Goal: Information Seeking & Learning: Check status

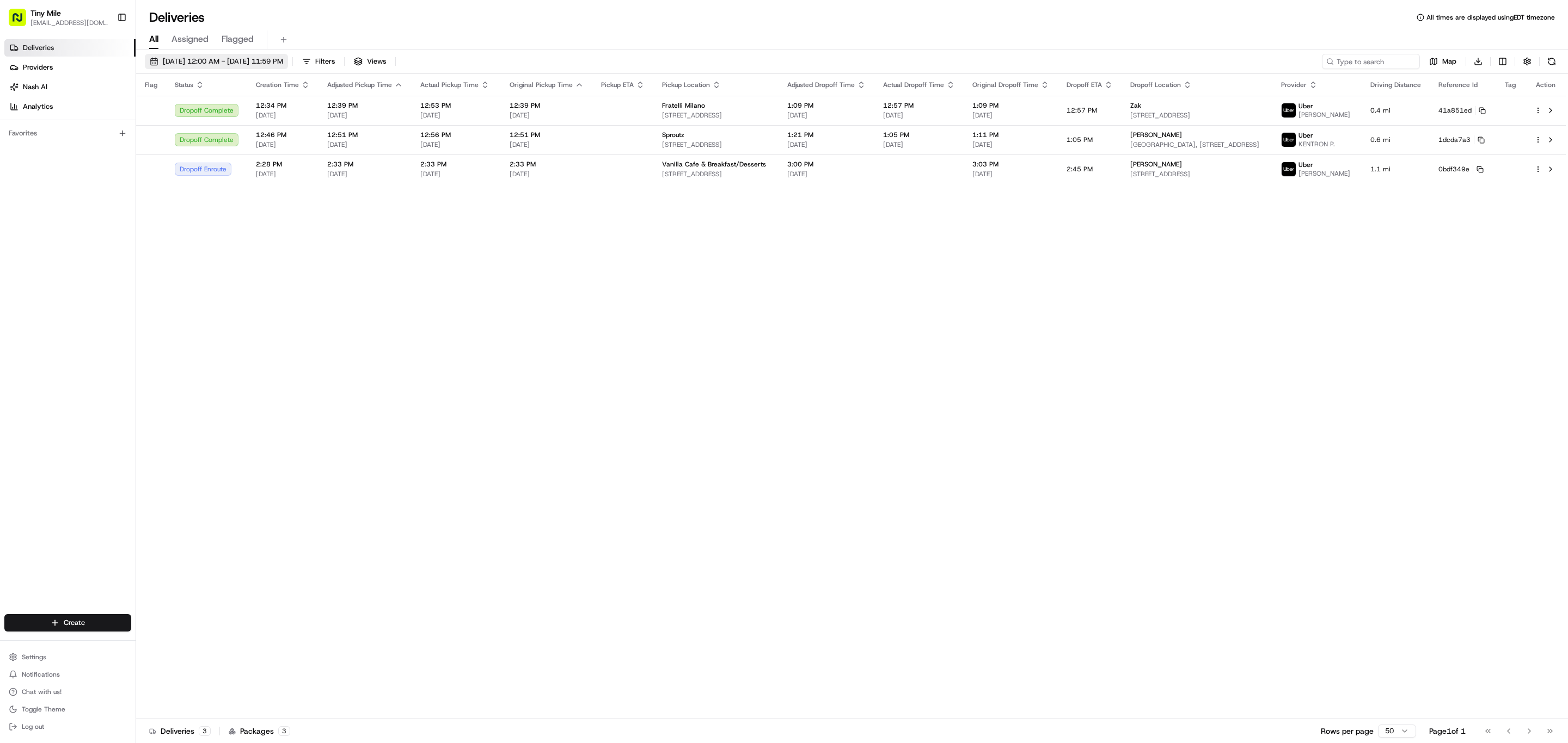
click at [226, 57] on span "08/20/2025 12:00 AM - 08/27/2025 11:59 PM" at bounding box center [223, 61] width 120 height 10
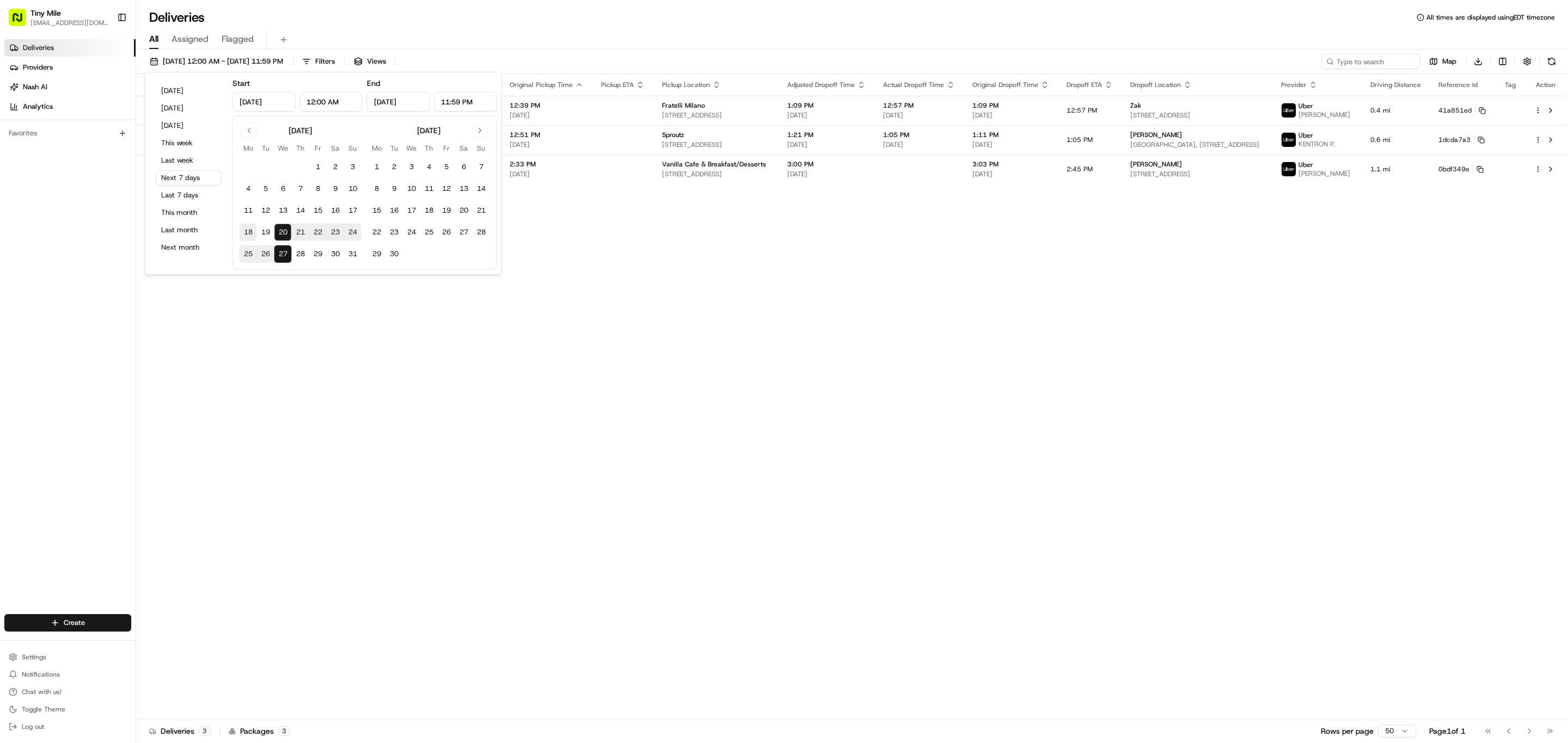
click at [240, 230] on button "18" at bounding box center [248, 232] width 17 height 17
type input "Aug 18, 2025"
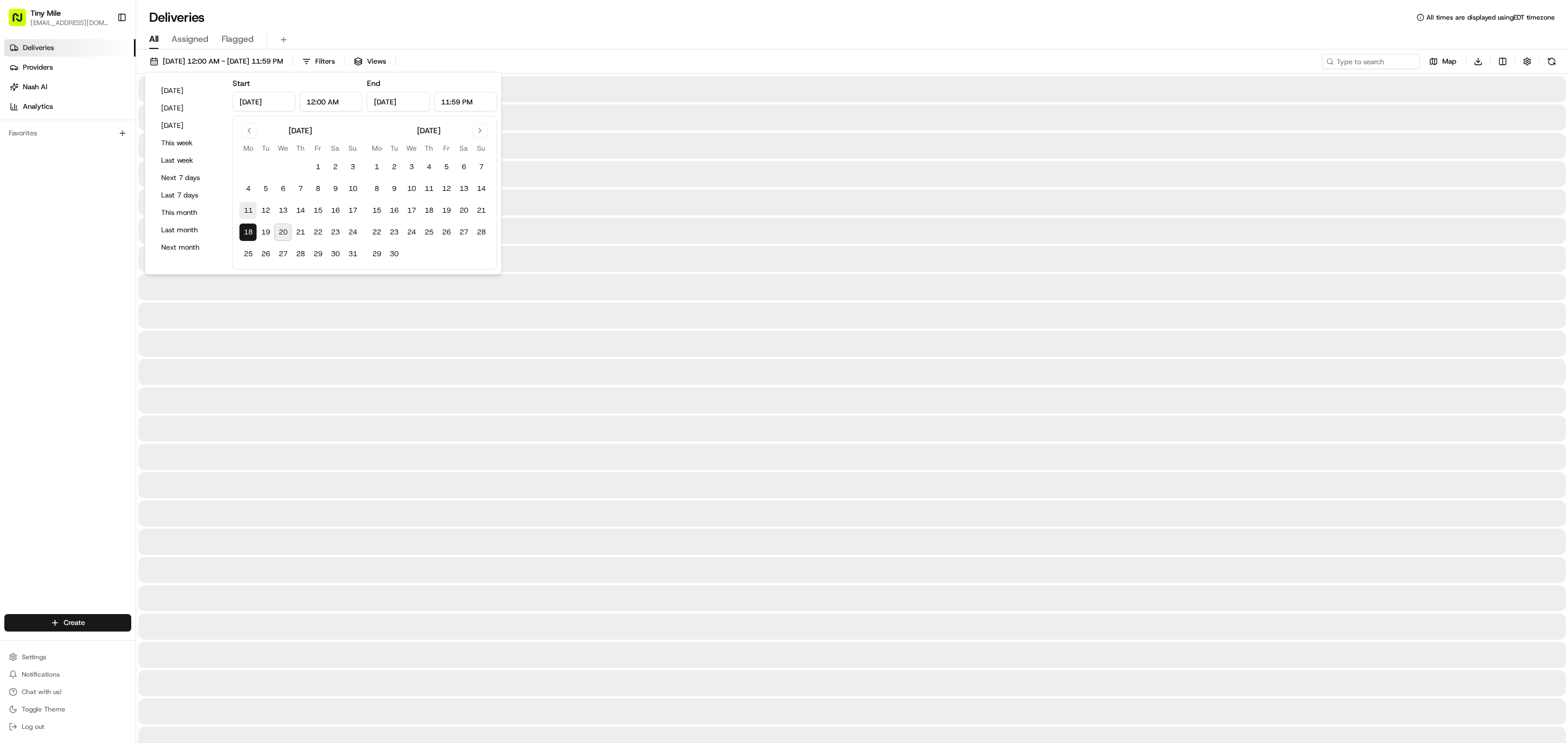
click at [250, 215] on button "11" at bounding box center [248, 210] width 17 height 17
click at [348, 212] on button "17" at bounding box center [352, 210] width 17 height 17
type input "Aug 17, 2025"
click at [250, 206] on button "11" at bounding box center [248, 210] width 17 height 17
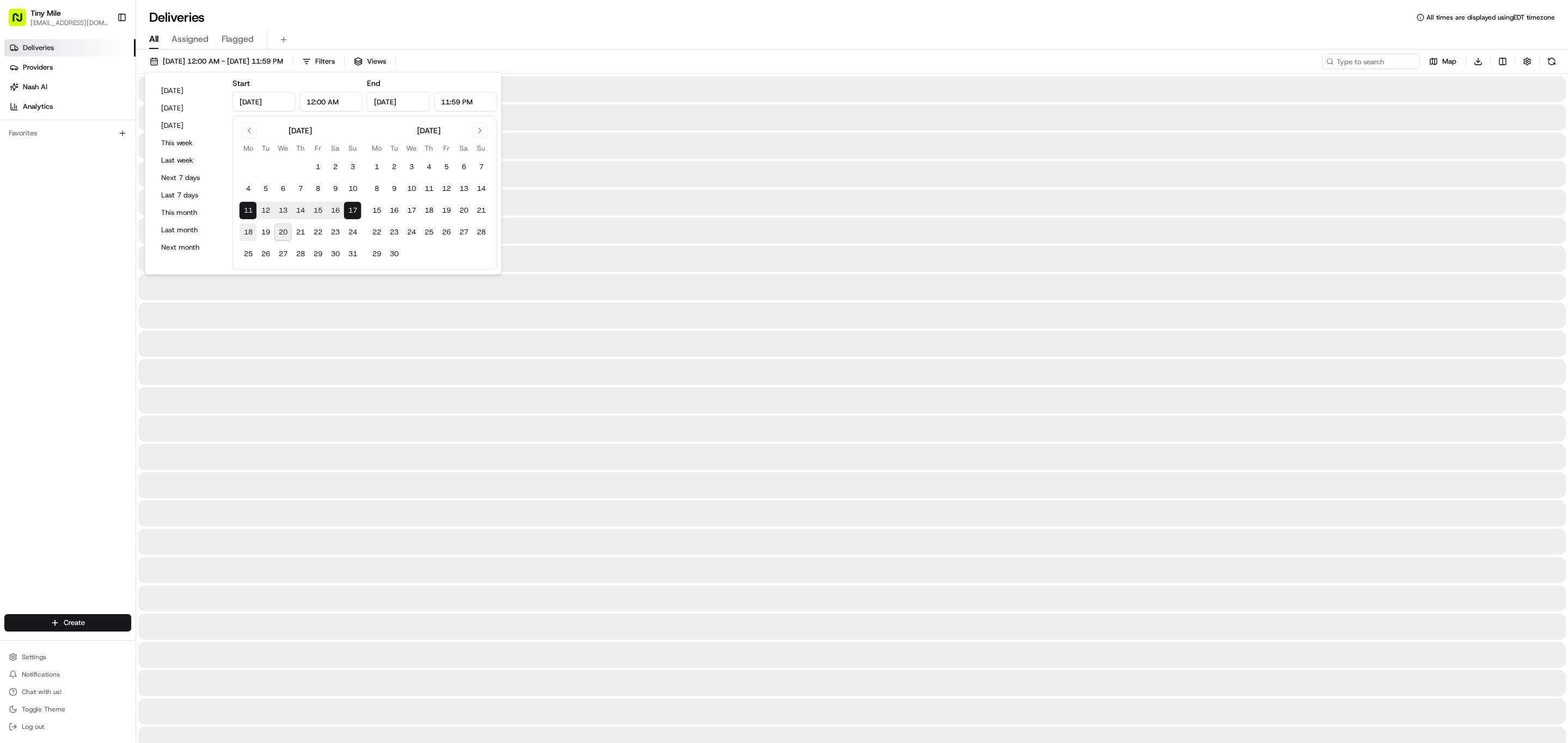
click at [249, 227] on button "18" at bounding box center [248, 232] width 17 height 17
type input "Aug 18, 2025"
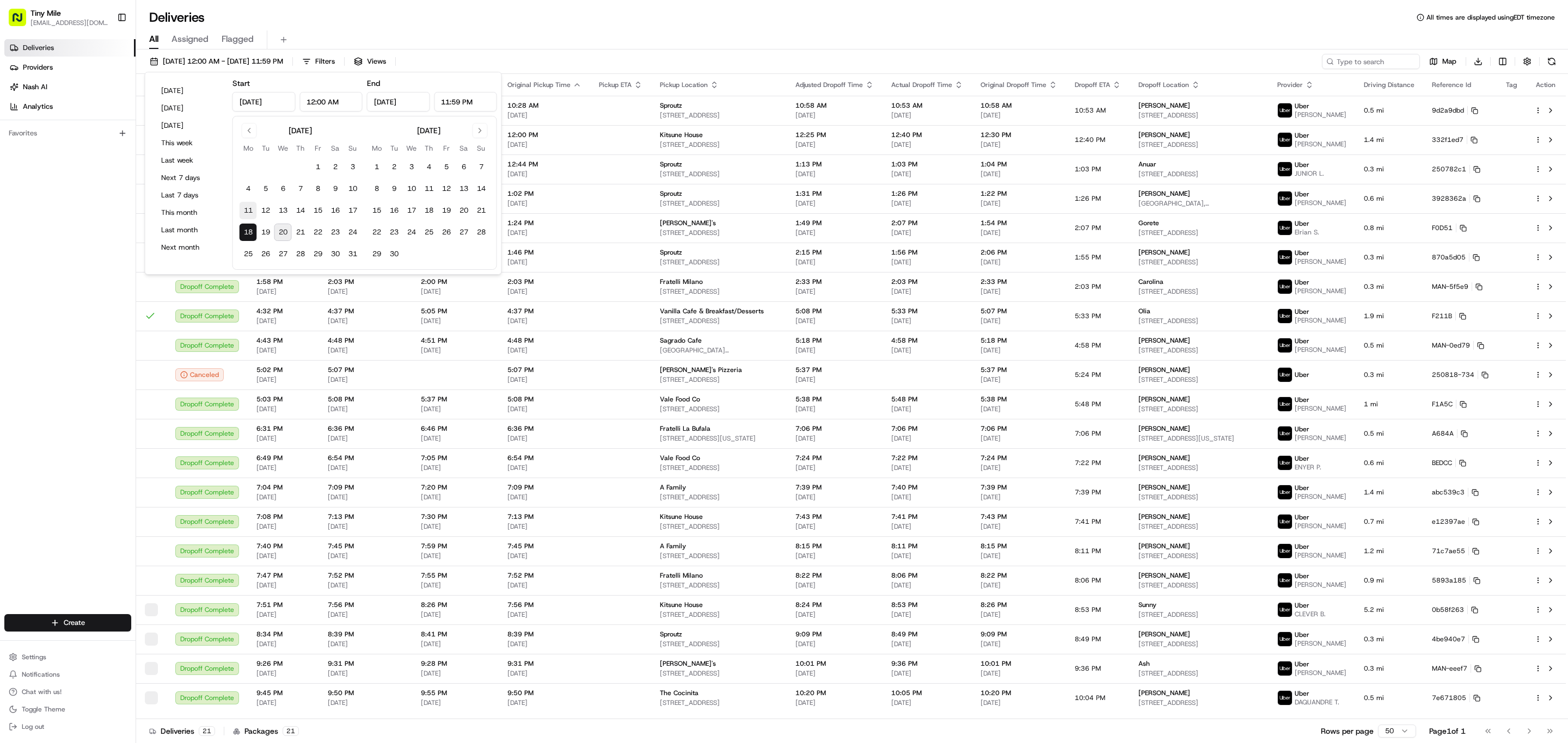
click at [249, 218] on button "11" at bounding box center [248, 210] width 17 height 17
type input "Aug 11, 2025"
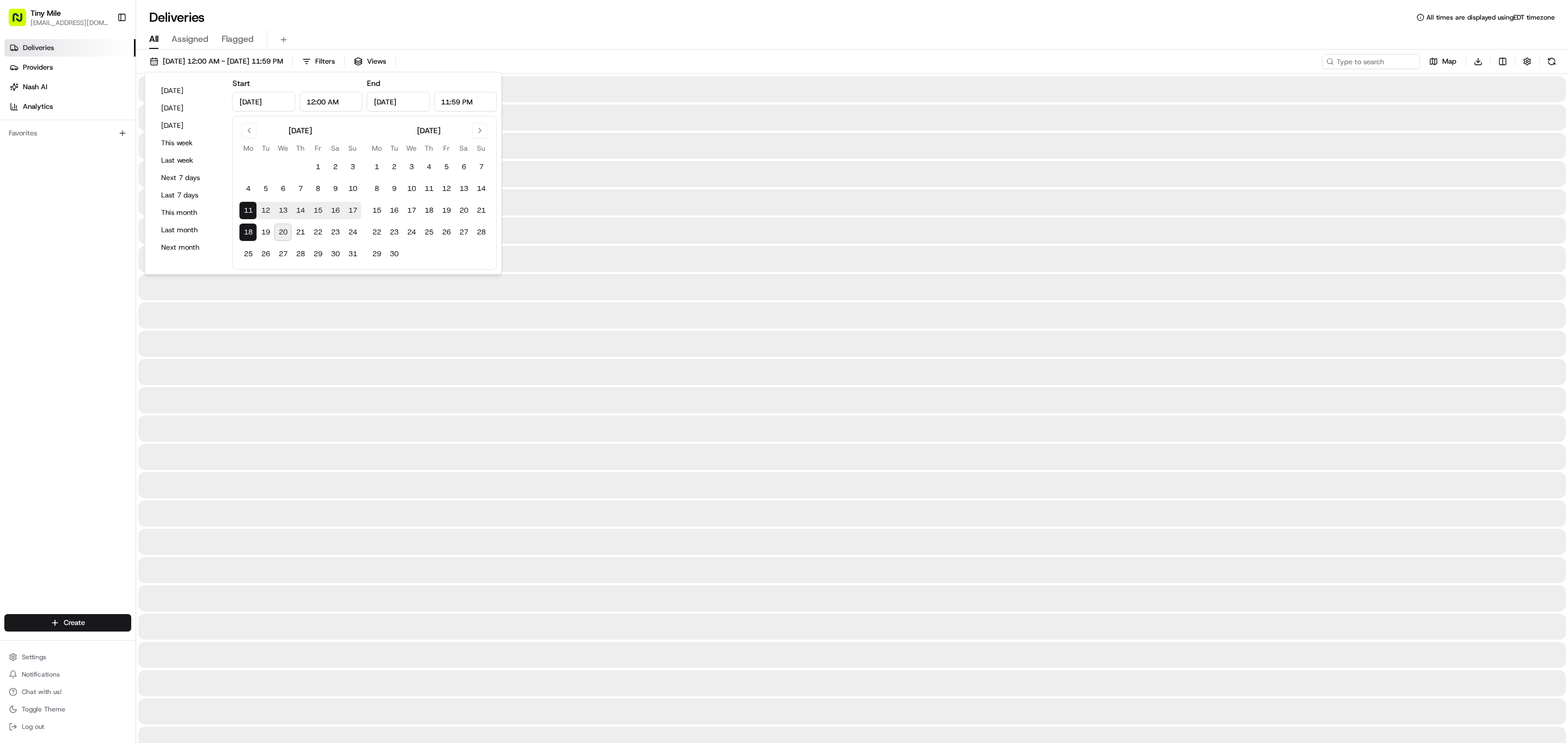
click at [1192, 25] on div "Deliveries All times are displayed using EDT timezone All Assigned Flagged 08/1…" at bounding box center [852, 372] width 1431 height 743
click at [1367, 61] on input at bounding box center [1355, 62] width 131 height 15
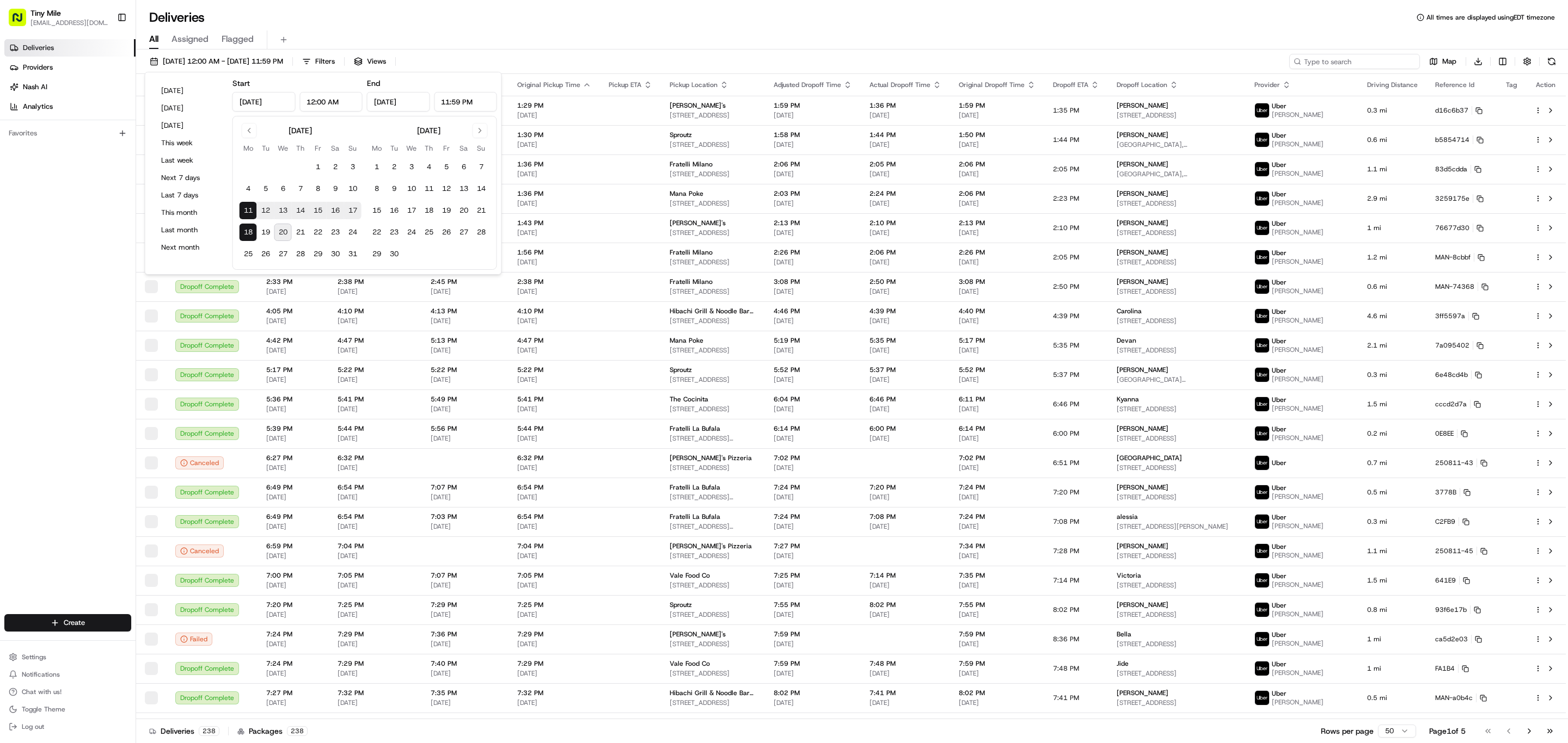
paste input "4F153"
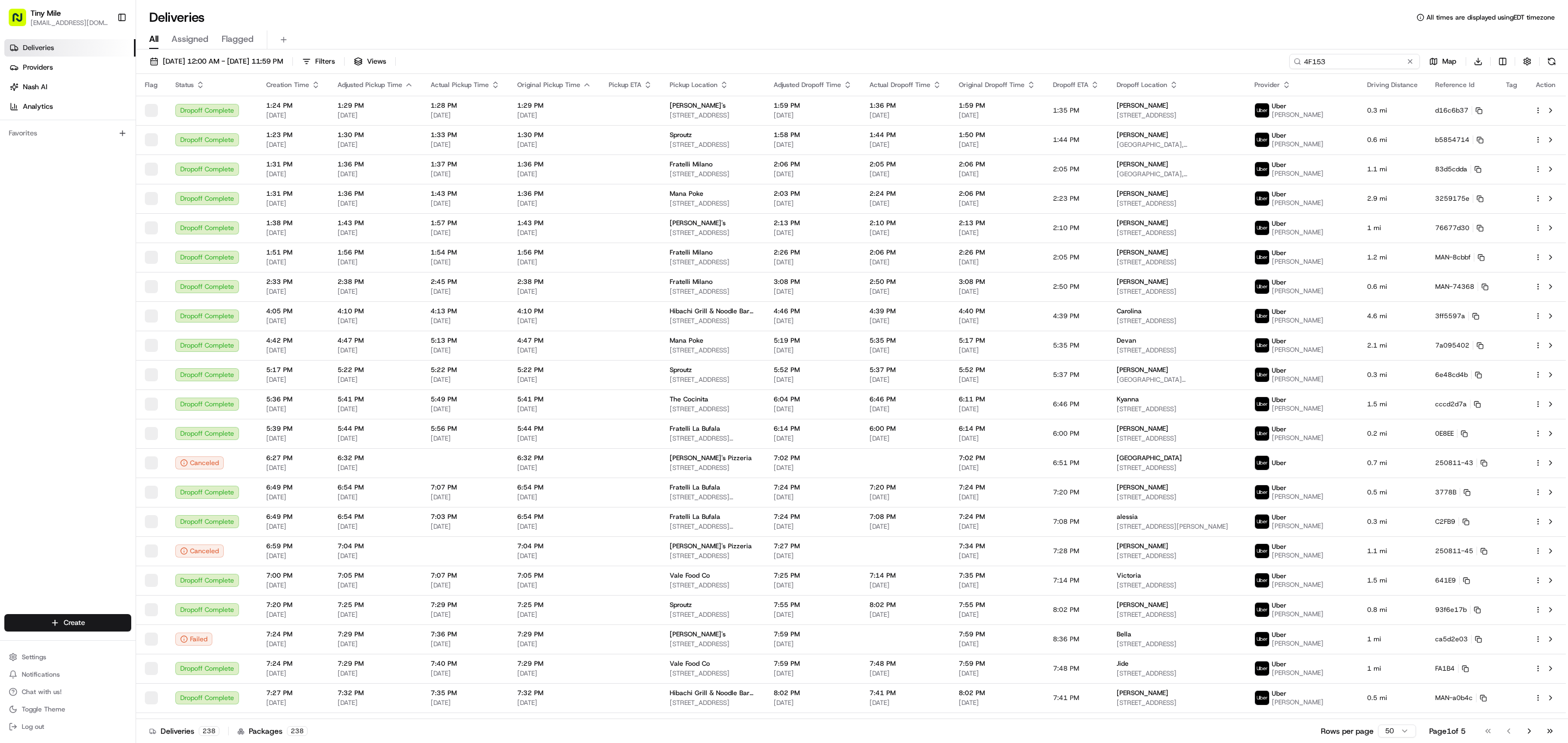
type input "4F153"
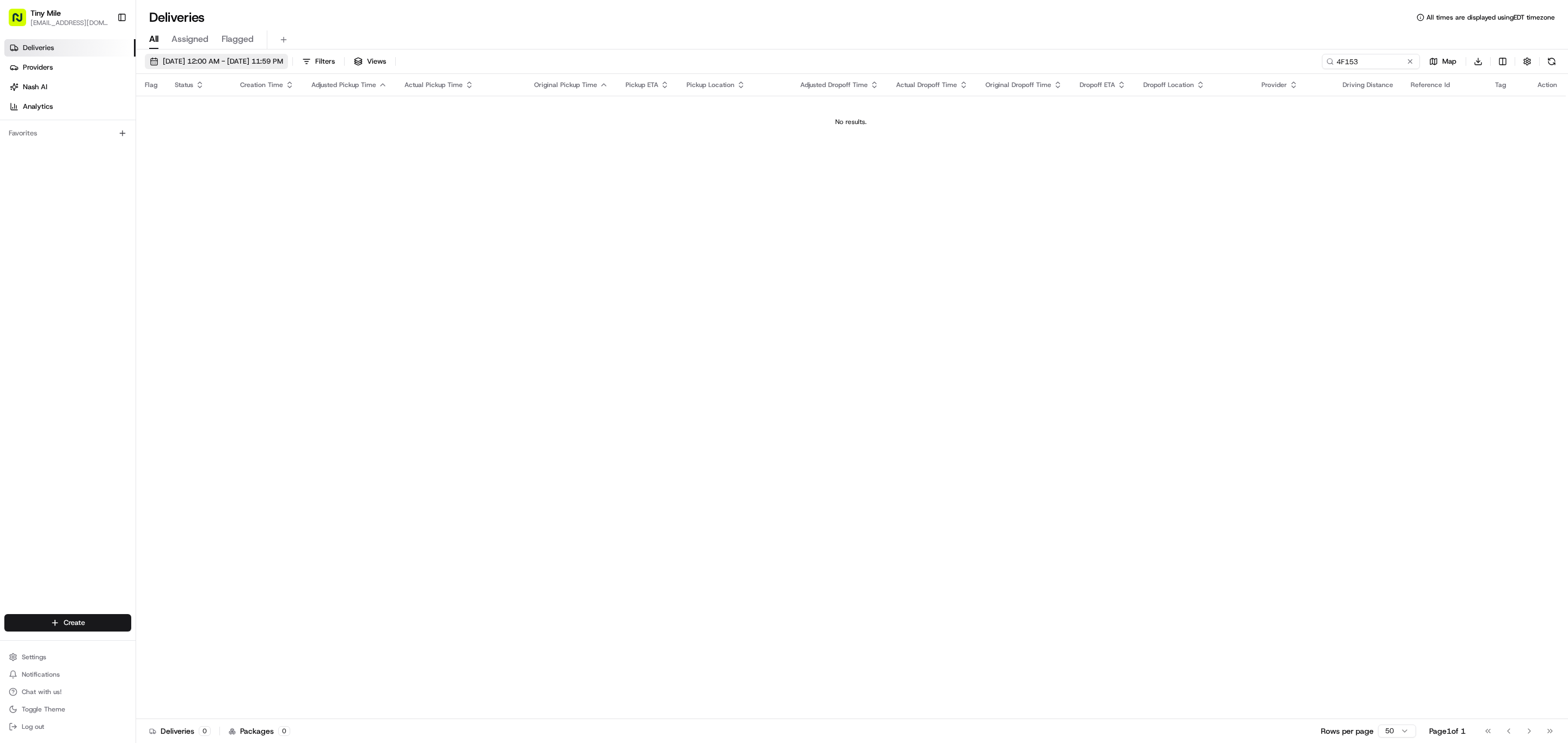
click at [276, 62] on span "08/11/2025 12:00 AM - 08/18/2025 11:59 PM" at bounding box center [223, 61] width 120 height 10
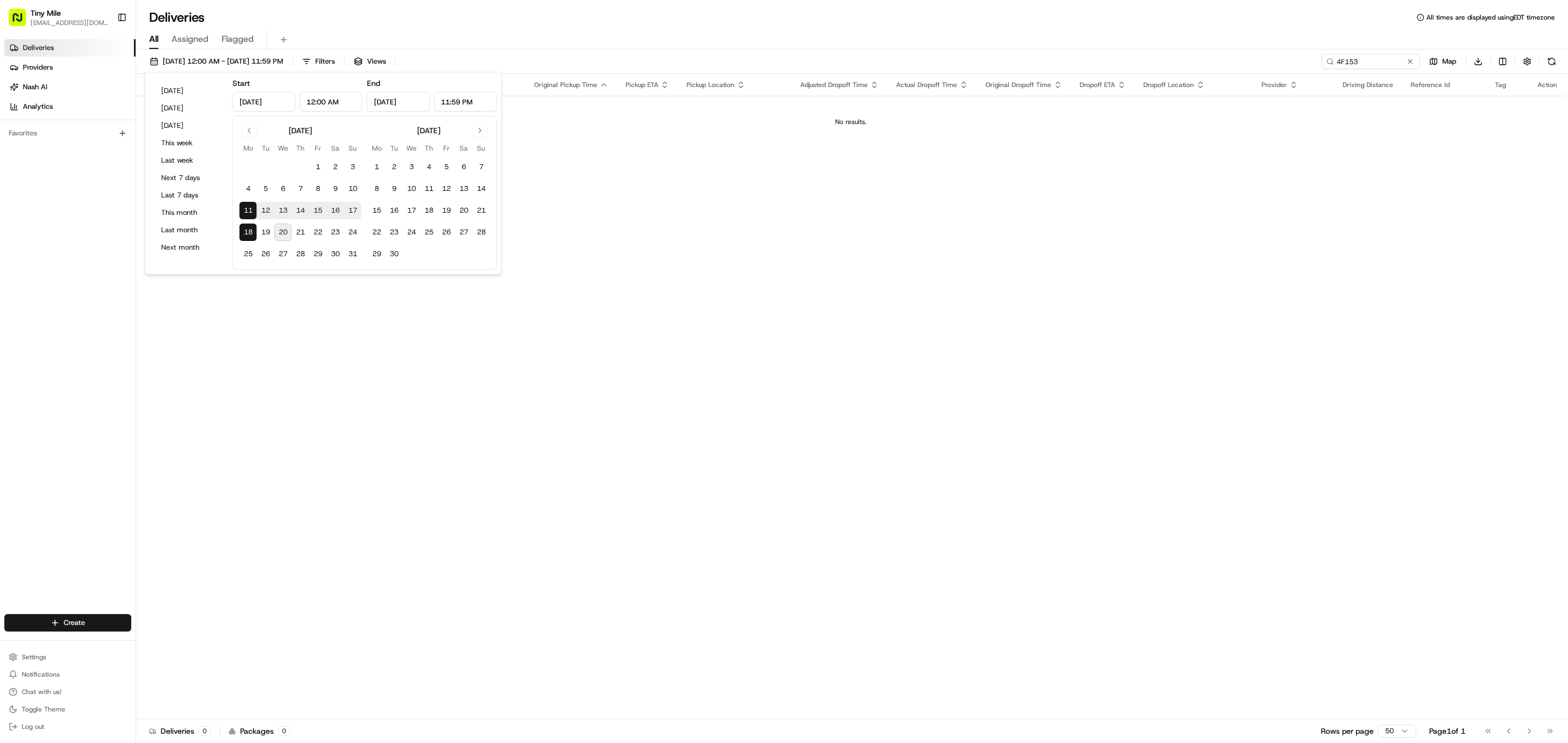
click at [247, 212] on button "11" at bounding box center [248, 210] width 17 height 17
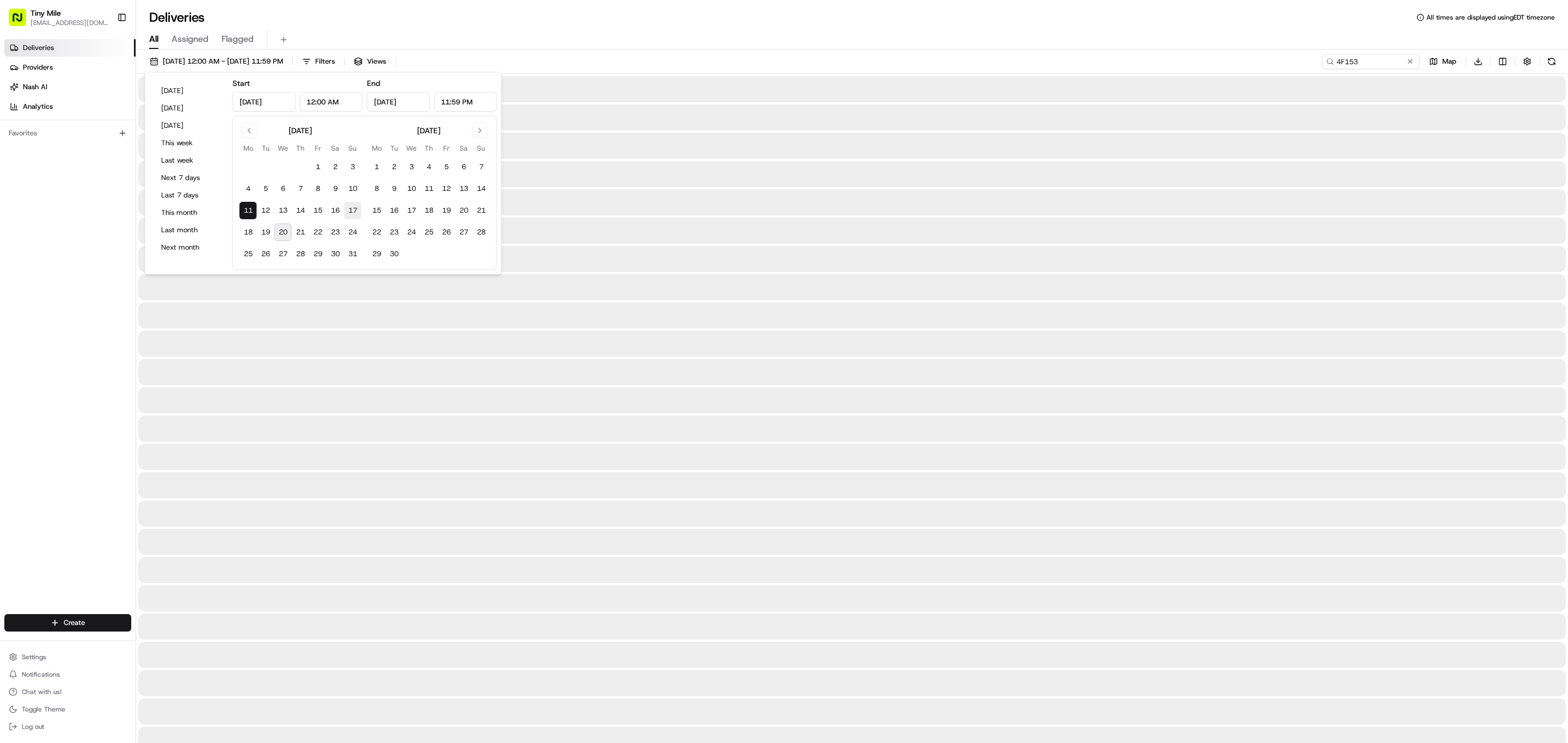
click at [353, 215] on button "17" at bounding box center [352, 210] width 17 height 17
type input "Aug 17, 2025"
click at [359, 232] on button "24" at bounding box center [352, 232] width 17 height 17
type input "Aug 24, 2025"
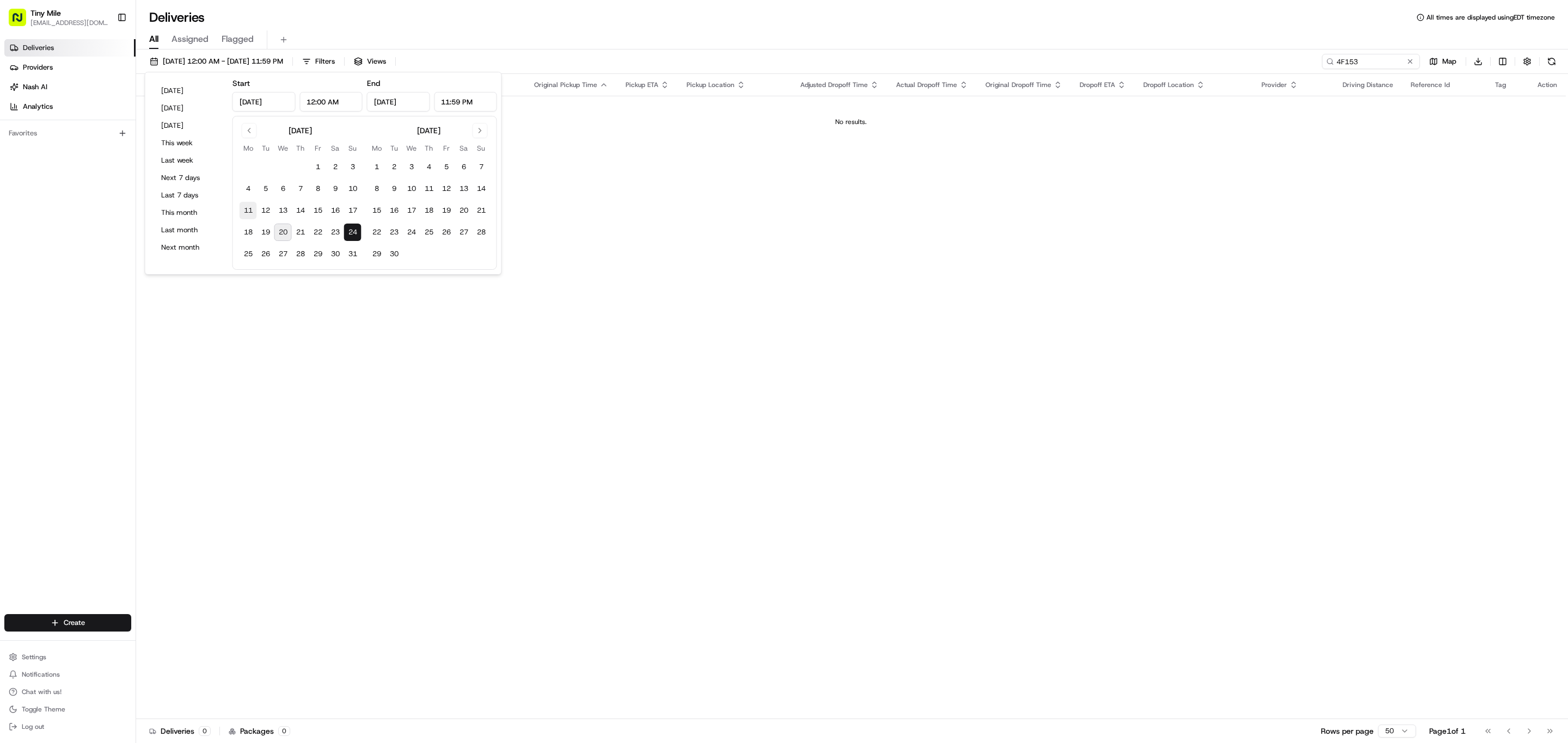
click at [249, 212] on button "11" at bounding box center [248, 210] width 17 height 17
type input "Aug 11, 2025"
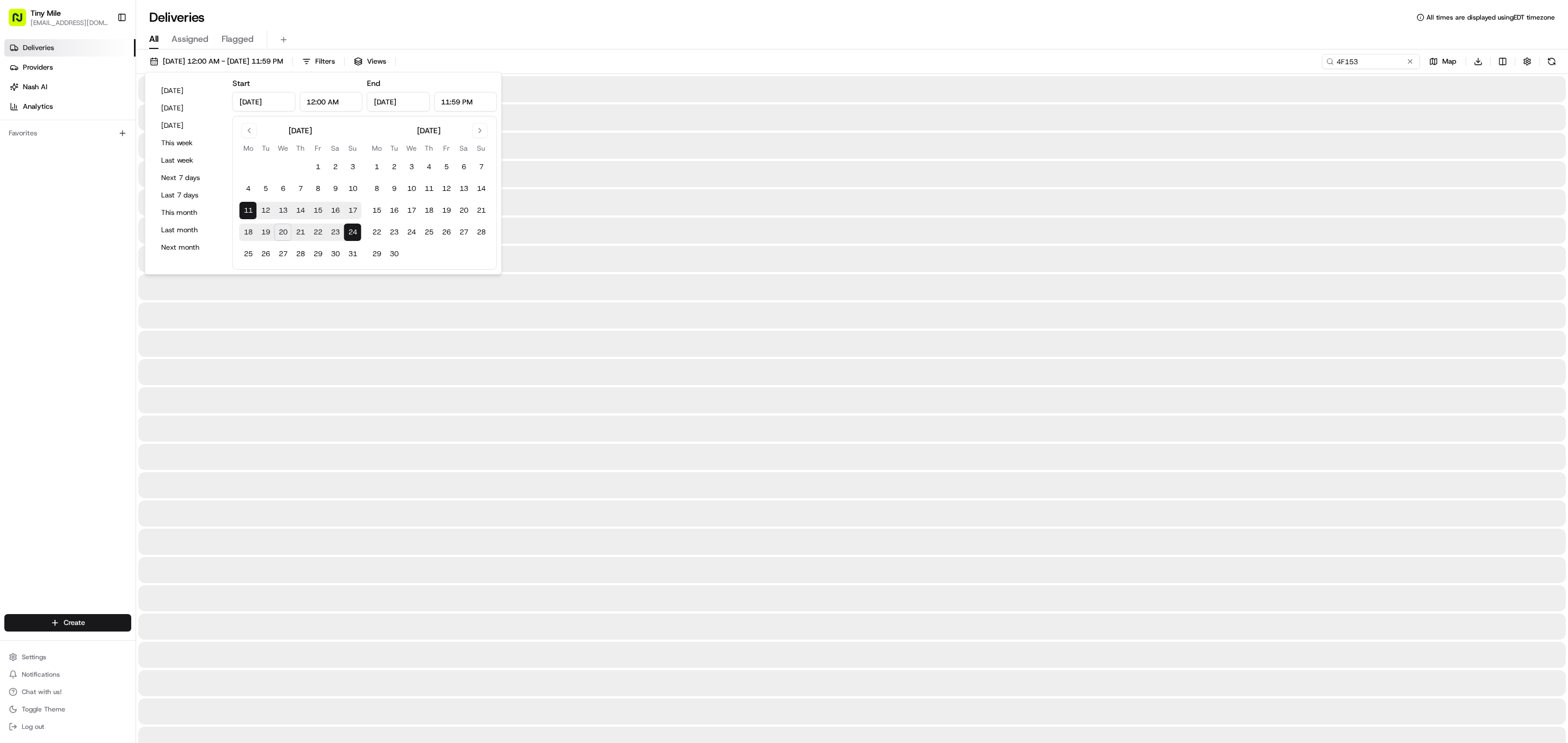
click at [1021, 18] on div "Deliveries All times are displayed using EDT timezone" at bounding box center [852, 17] width 1431 height 17
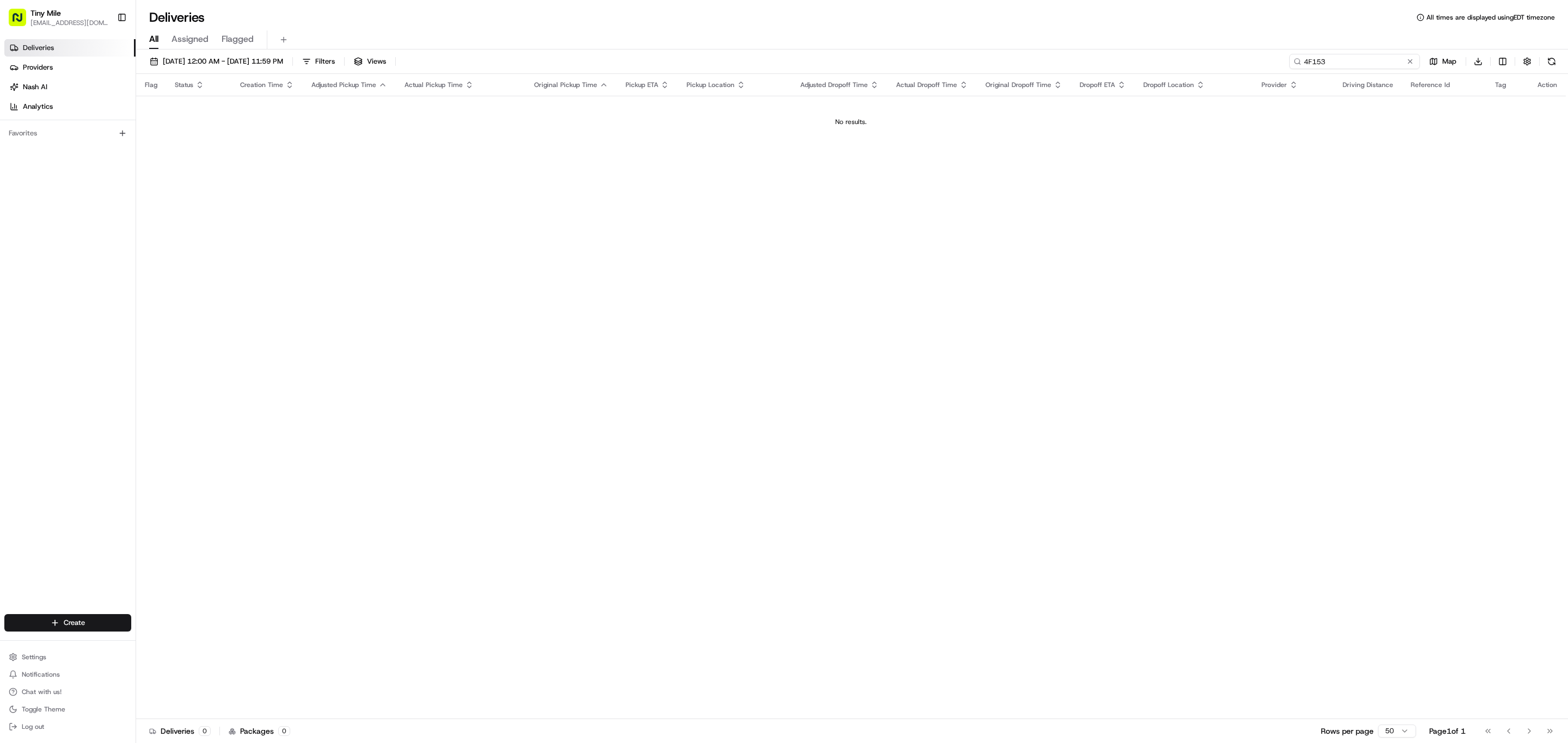
click at [1367, 60] on input "4F153" at bounding box center [1355, 62] width 131 height 15
click at [1301, 53] on div "08/11/2025 12:00 AM - 08/24/2025 11:59 PM Filters Views 4F153 Map Download Flag…" at bounding box center [852, 397] width 1431 height 696
click at [1348, 60] on input "4F153" at bounding box center [1355, 62] width 131 height 15
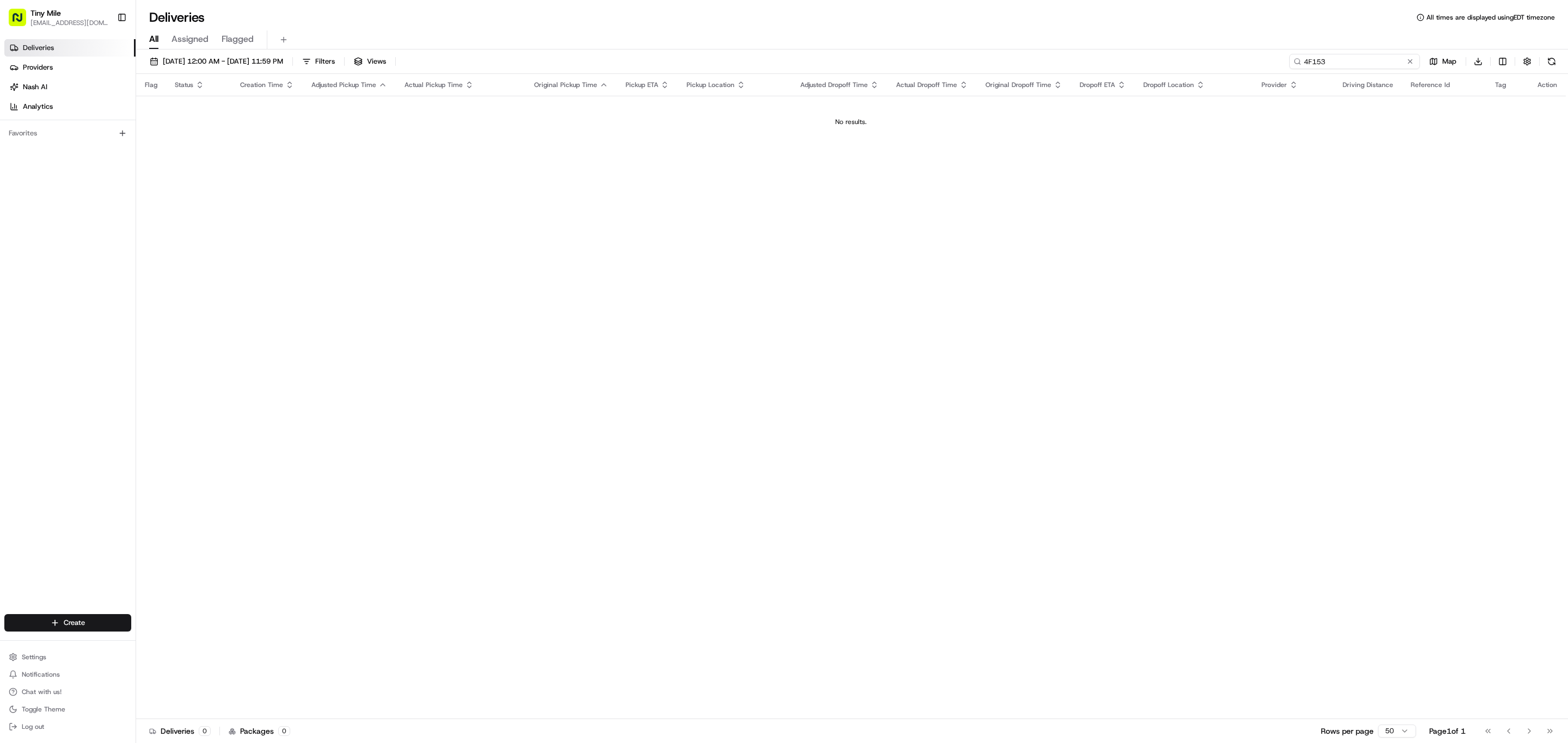
paste input "Hugo A."
click at [648, 118] on td at bounding box center [656, 110] width 61 height 29
click at [1367, 57] on input "Hugo A." at bounding box center [1355, 62] width 131 height 15
paste input "LUIS L"
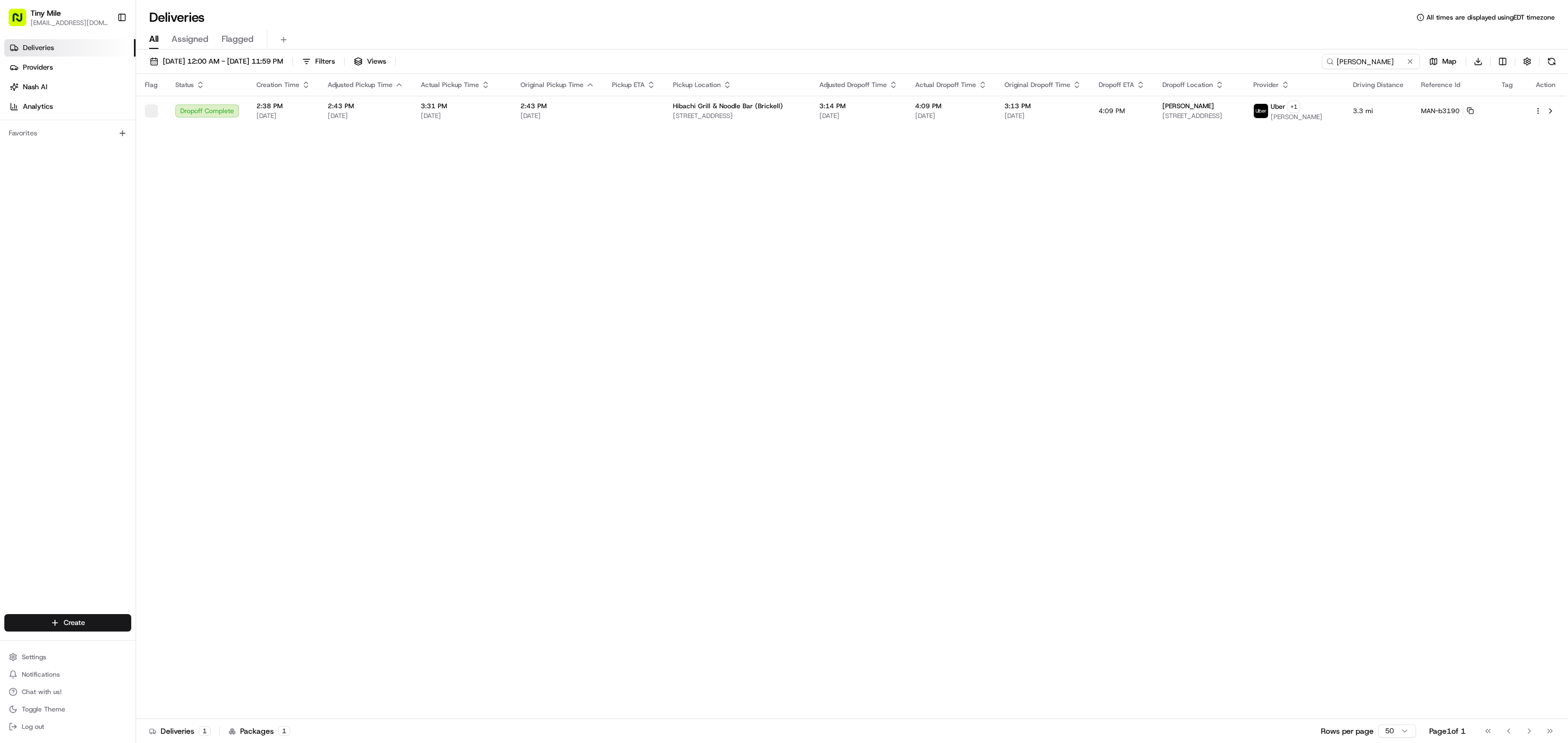
click at [779, 137] on div "Flag Status Creation Time Adjusted Pickup Time Actual Pickup Time Original Pick…" at bounding box center [851, 397] width 1430 height 645
click at [816, 123] on td "3:14 PM 08/15/2025" at bounding box center [858, 111] width 96 height 30
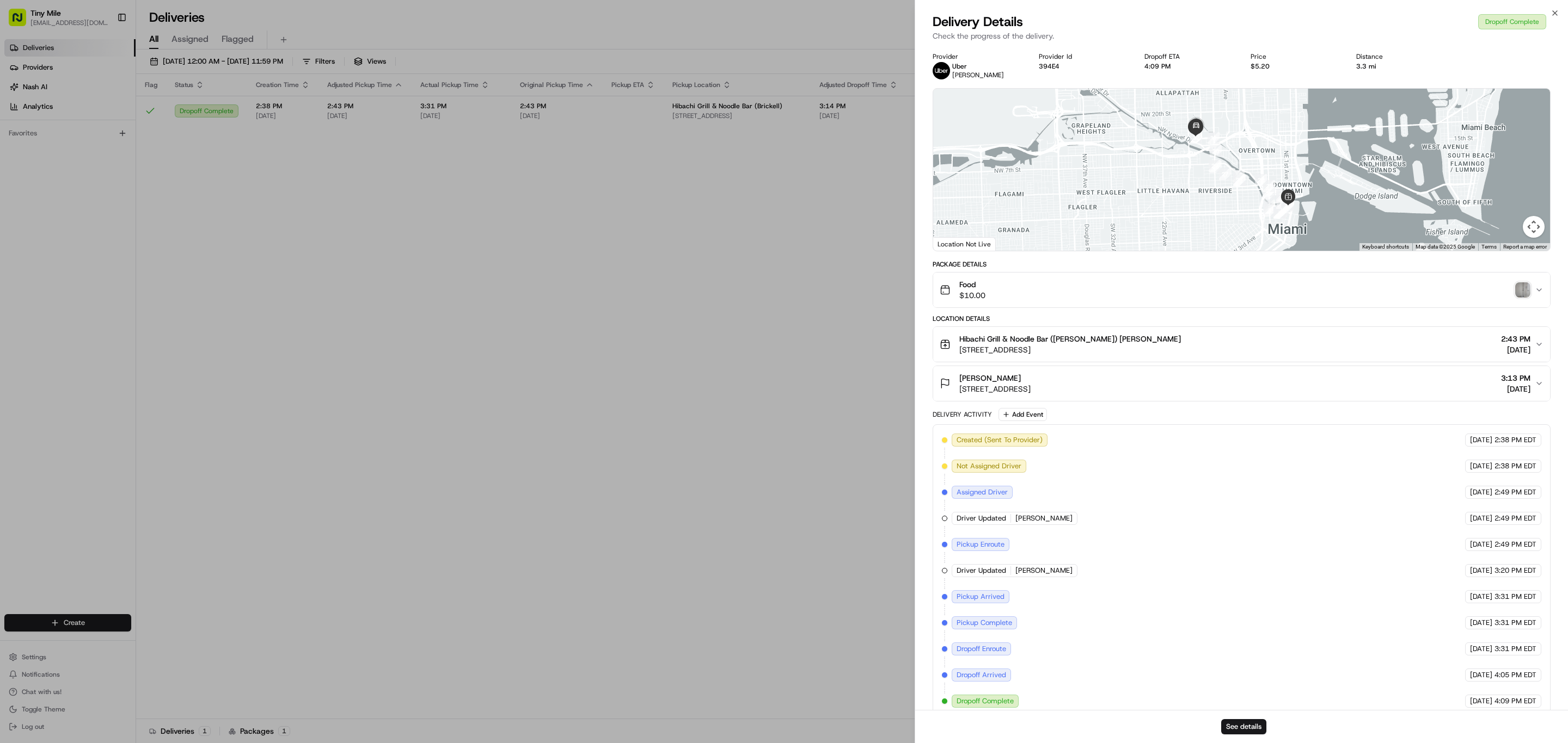
click at [1135, 314] on div "Package Details Food $10.00 Location Details Hibachi Grill & Noodle Bar (Bricke…" at bounding box center [1241, 488] width 618 height 457
click at [1131, 301] on button "Food $10.00" at bounding box center [1241, 290] width 617 height 35
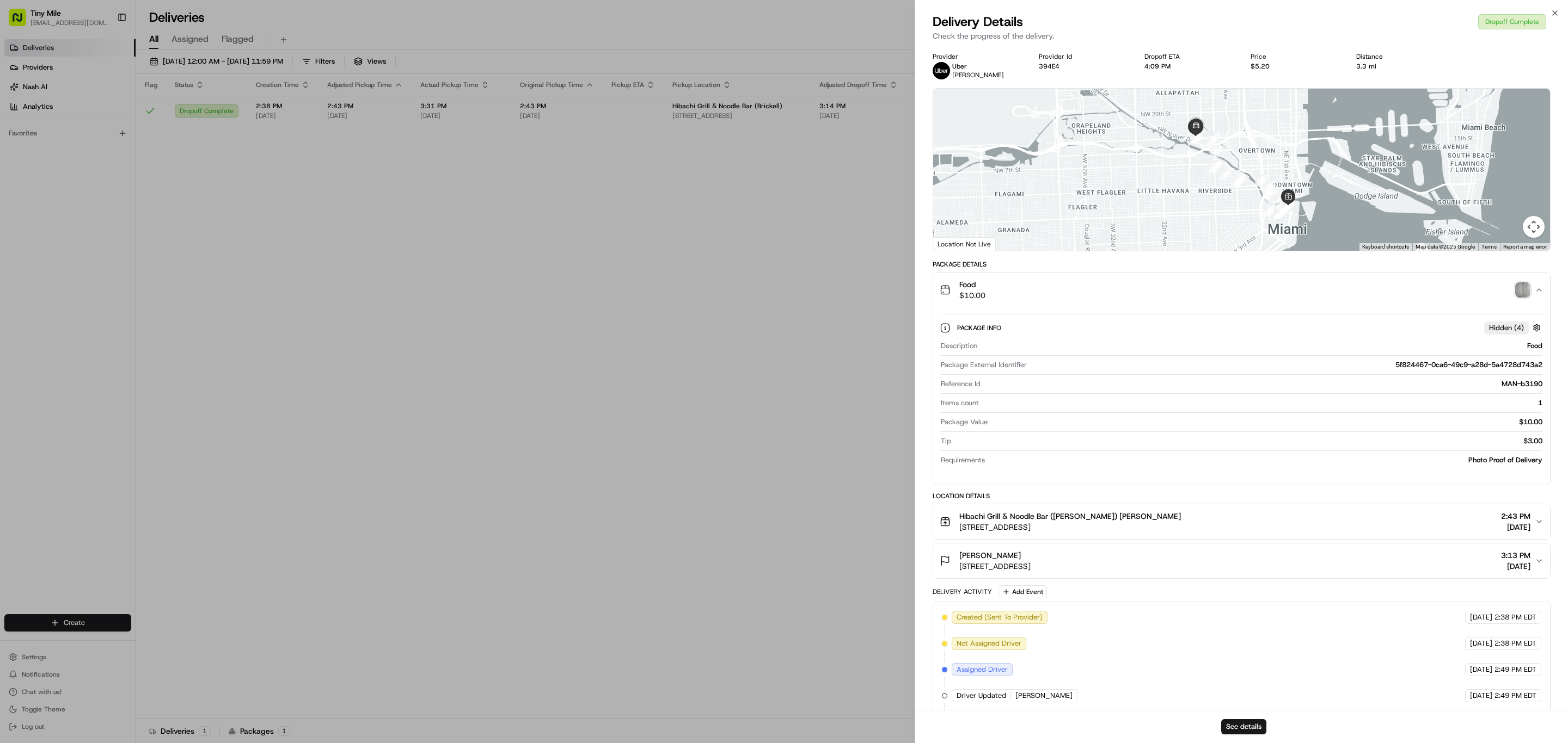
click at [1137, 293] on div "Food $10.00" at bounding box center [1237, 290] width 595 height 22
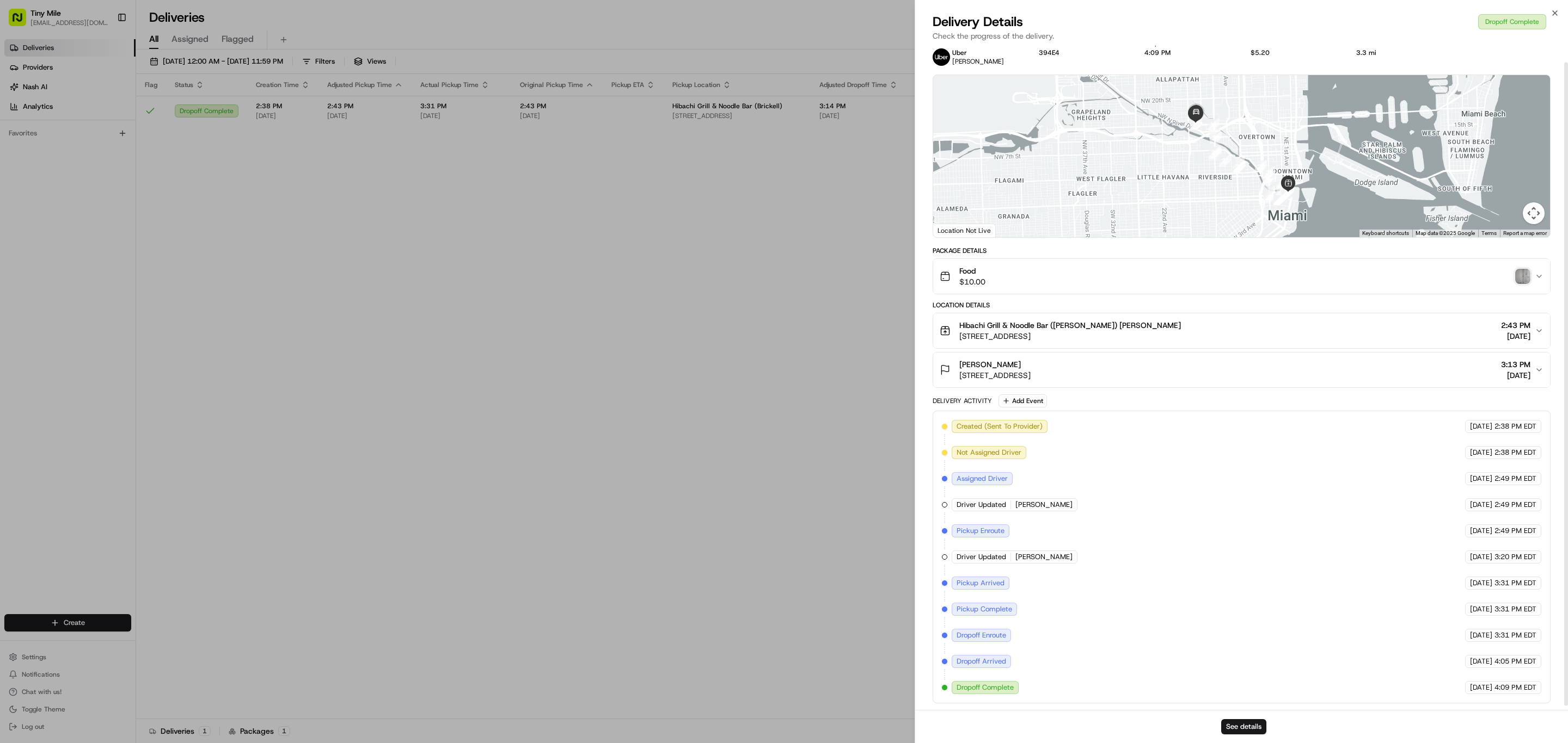
scroll to position [21, 0]
click at [1145, 371] on div "Claudia 1420 NW 15th Ave #610, Miami, FL 33125, USA 3:13 PM 08/15/2025" at bounding box center [1237, 369] width 595 height 22
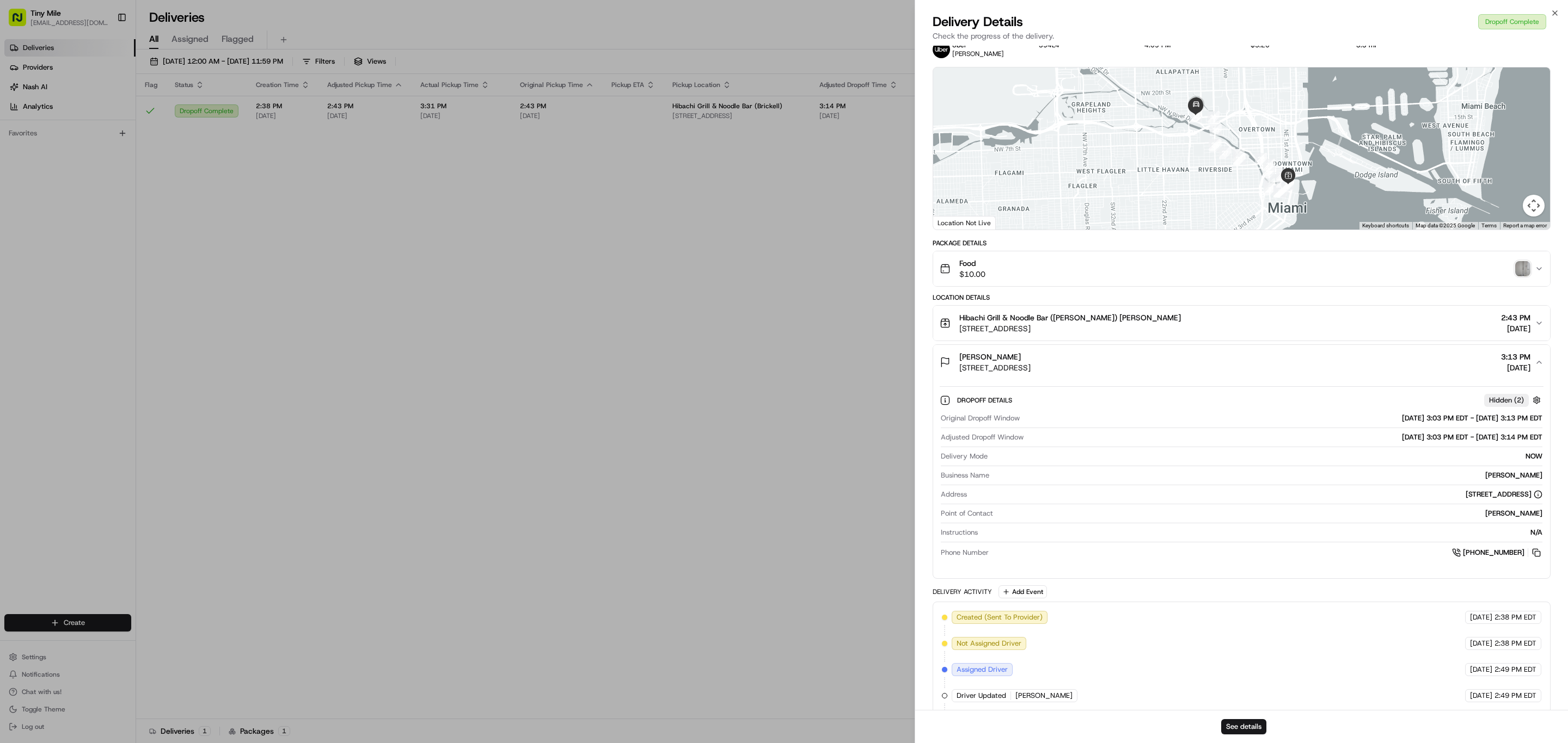
click at [1151, 367] on div "Claudia 1420 NW 15th Ave #610, Miami, FL 33125, USA 3:13 PM 08/15/2025" at bounding box center [1237, 362] width 595 height 22
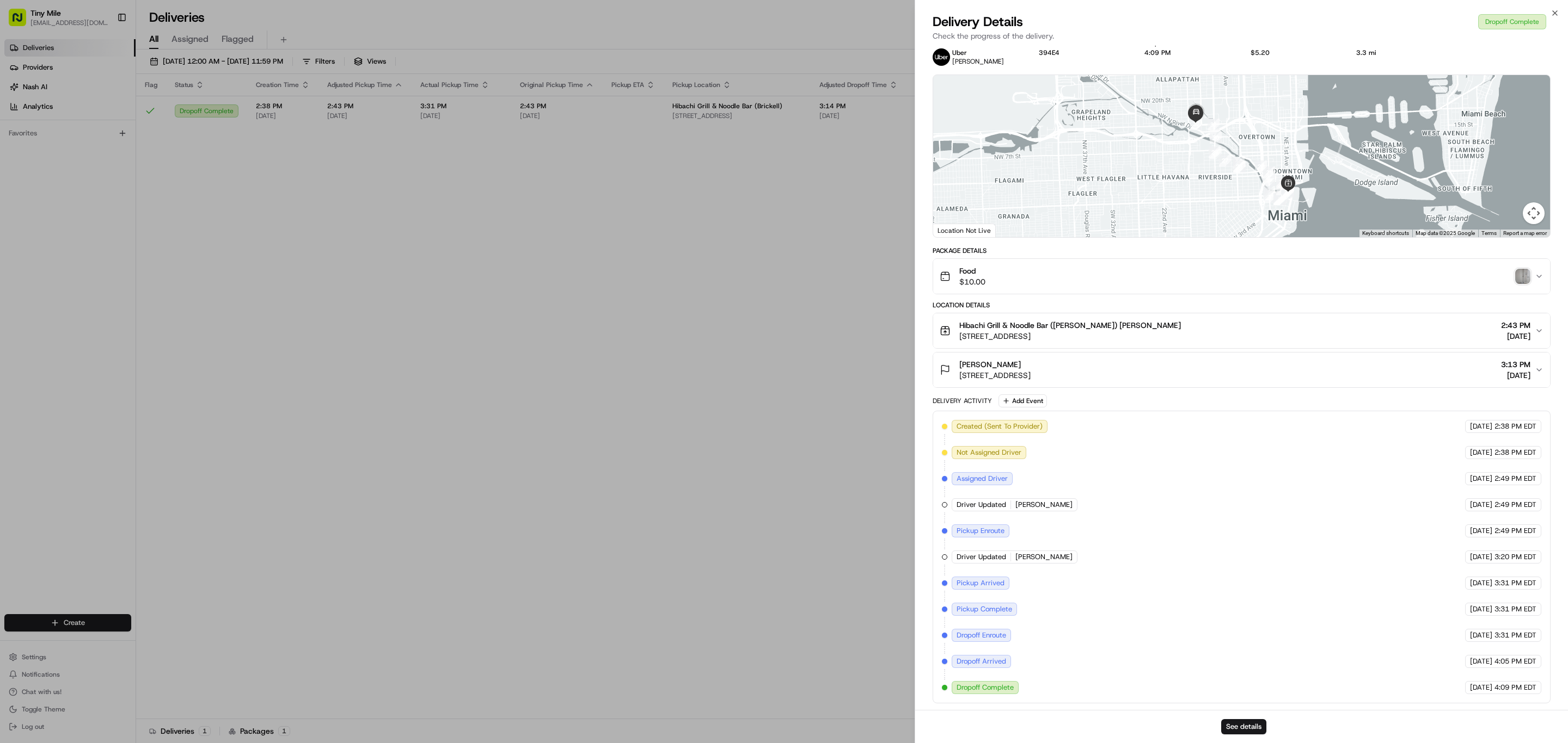
click at [1159, 326] on div "Hibachi Grill & Noodle Bar (Brickell) Claudia 35 SE 6th St, Miami, FL 33131, US…" at bounding box center [1237, 330] width 595 height 22
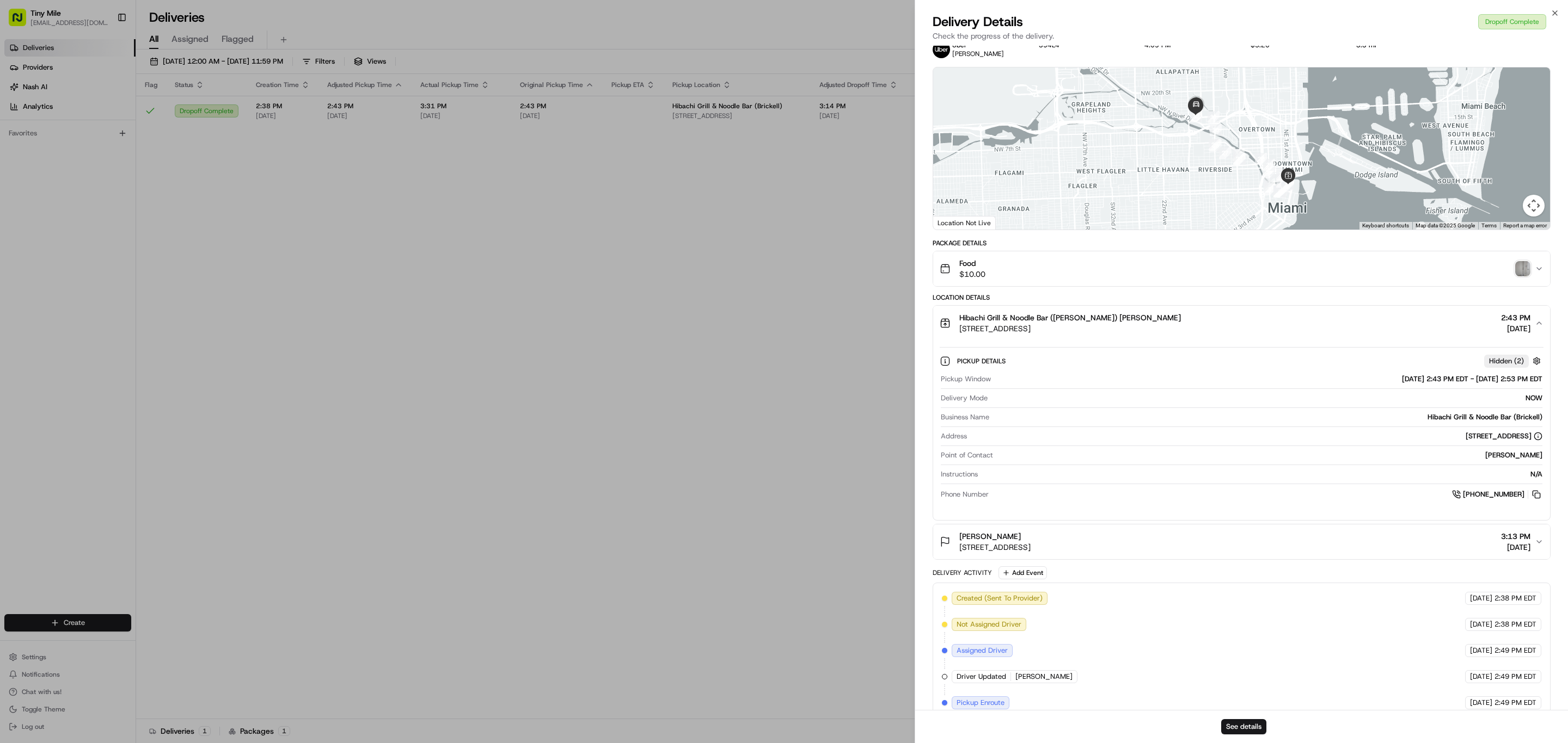
click at [1159, 323] on div "Hibachi Grill & Noodle Bar (Brickell) Claudia 35 SE 6th St, Miami, FL 33131, US…" at bounding box center [1237, 323] width 595 height 22
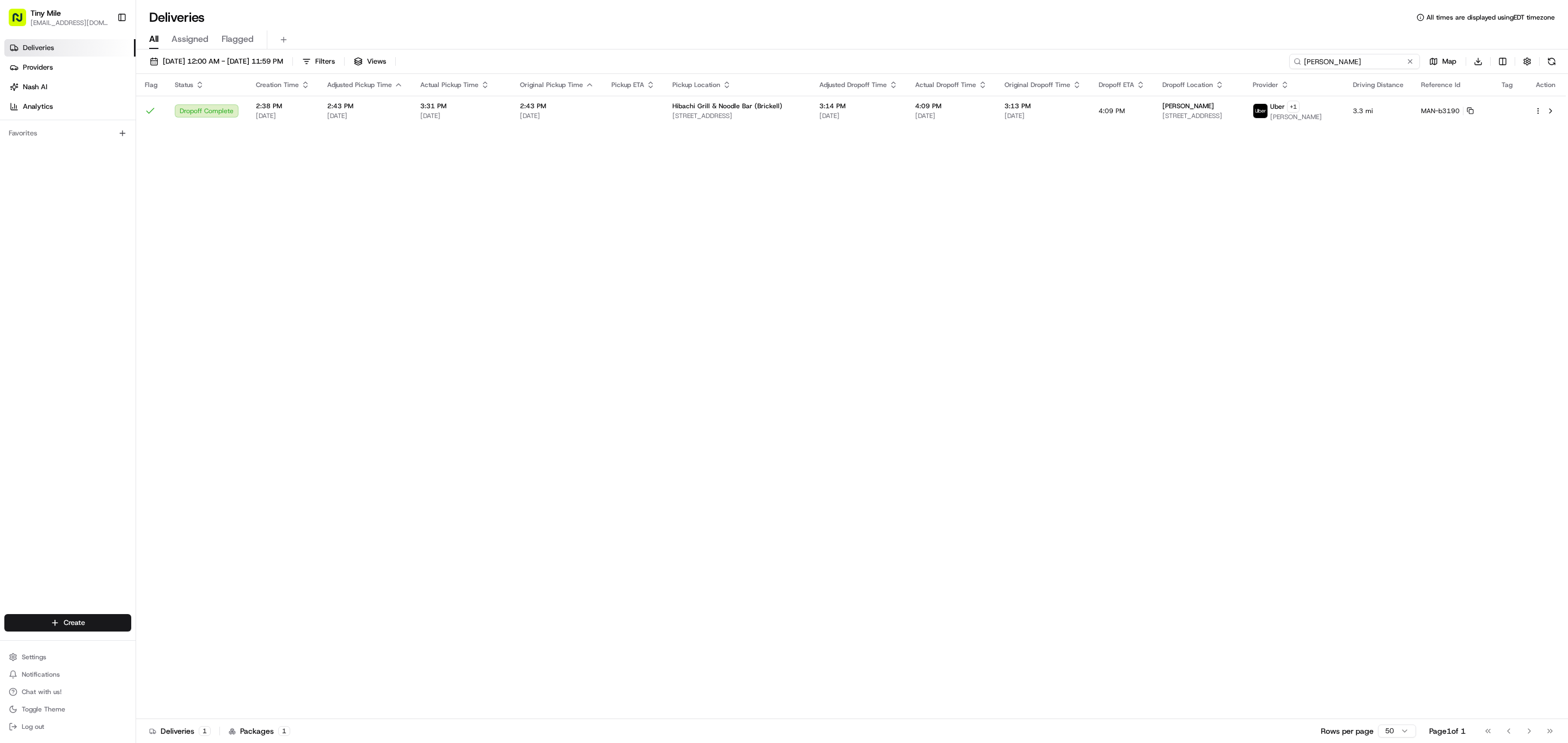
click at [1354, 62] on input "LUIS L." at bounding box center [1355, 62] width 131 height 15
paste input "eenaw M"
click at [816, 119] on span "08/11/2025" at bounding box center [825, 116] width 78 height 9
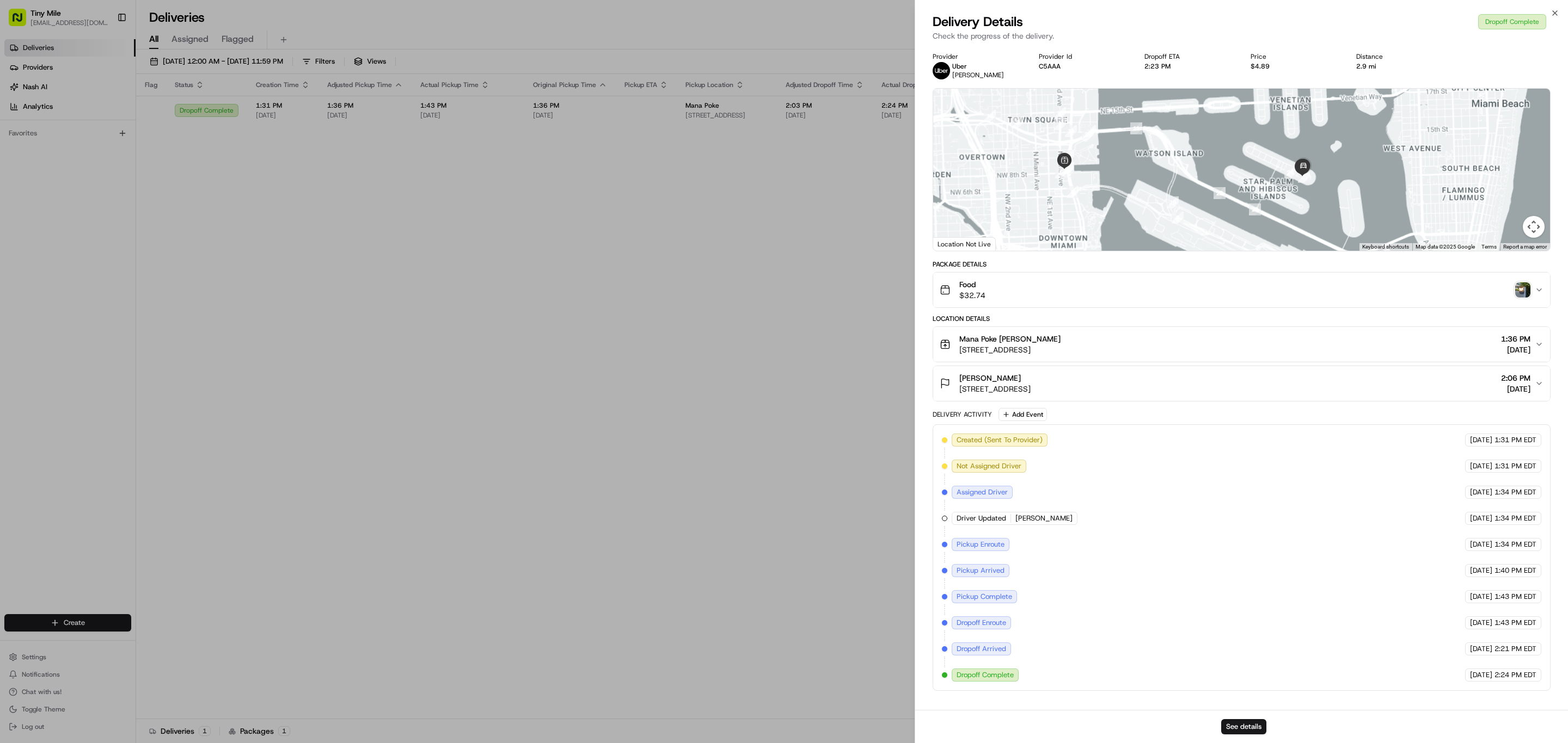
drag, startPoint x: 1206, startPoint y: 185, endPoint x: 1173, endPoint y: 176, distance: 34.2
click at [1173, 176] on div at bounding box center [1241, 170] width 617 height 162
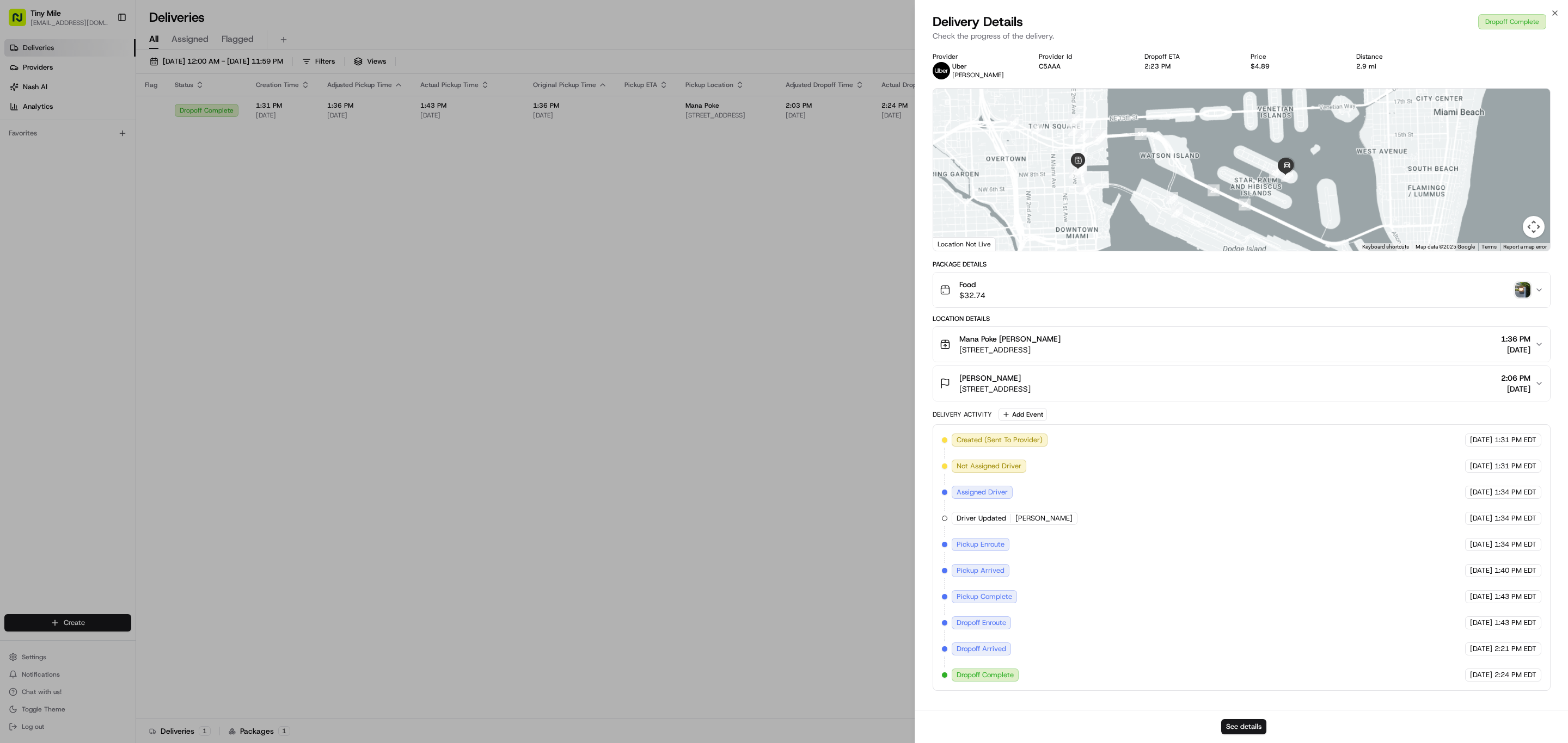
drag, startPoint x: 1141, startPoint y: 183, endPoint x: 1151, endPoint y: 206, distance: 25.1
click at [1151, 206] on div at bounding box center [1241, 170] width 617 height 162
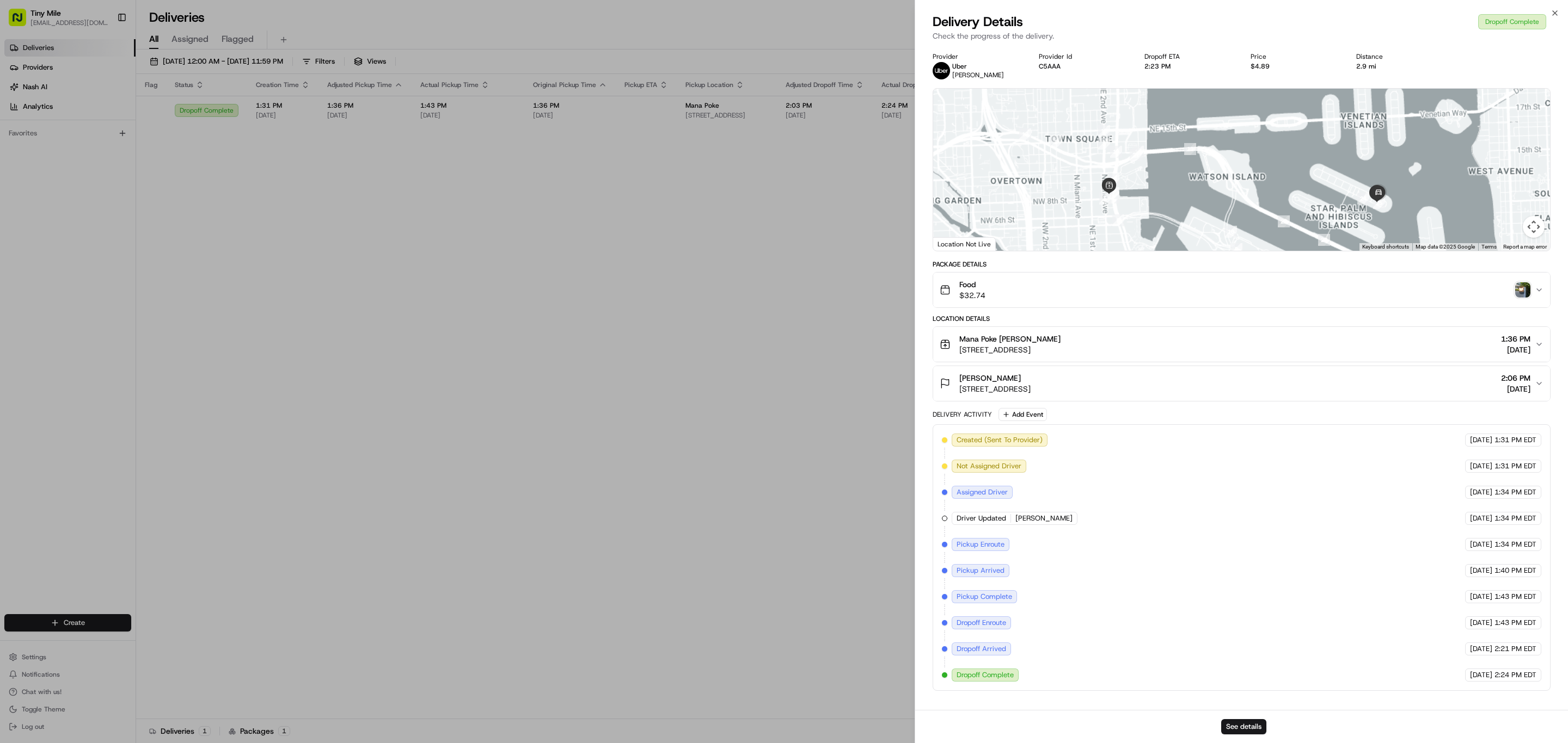
drag, startPoint x: 1217, startPoint y: 207, endPoint x: 1174, endPoint y: 167, distance: 58.7
click at [1176, 167] on div at bounding box center [1241, 170] width 617 height 162
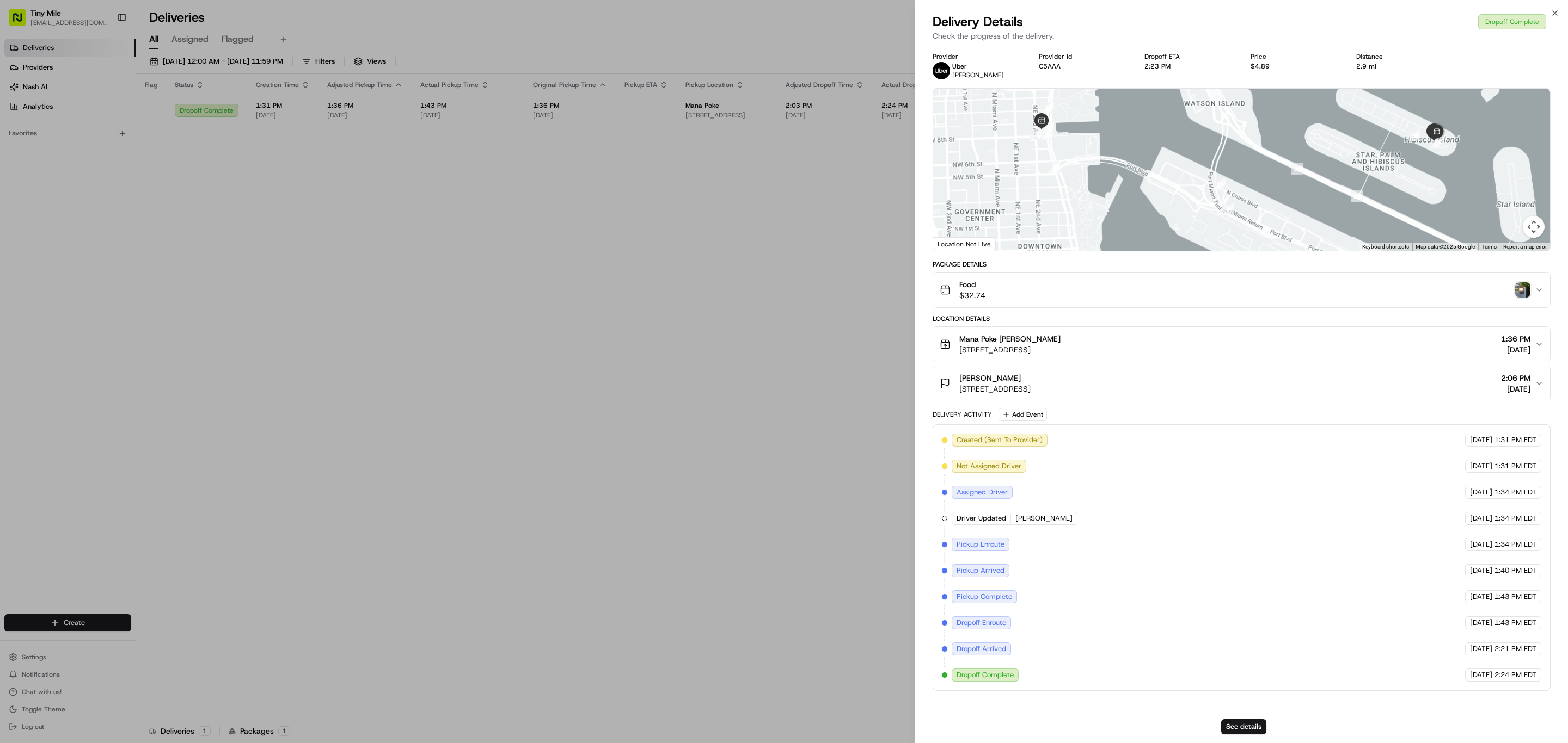
drag, startPoint x: 1137, startPoint y: 191, endPoint x: 1156, endPoint y: 209, distance: 26.2
click at [1156, 209] on div at bounding box center [1241, 170] width 617 height 162
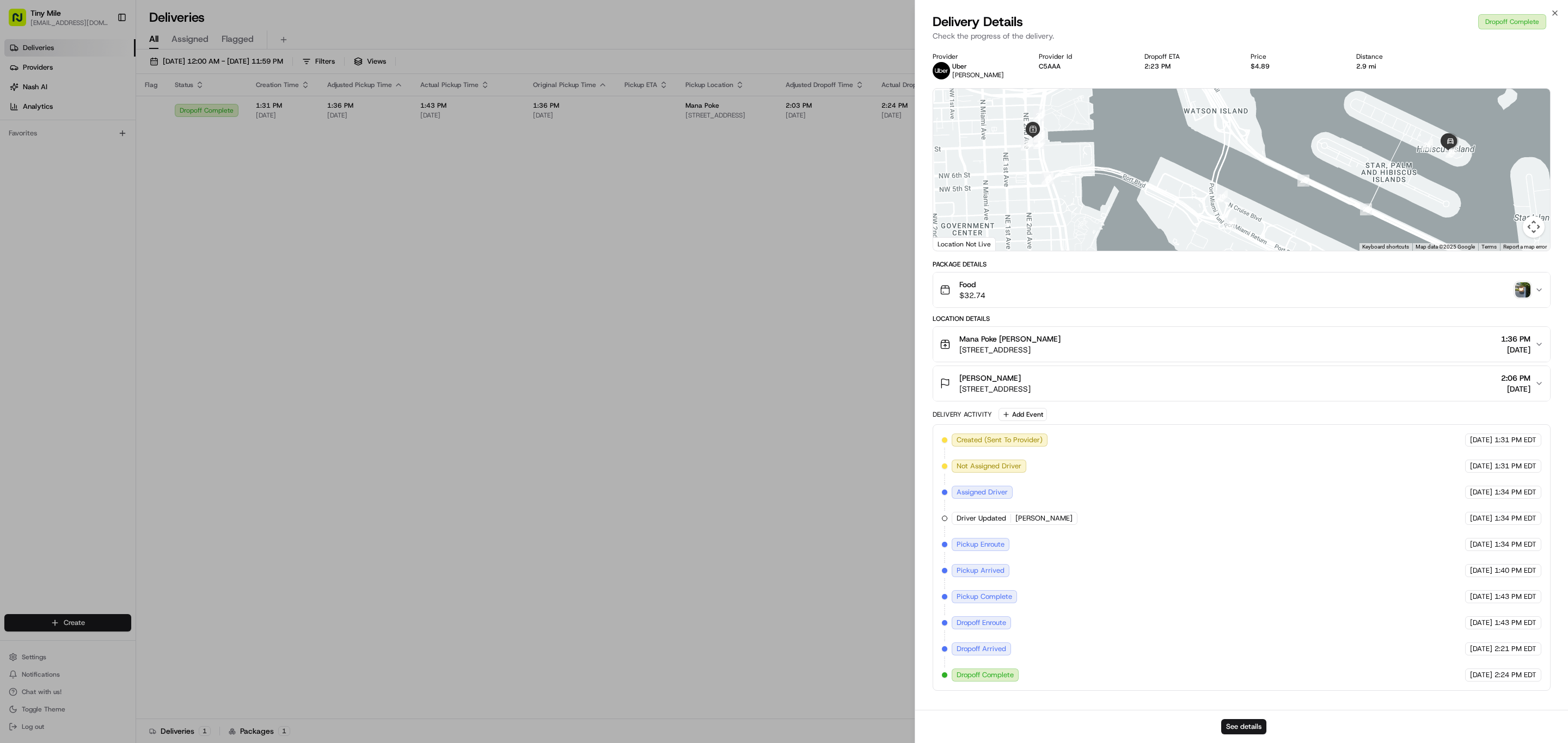
drag, startPoint x: 1287, startPoint y: 195, endPoint x: 1279, endPoint y: 224, distance: 30.1
click at [1279, 224] on div at bounding box center [1241, 170] width 617 height 162
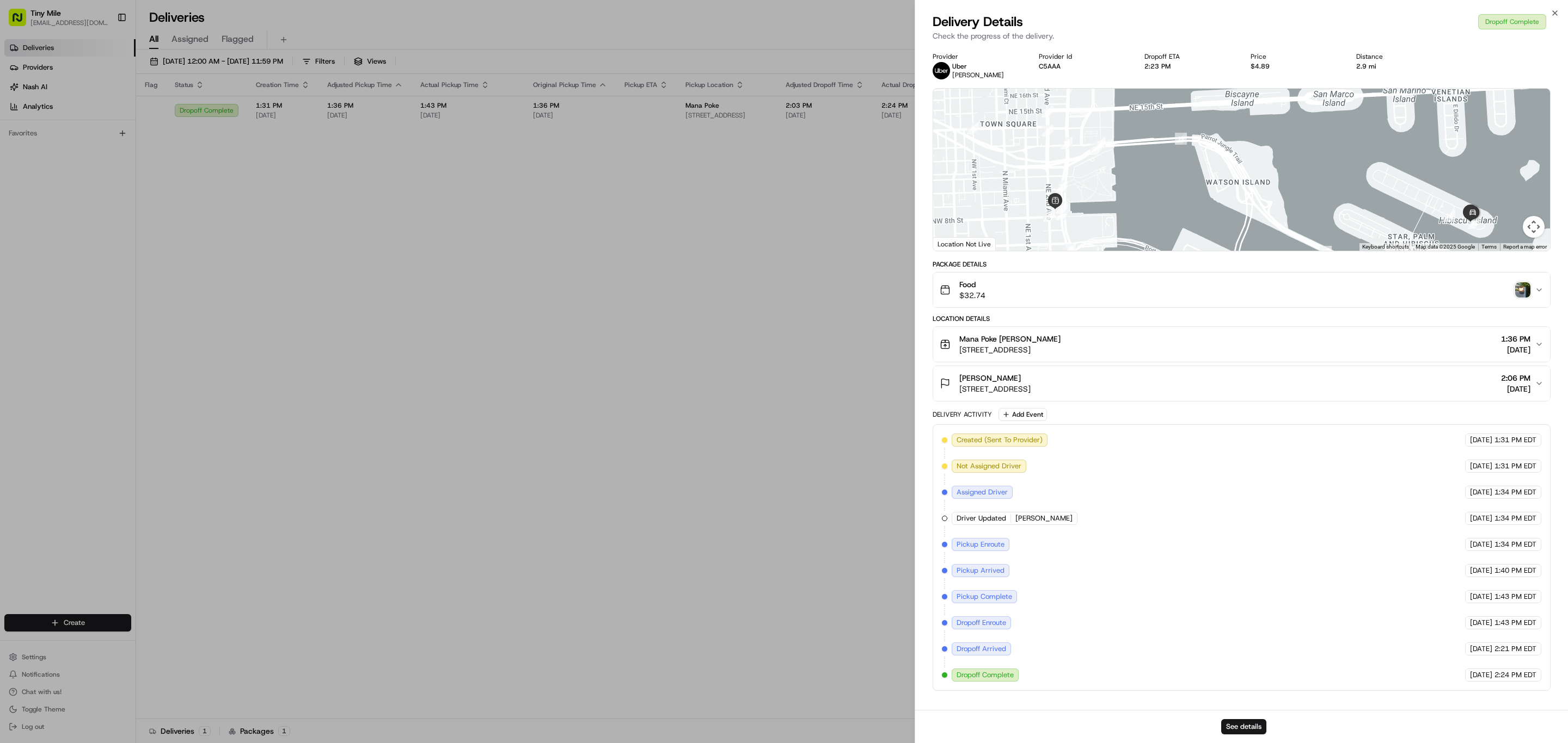
drag, startPoint x: 1059, startPoint y: 149, endPoint x: 1066, endPoint y: 160, distance: 13.0
click at [1066, 160] on div at bounding box center [1241, 170] width 617 height 162
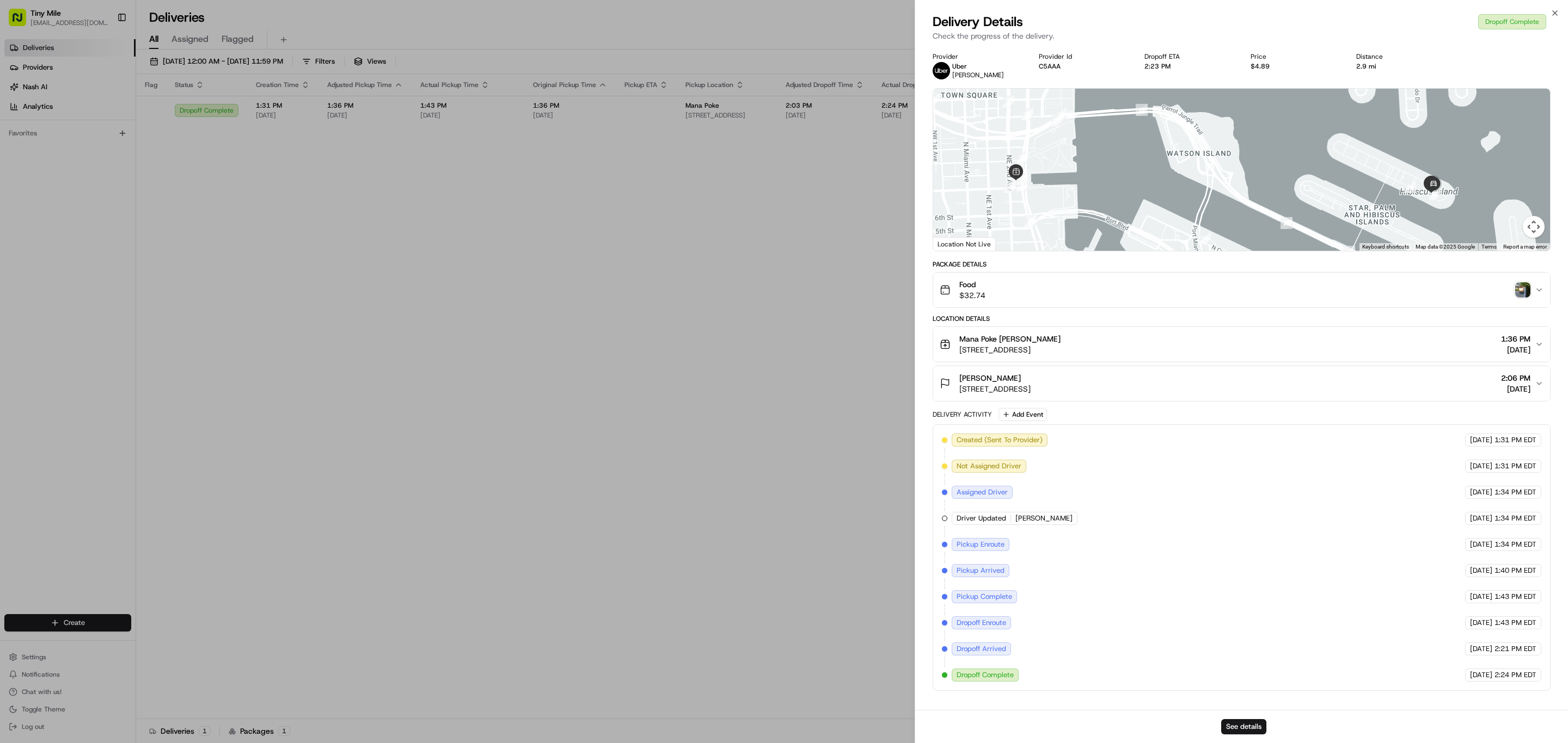
drag, startPoint x: 1326, startPoint y: 196, endPoint x: 1220, endPoint y: 142, distance: 119.0
click at [1220, 142] on div at bounding box center [1241, 170] width 617 height 162
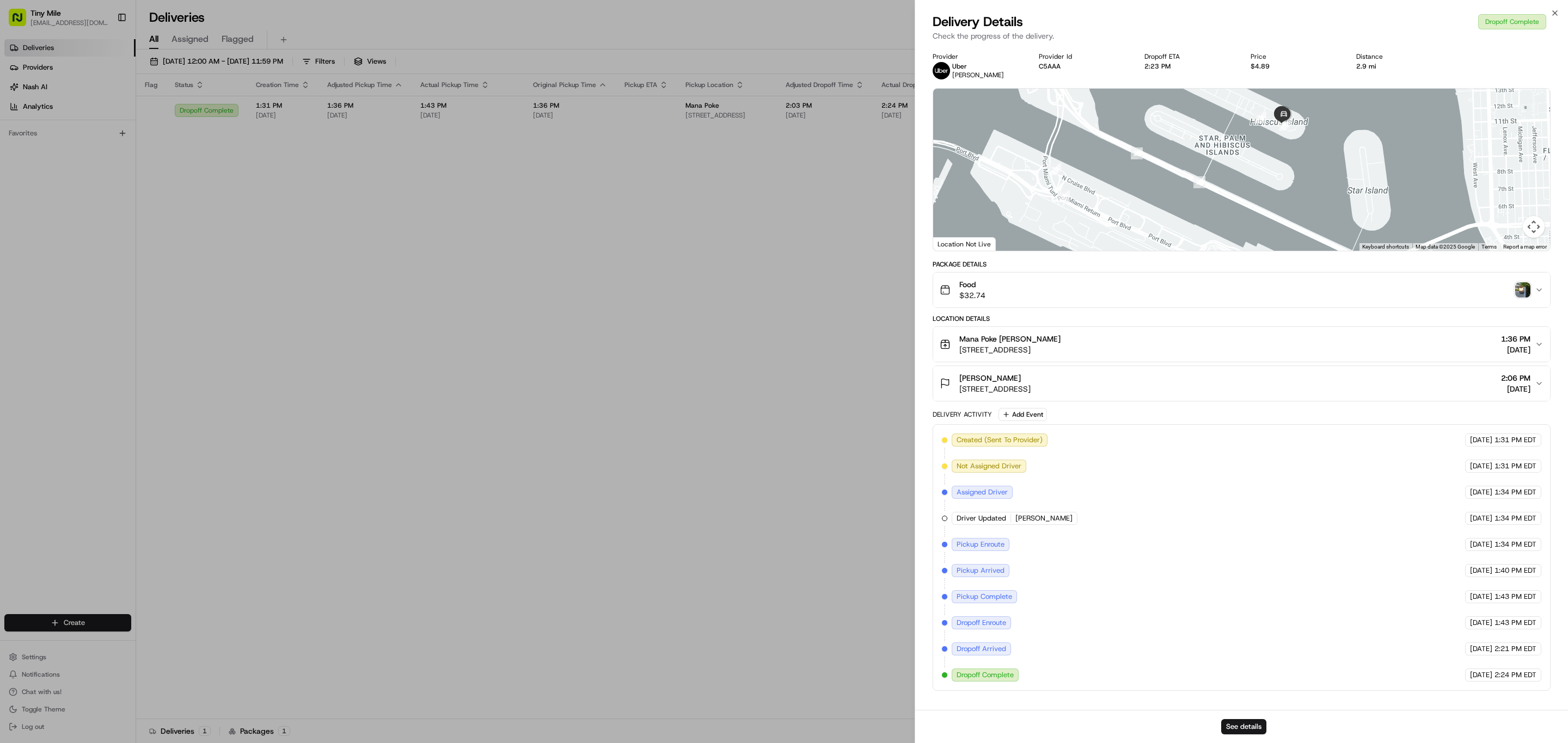
drag, startPoint x: 1238, startPoint y: 168, endPoint x: 1305, endPoint y: 211, distance: 79.6
click at [1323, 215] on div at bounding box center [1241, 170] width 617 height 162
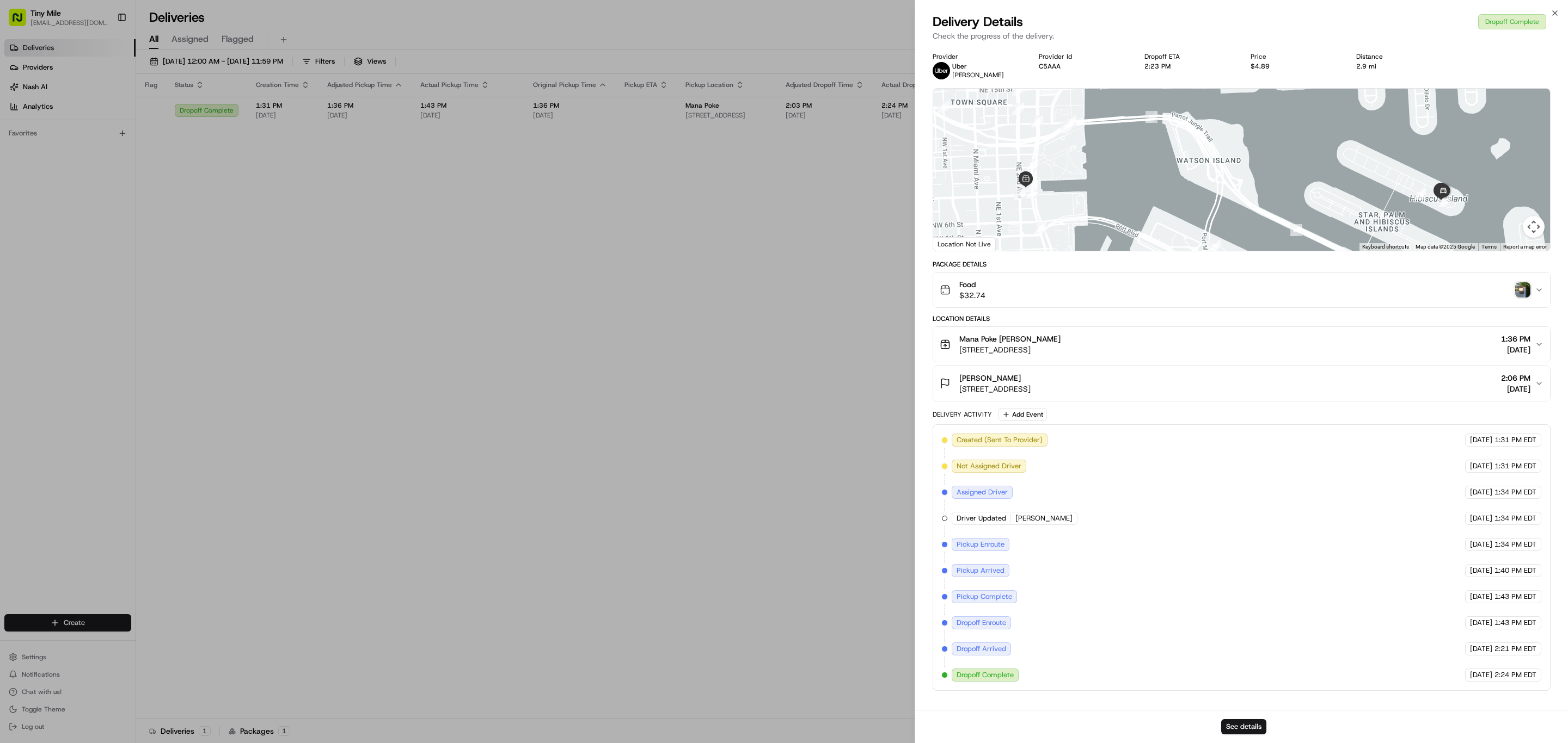
drag, startPoint x: 1217, startPoint y: 191, endPoint x: 1269, endPoint y: 224, distance: 61.6
click at [1269, 224] on div at bounding box center [1241, 170] width 617 height 162
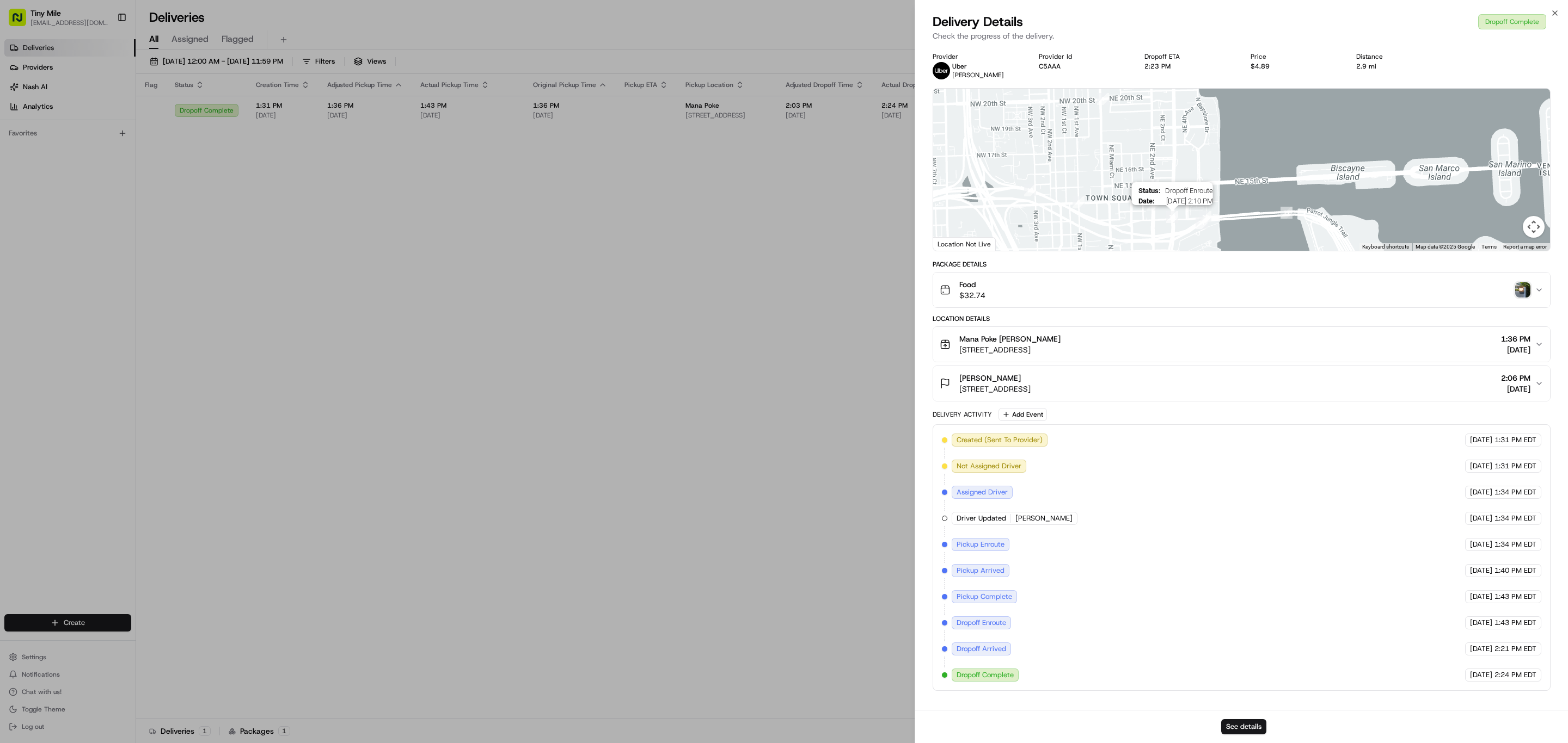
drag, startPoint x: 1176, startPoint y: 217, endPoint x: 1187, endPoint y: 230, distance: 17.0
click at [1187, 230] on div "Status : Dropoff Enroute Date : 08/11/2025 2:10 PM" at bounding box center [1241, 170] width 617 height 162
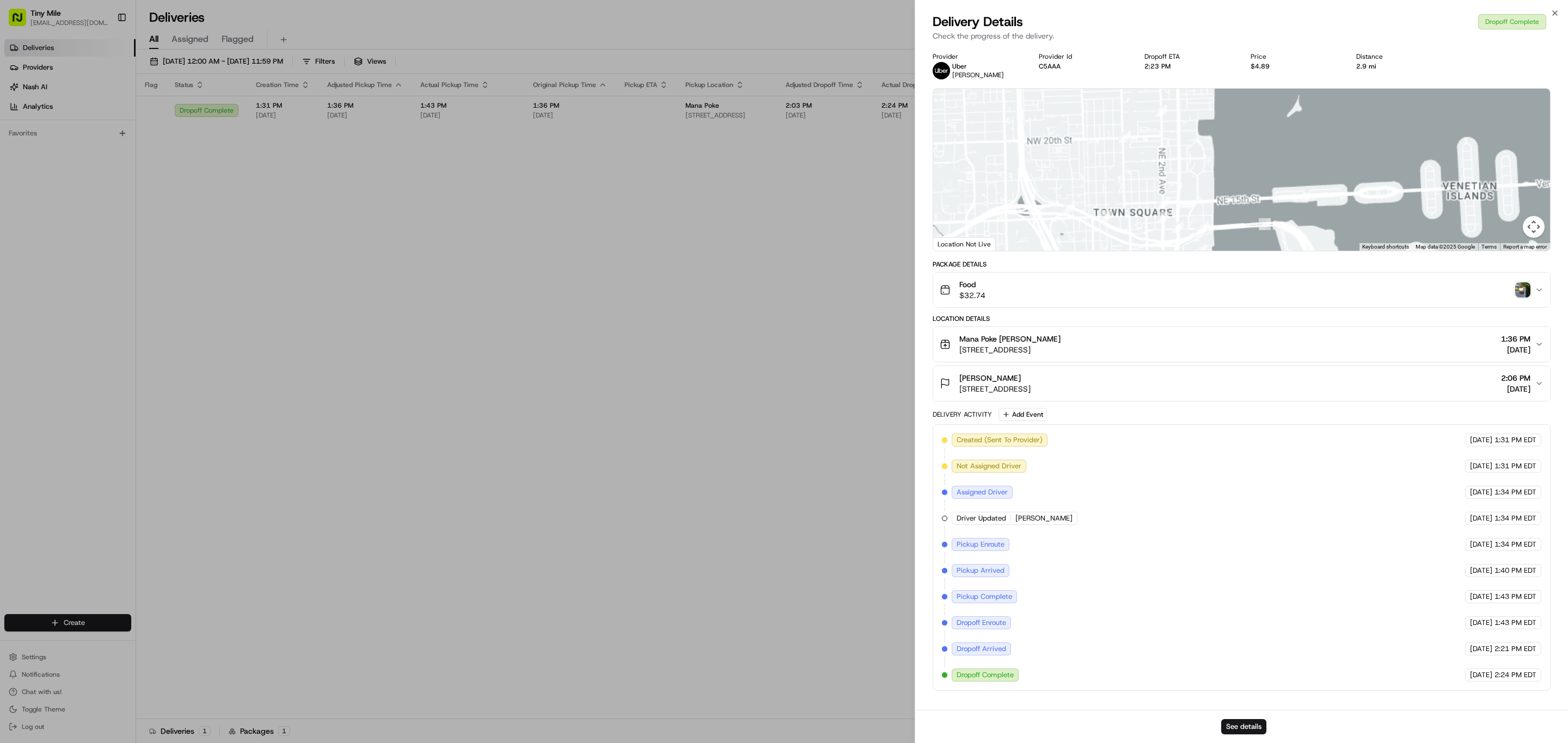
drag, startPoint x: 1147, startPoint y: 173, endPoint x: 1135, endPoint y: 154, distance: 22.5
click at [1137, 155] on div at bounding box center [1241, 170] width 617 height 162
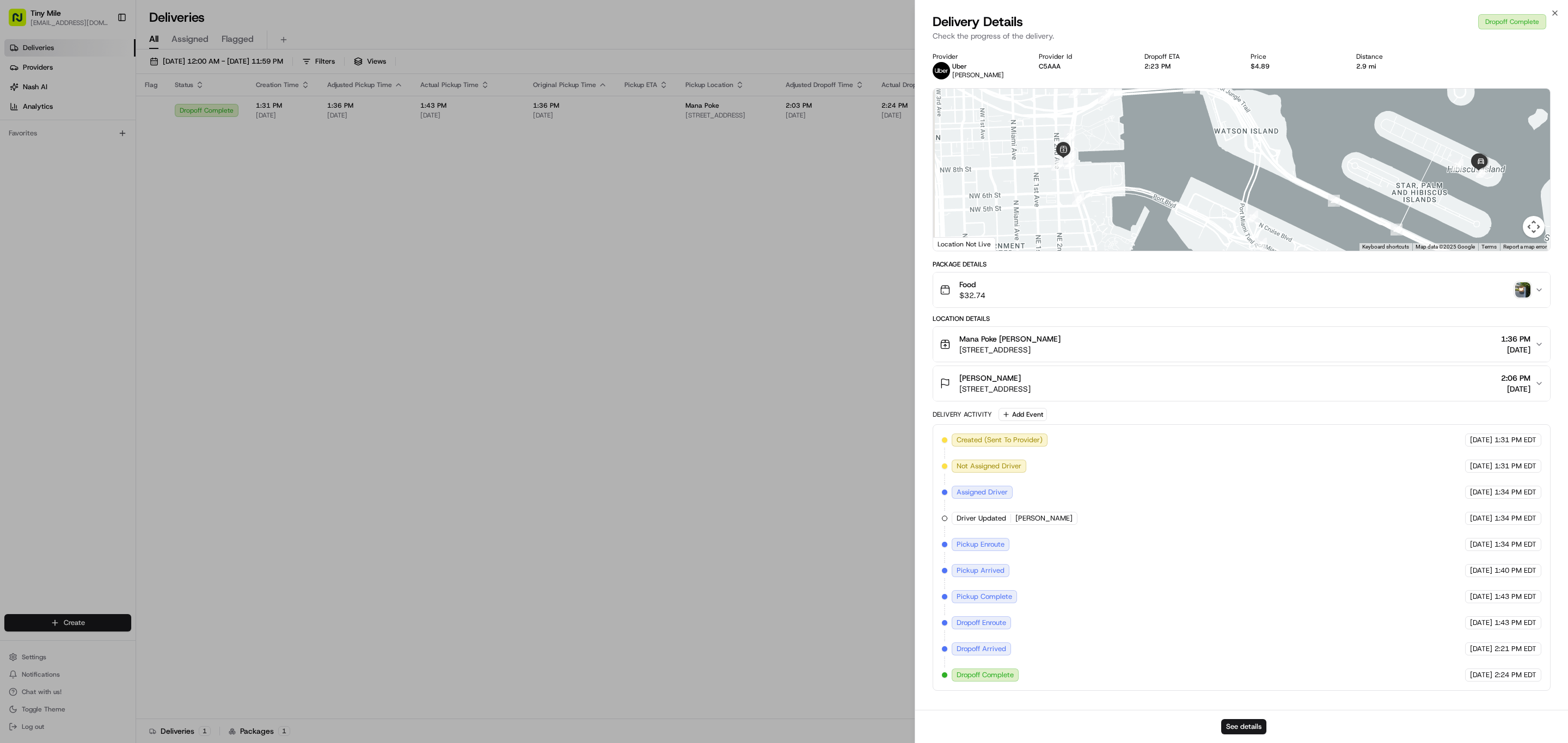
drag, startPoint x: 1112, startPoint y: 207, endPoint x: 1117, endPoint y: 149, distance: 58.2
click at [1117, 152] on div at bounding box center [1241, 170] width 617 height 162
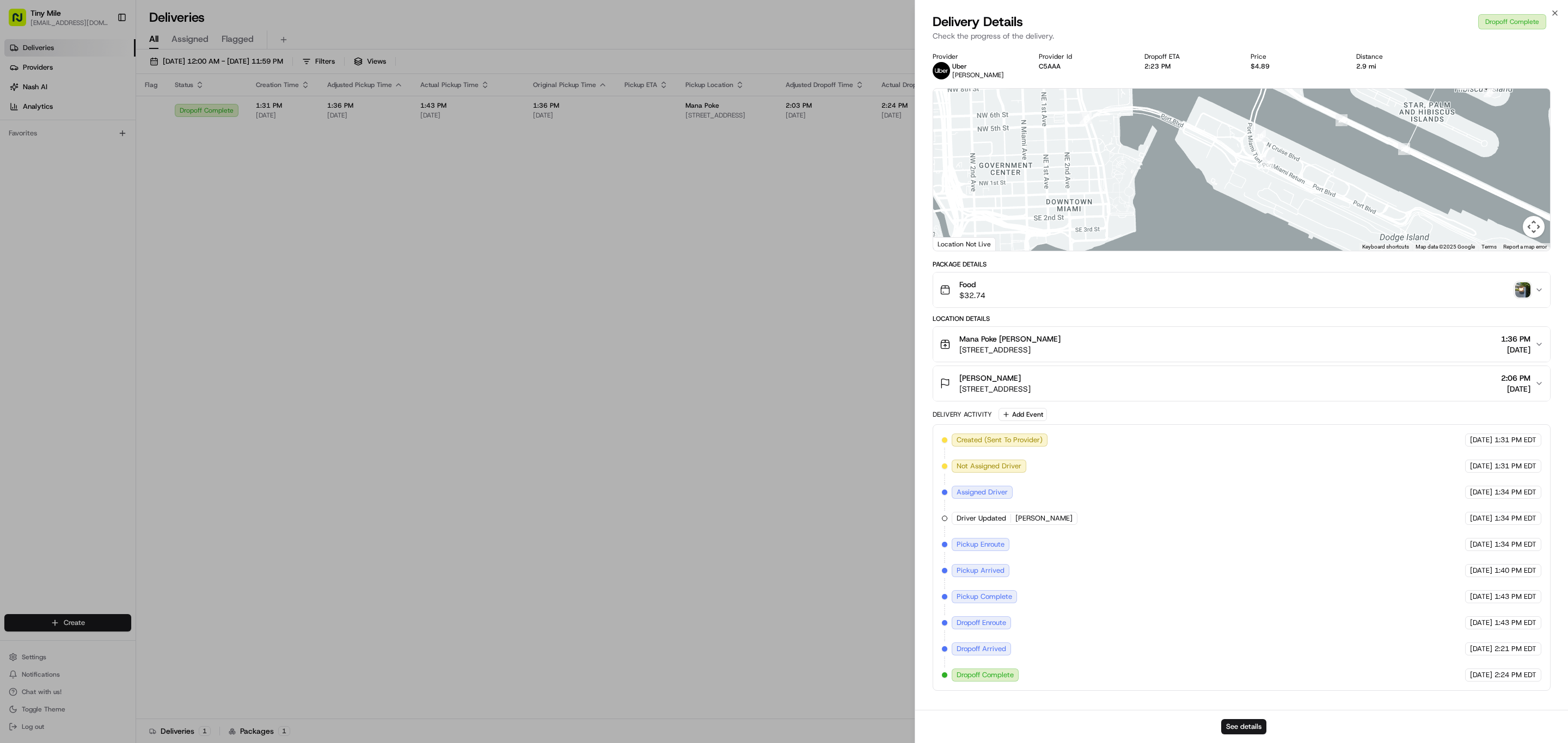
drag, startPoint x: 1107, startPoint y: 193, endPoint x: 1107, endPoint y: 217, distance: 24.0
click at [1107, 216] on div at bounding box center [1241, 170] width 617 height 162
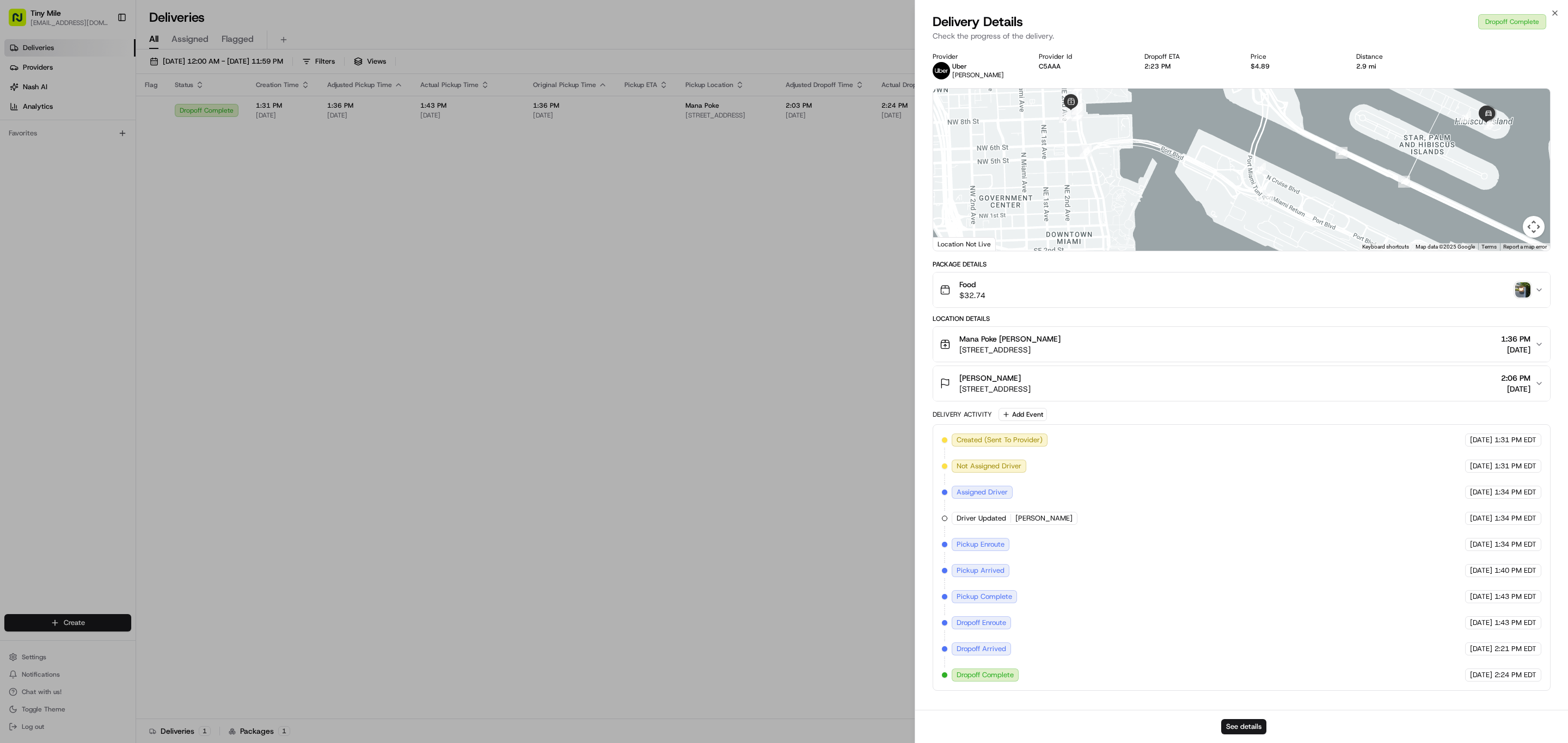
drag, startPoint x: 1077, startPoint y: 163, endPoint x: 1077, endPoint y: 188, distance: 25.0
click at [1077, 188] on div at bounding box center [1241, 170] width 617 height 162
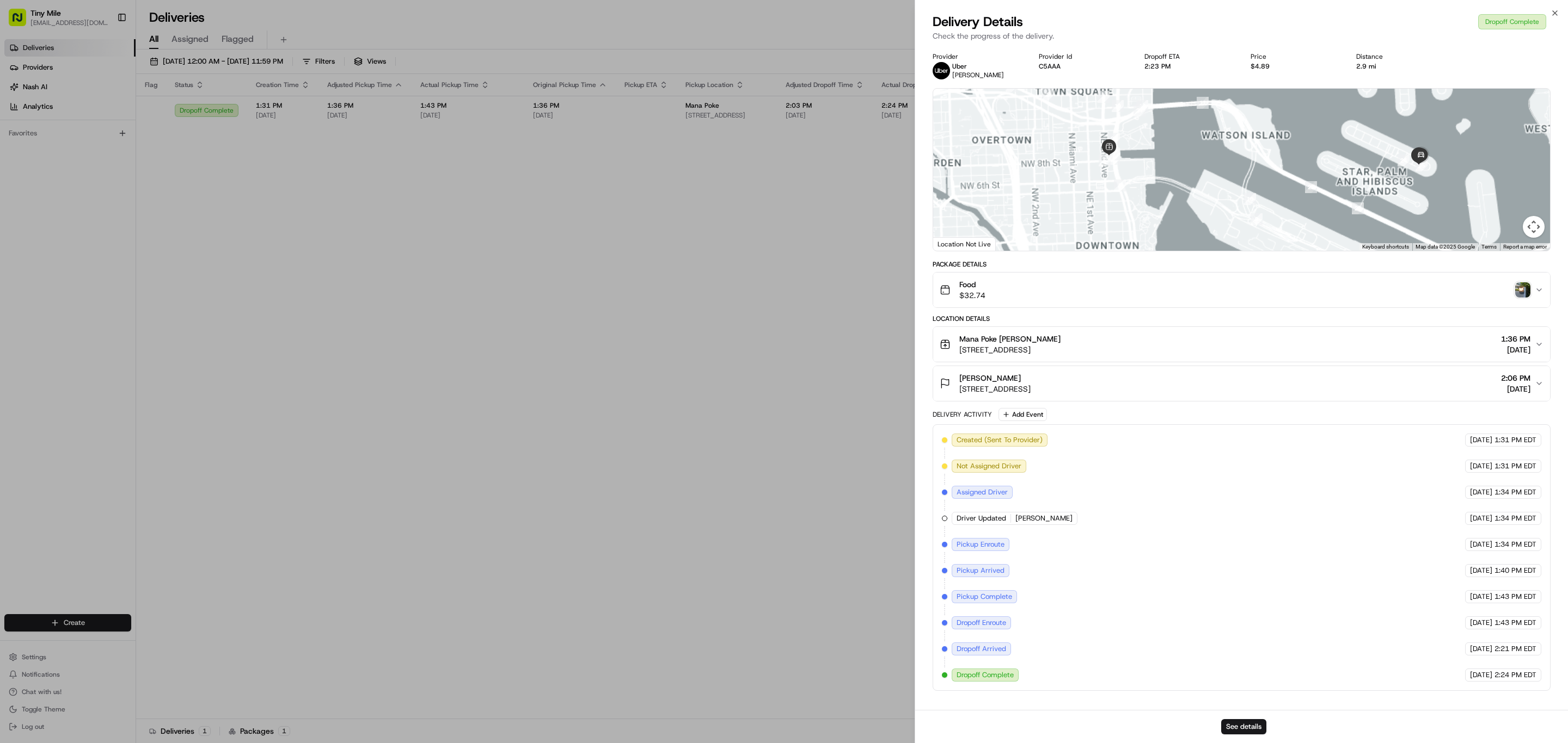
drag, startPoint x: 1135, startPoint y: 193, endPoint x: 1137, endPoint y: 185, distance: 8.2
click at [1135, 195] on div at bounding box center [1241, 170] width 617 height 162
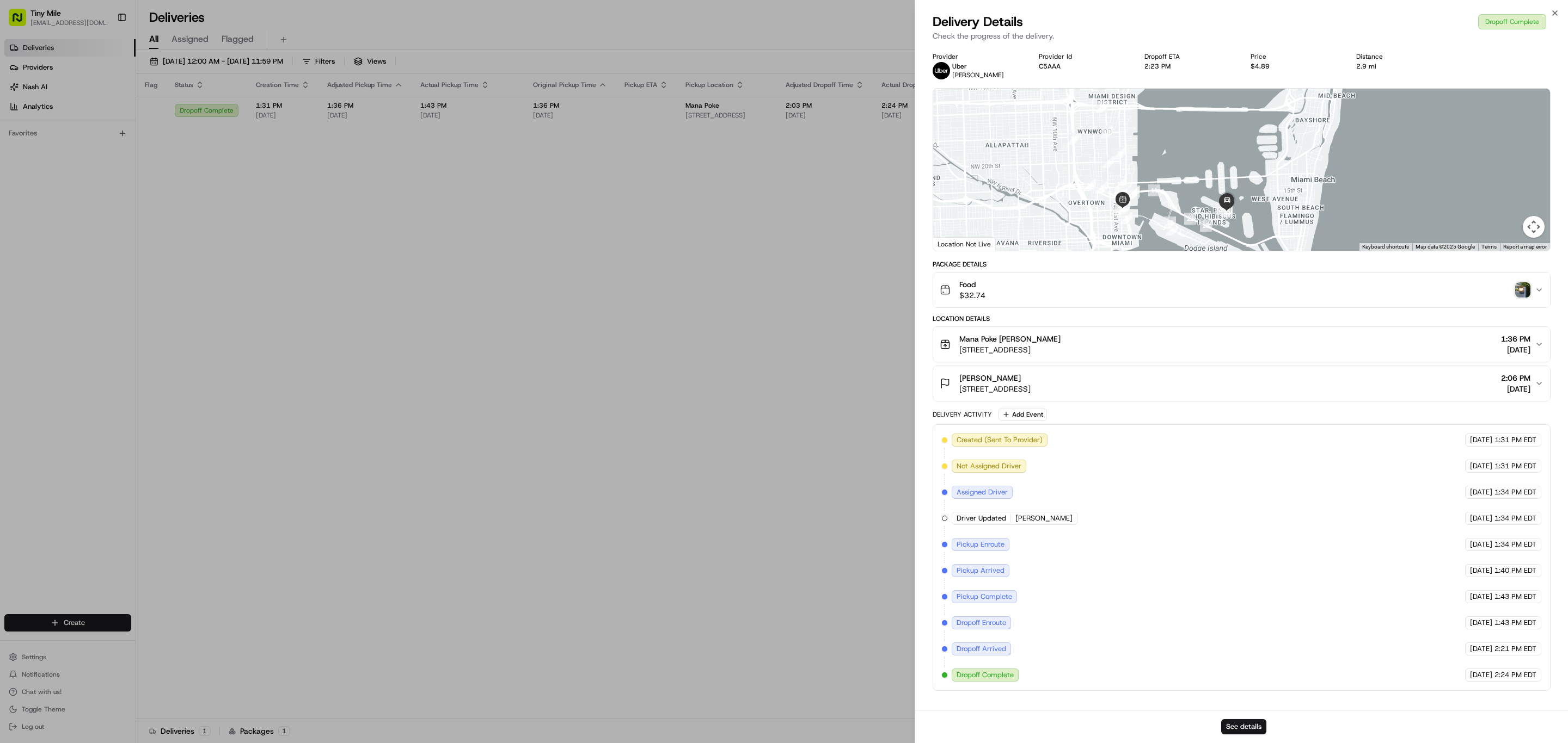
click at [1132, 200] on div at bounding box center [1241, 170] width 617 height 162
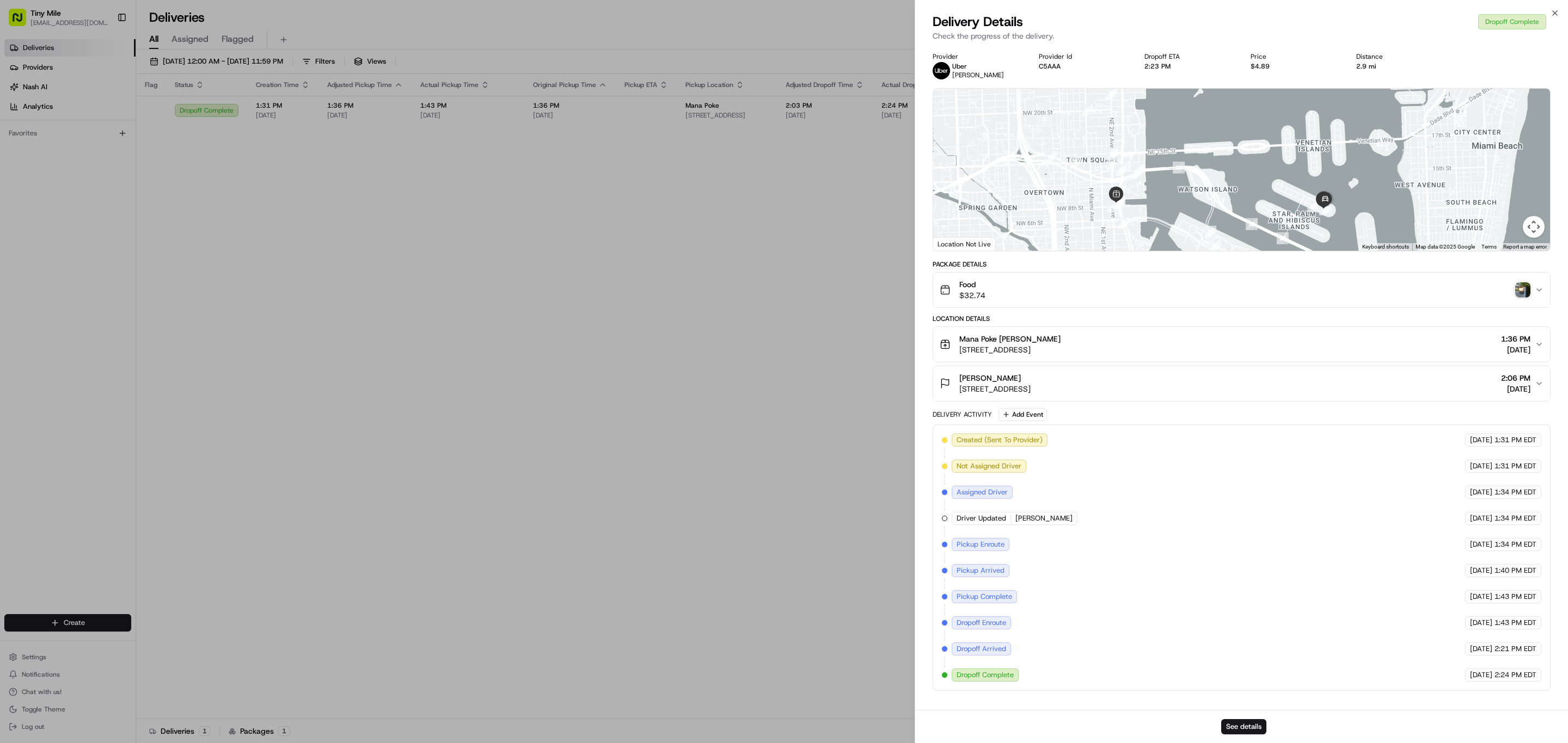
drag, startPoint x: 1138, startPoint y: 200, endPoint x: 1135, endPoint y: 176, distance: 24.2
click at [1135, 176] on div at bounding box center [1241, 170] width 617 height 162
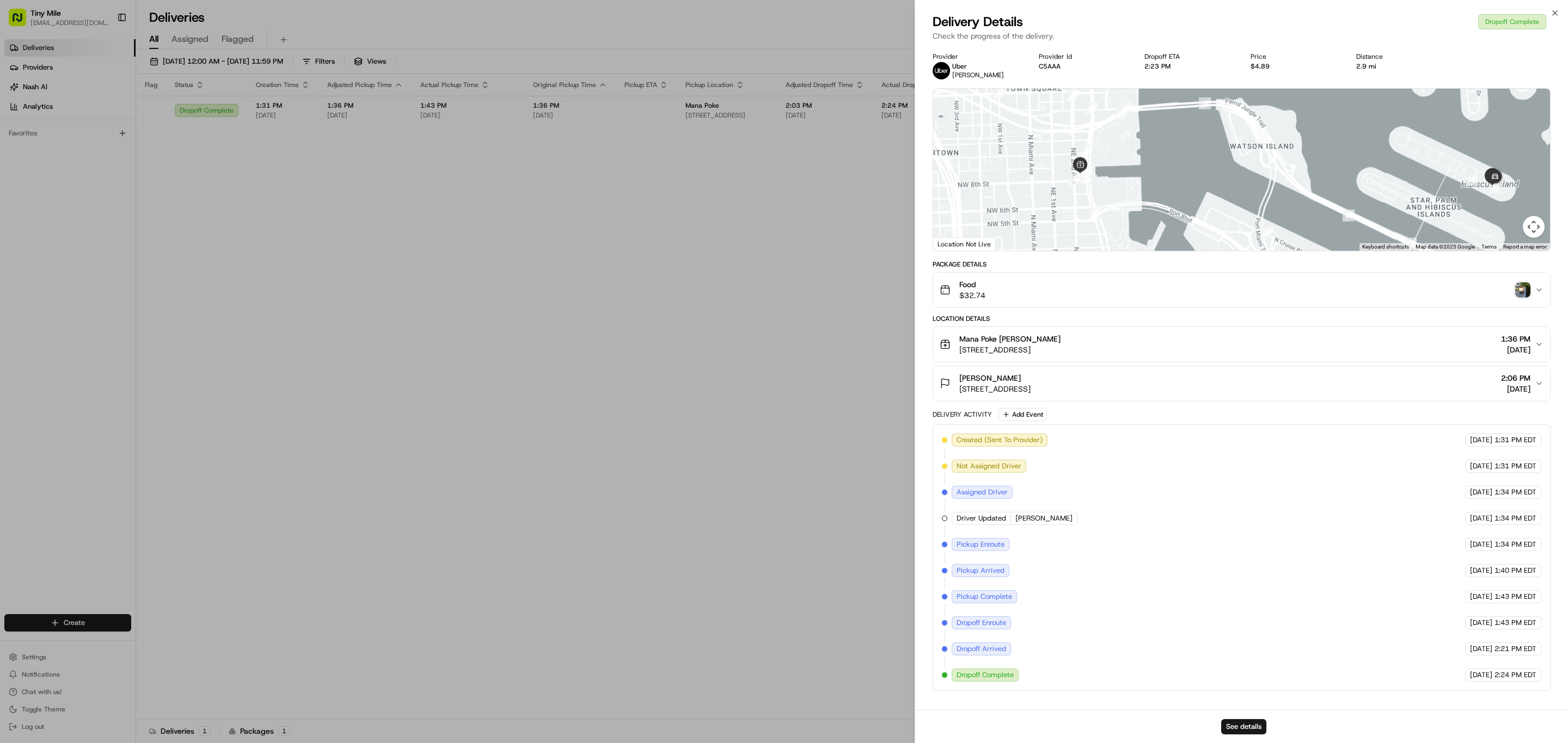
drag, startPoint x: 1125, startPoint y: 206, endPoint x: 1117, endPoint y: 186, distance: 21.5
click at [1117, 186] on div at bounding box center [1241, 170] width 617 height 162
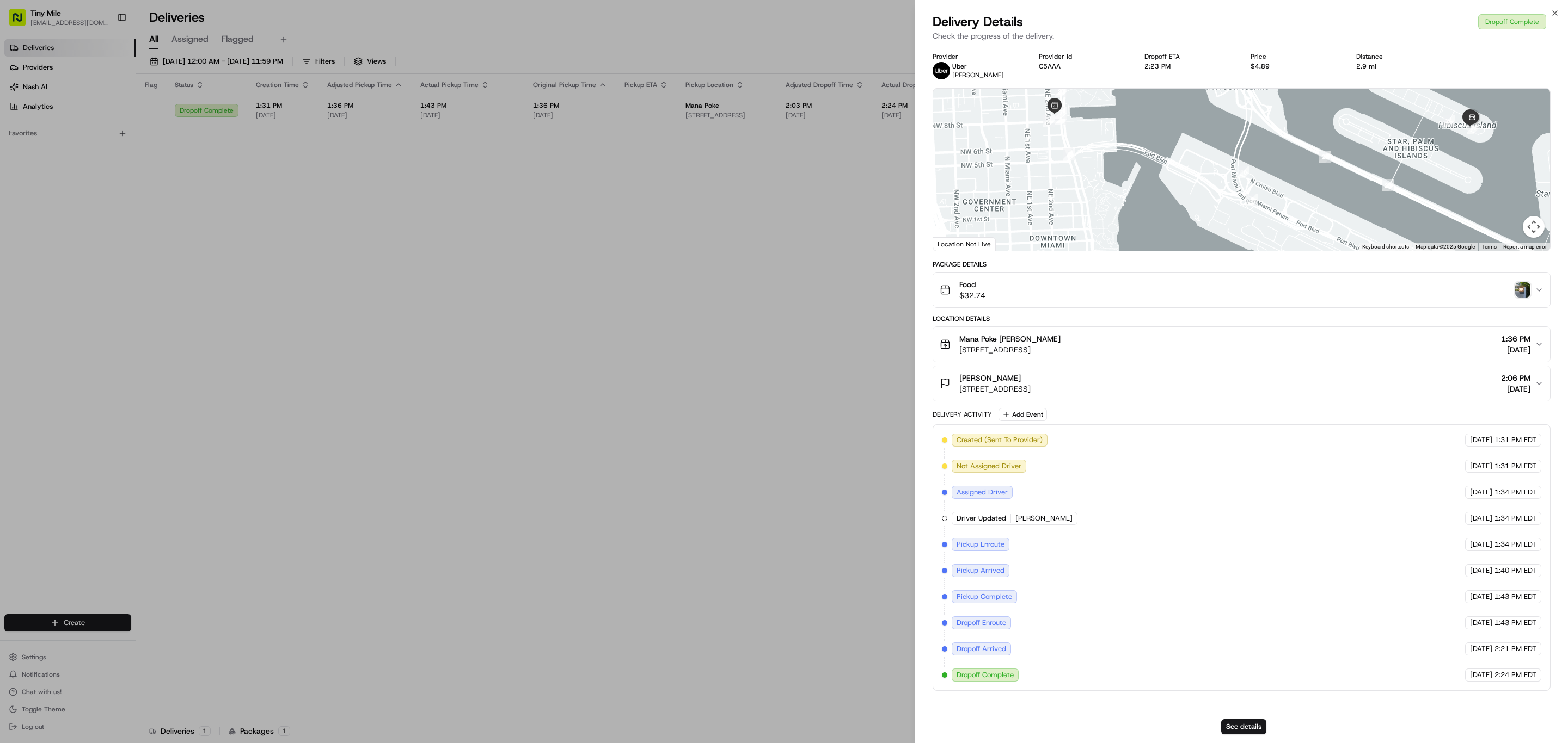
drag, startPoint x: 1147, startPoint y: 167, endPoint x: 1099, endPoint y: 128, distance: 61.8
click at [1101, 128] on div at bounding box center [1241, 170] width 617 height 162
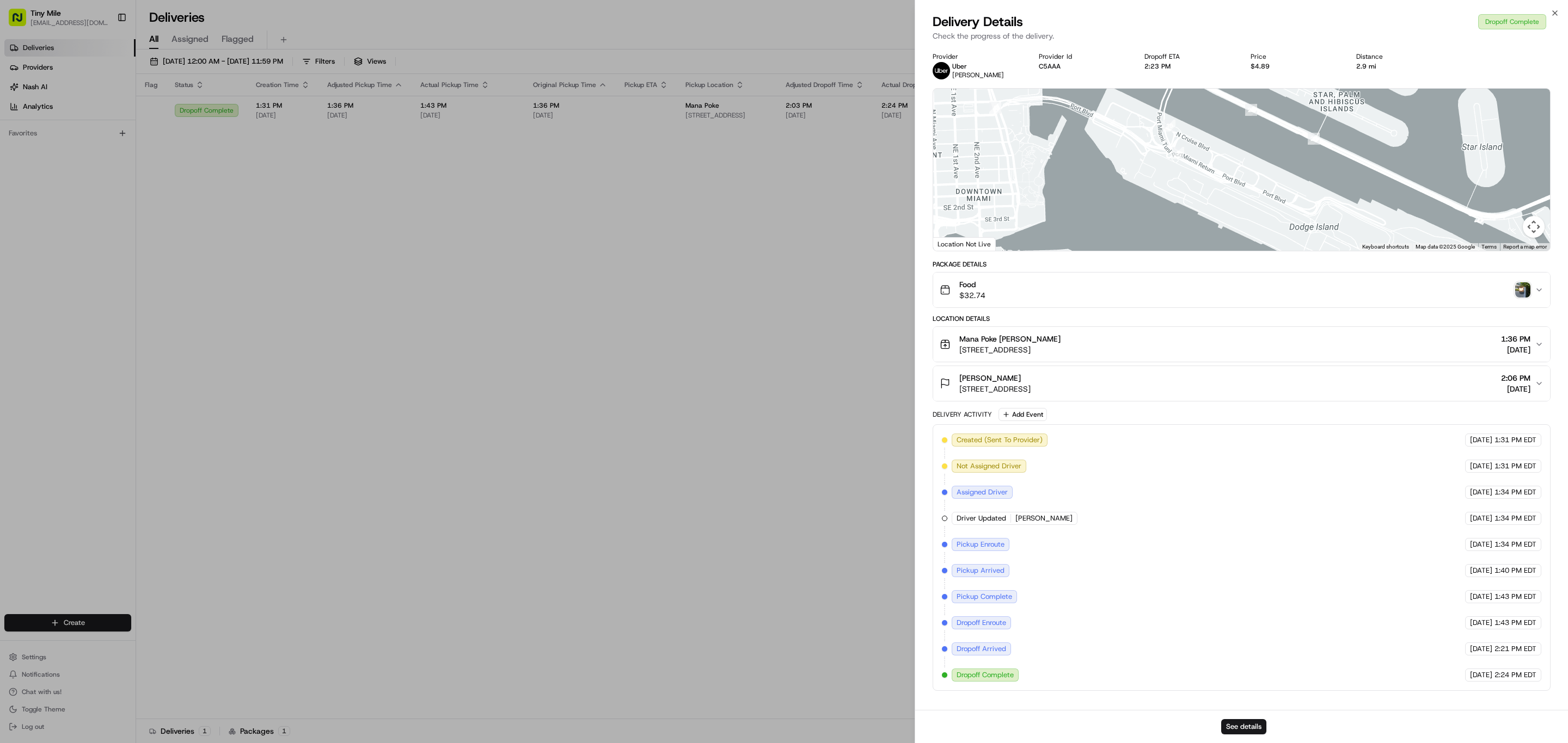
drag, startPoint x: 1126, startPoint y: 167, endPoint x: 1147, endPoint y: 188, distance: 29.7
click at [1133, 186] on div at bounding box center [1241, 170] width 617 height 162
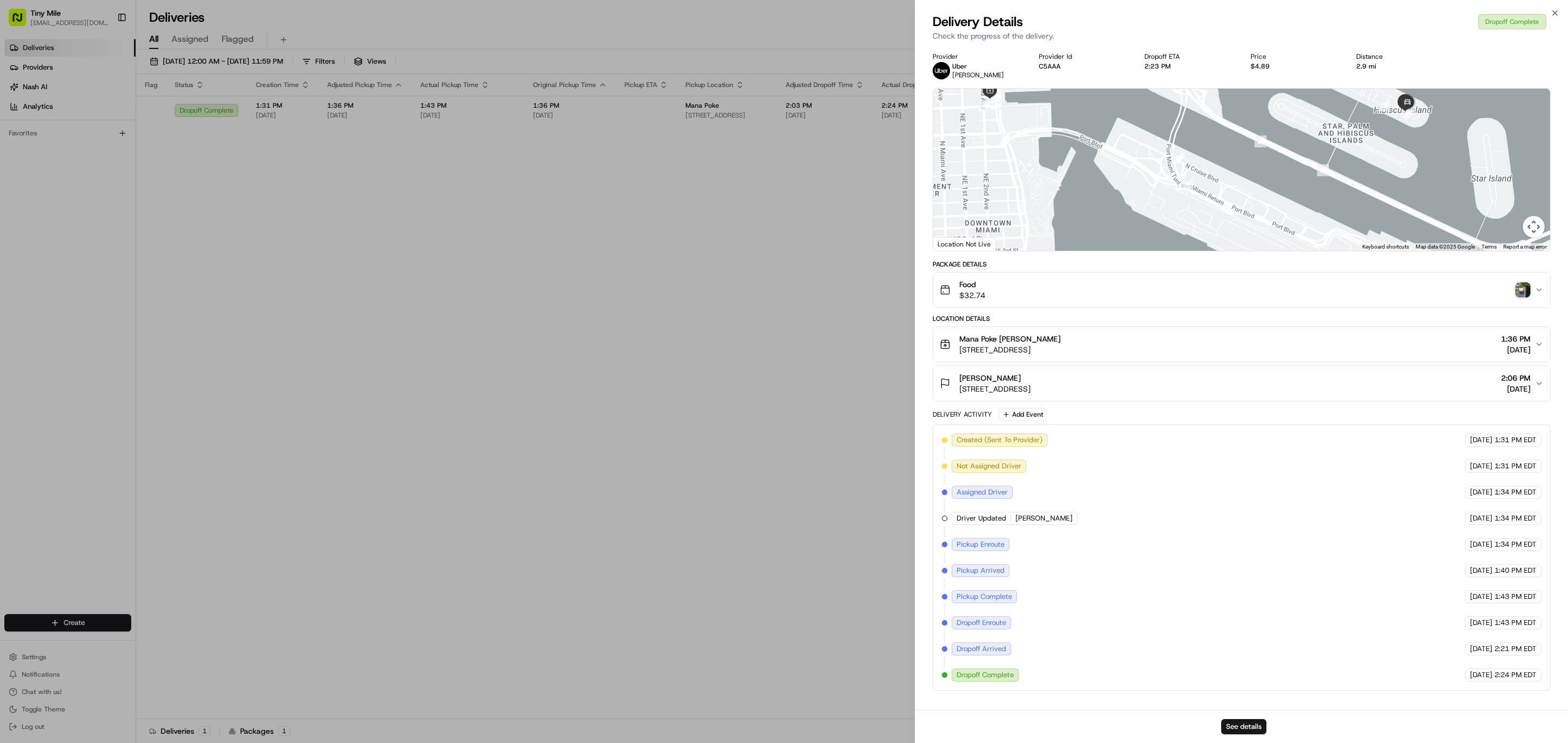
drag, startPoint x: 1189, startPoint y: 189, endPoint x: 1192, endPoint y: 206, distance: 17.3
click at [1192, 191] on img "9" at bounding box center [1187, 185] width 12 height 12
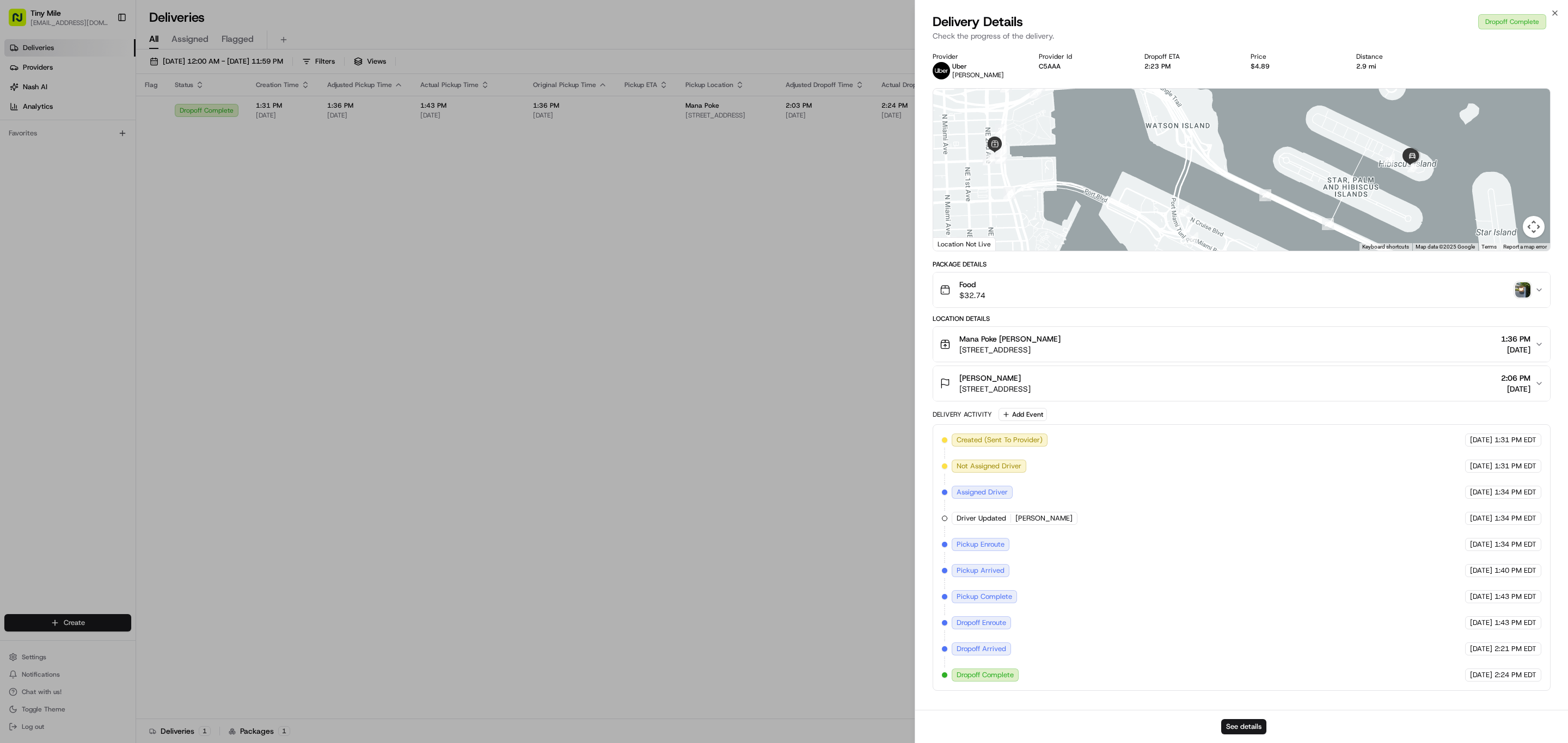
drag, startPoint x: 1194, startPoint y: 151, endPoint x: 1196, endPoint y: 163, distance: 12.2
click at [1196, 162] on div at bounding box center [1241, 170] width 617 height 162
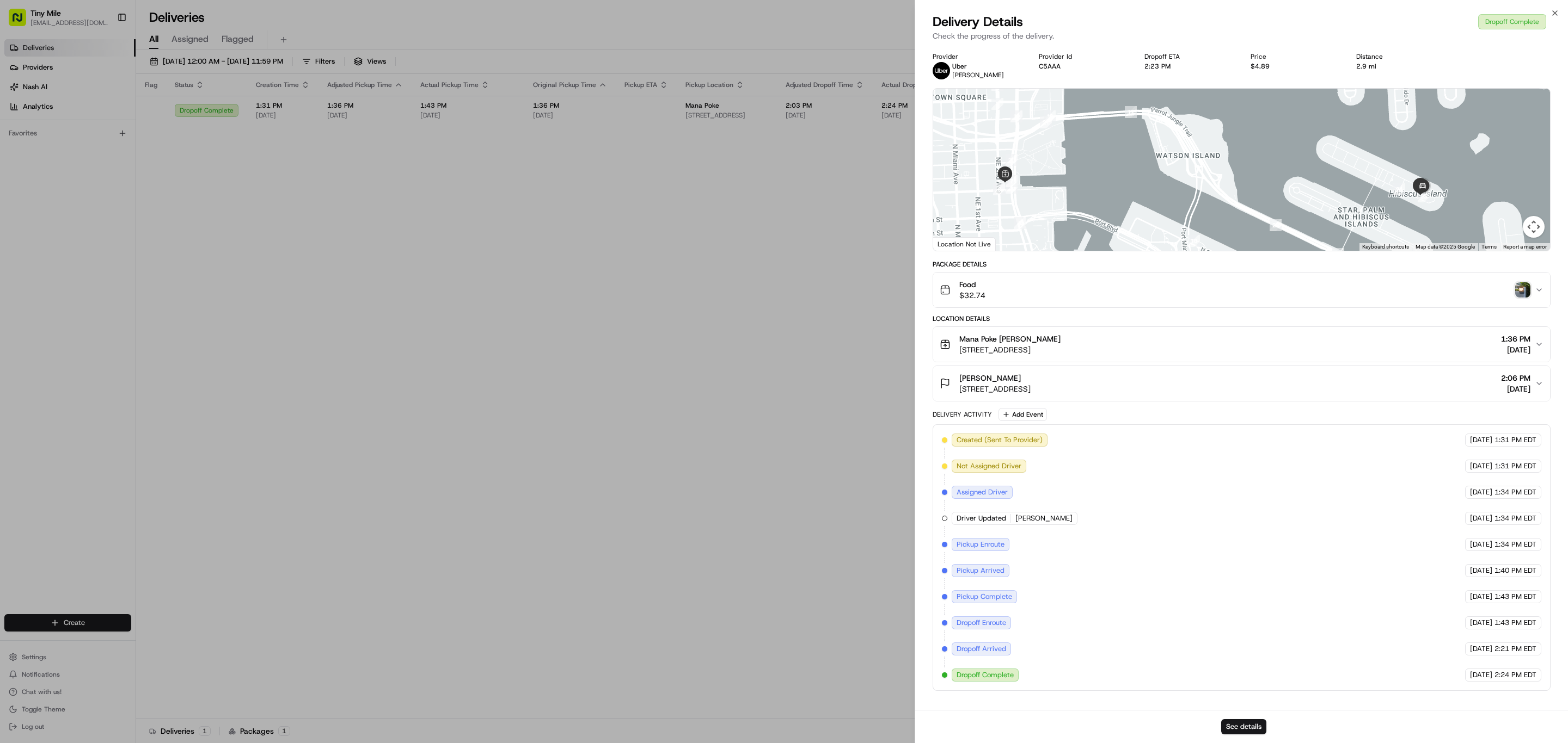
drag, startPoint x: 1163, startPoint y: 157, endPoint x: 1200, endPoint y: 191, distance: 50.2
click at [1204, 212] on div at bounding box center [1241, 170] width 617 height 162
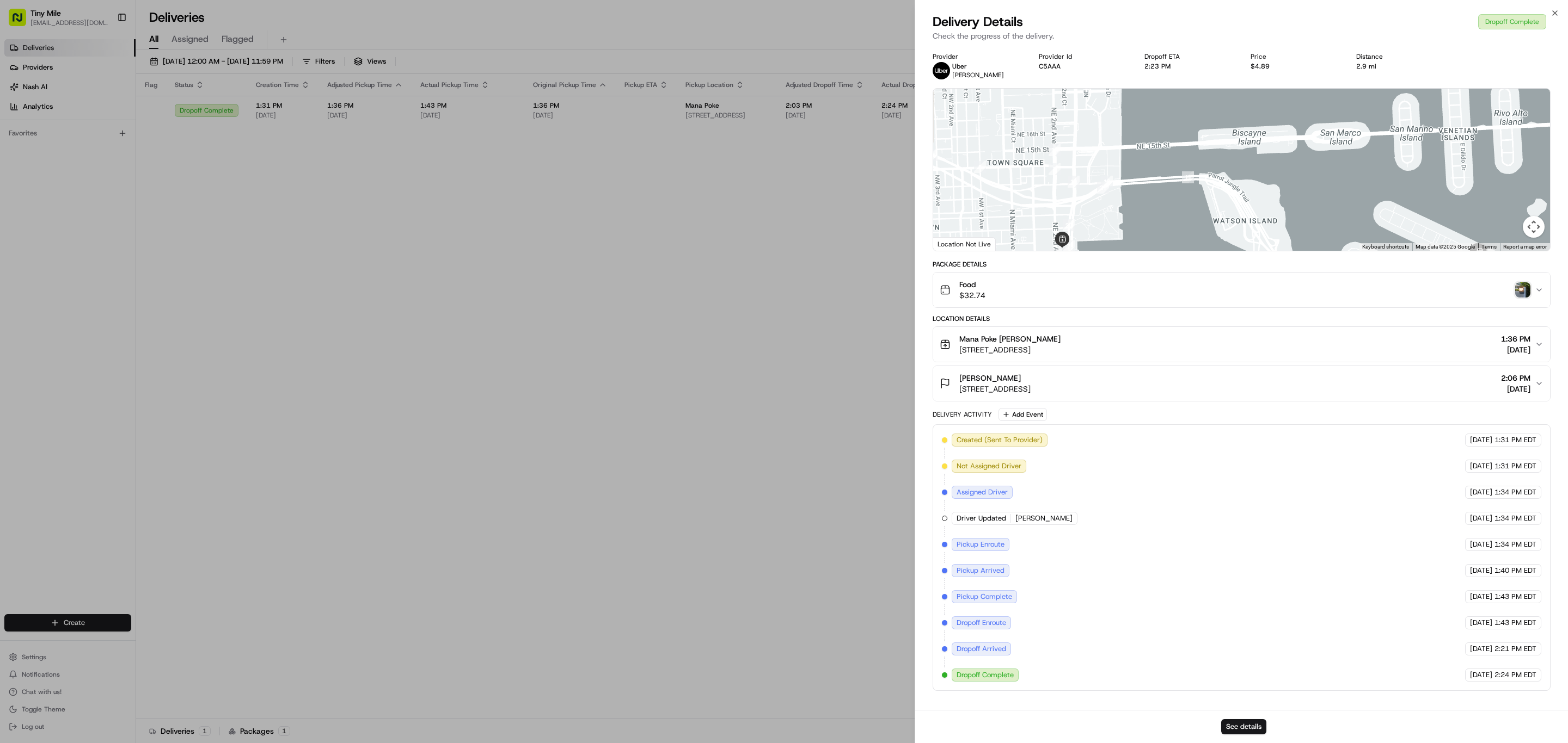
drag, startPoint x: 1084, startPoint y: 191, endPoint x: 1155, endPoint y: 228, distance: 80.1
click at [1151, 227] on div at bounding box center [1241, 170] width 617 height 162
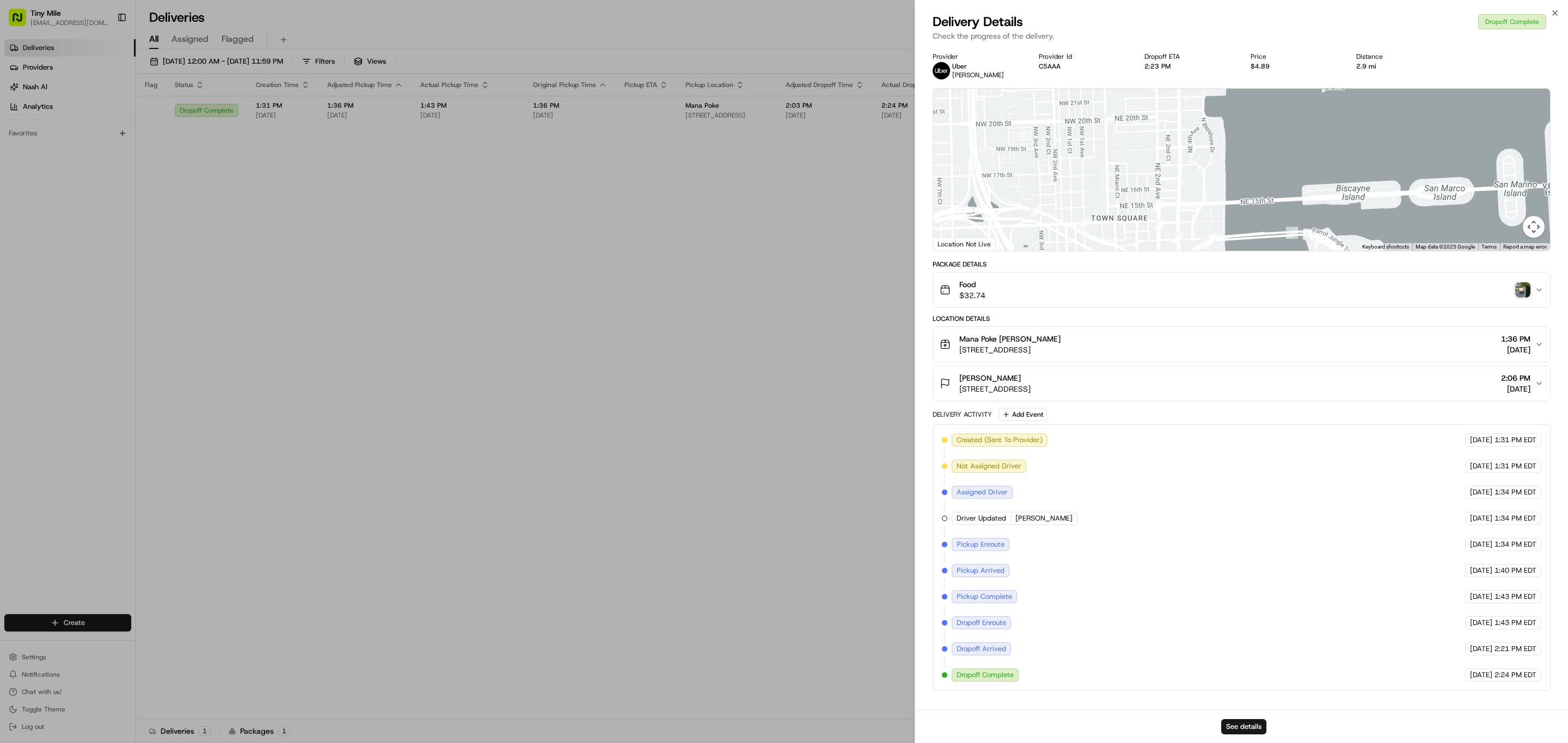
drag, startPoint x: 1150, startPoint y: 167, endPoint x: 1153, endPoint y: 224, distance: 57.1
click at [1153, 224] on div at bounding box center [1241, 170] width 617 height 162
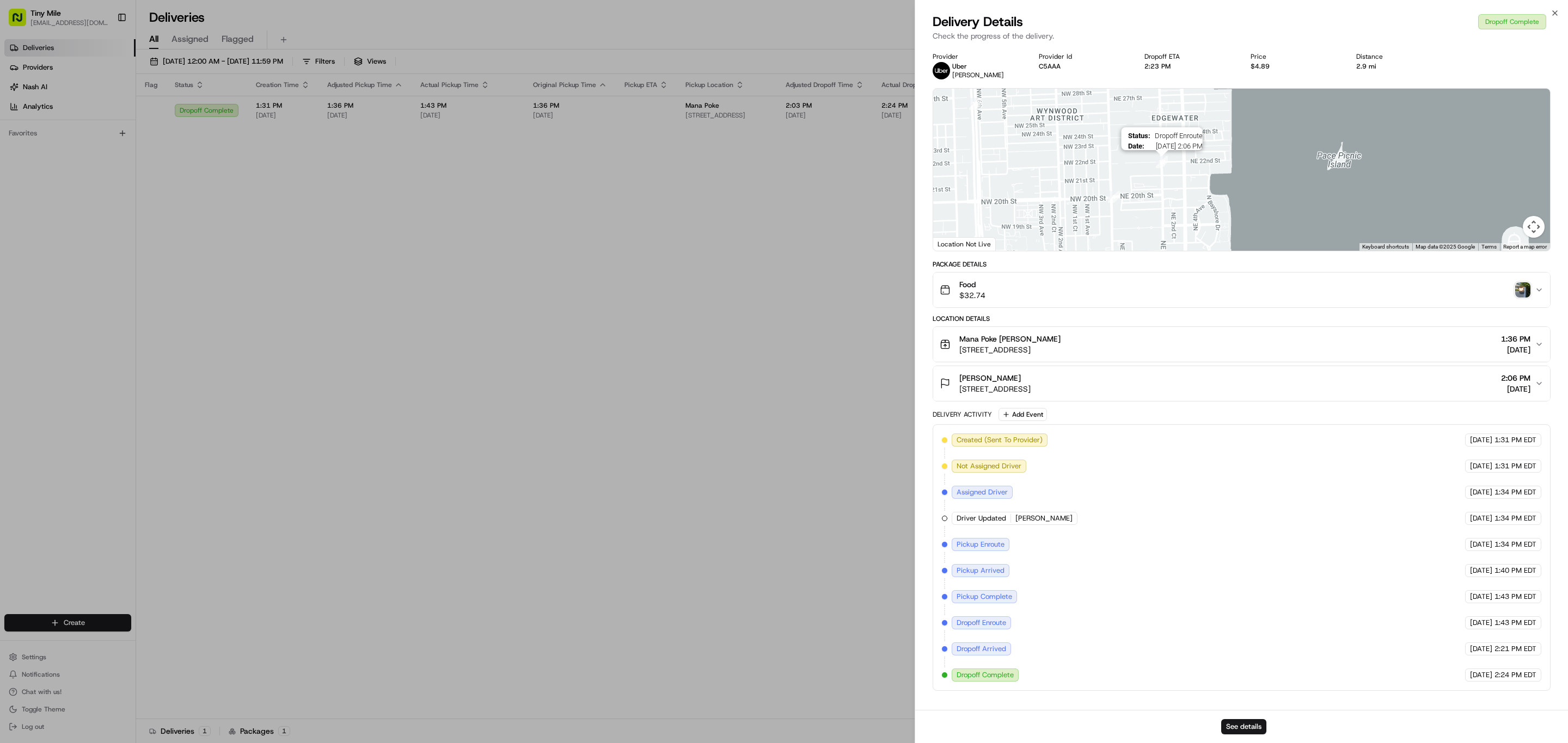
drag, startPoint x: 1165, startPoint y: 161, endPoint x: 1166, endPoint y: 209, distance: 48.0
click at [1166, 168] on img "17" at bounding box center [1162, 162] width 12 height 12
drag, startPoint x: 1085, startPoint y: 191, endPoint x: 1163, endPoint y: 133, distance: 97.2
click at [1163, 135] on div at bounding box center [1241, 170] width 617 height 162
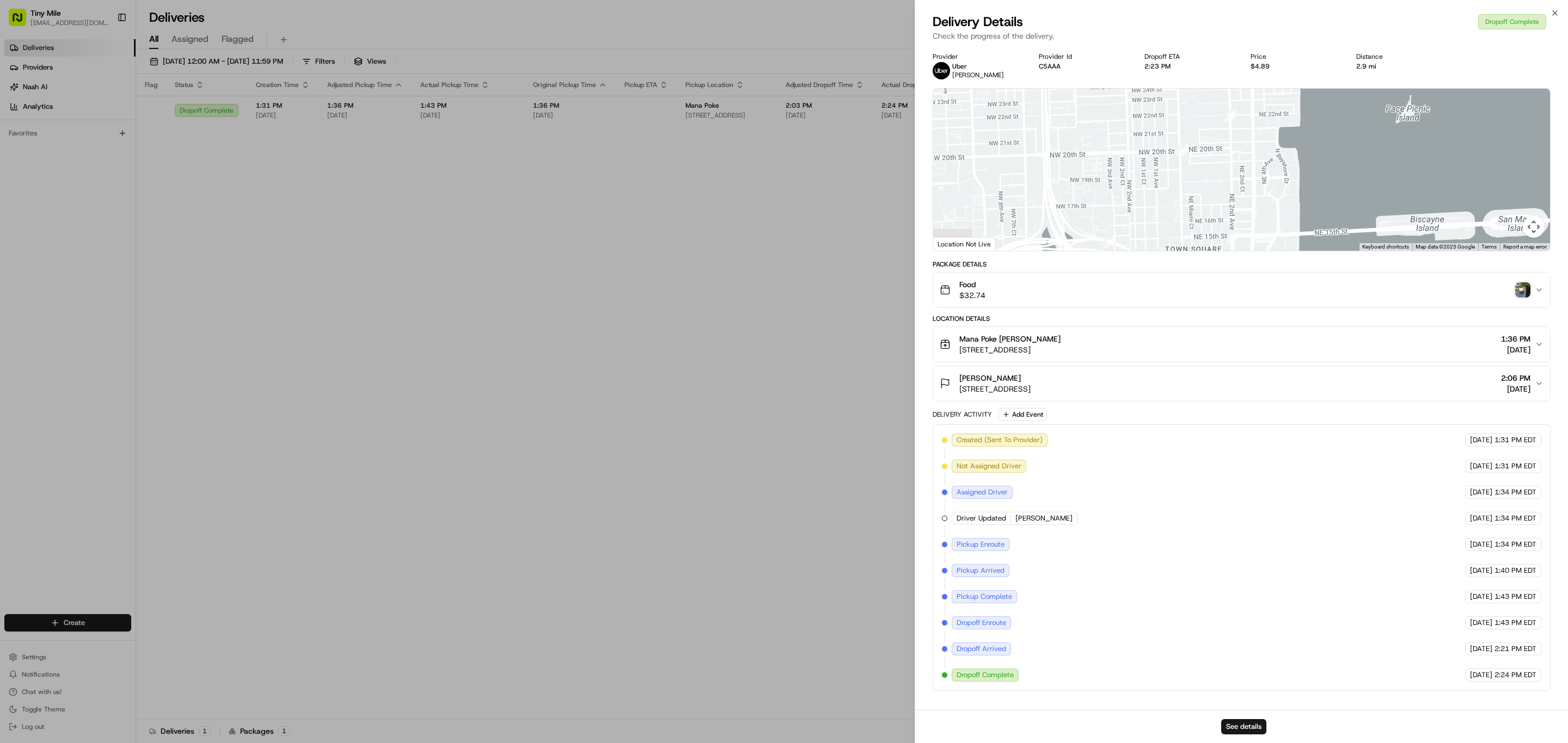
drag, startPoint x: 1099, startPoint y: 158, endPoint x: 1087, endPoint y: 119, distance: 40.8
click at [1083, 125] on div at bounding box center [1241, 170] width 617 height 162
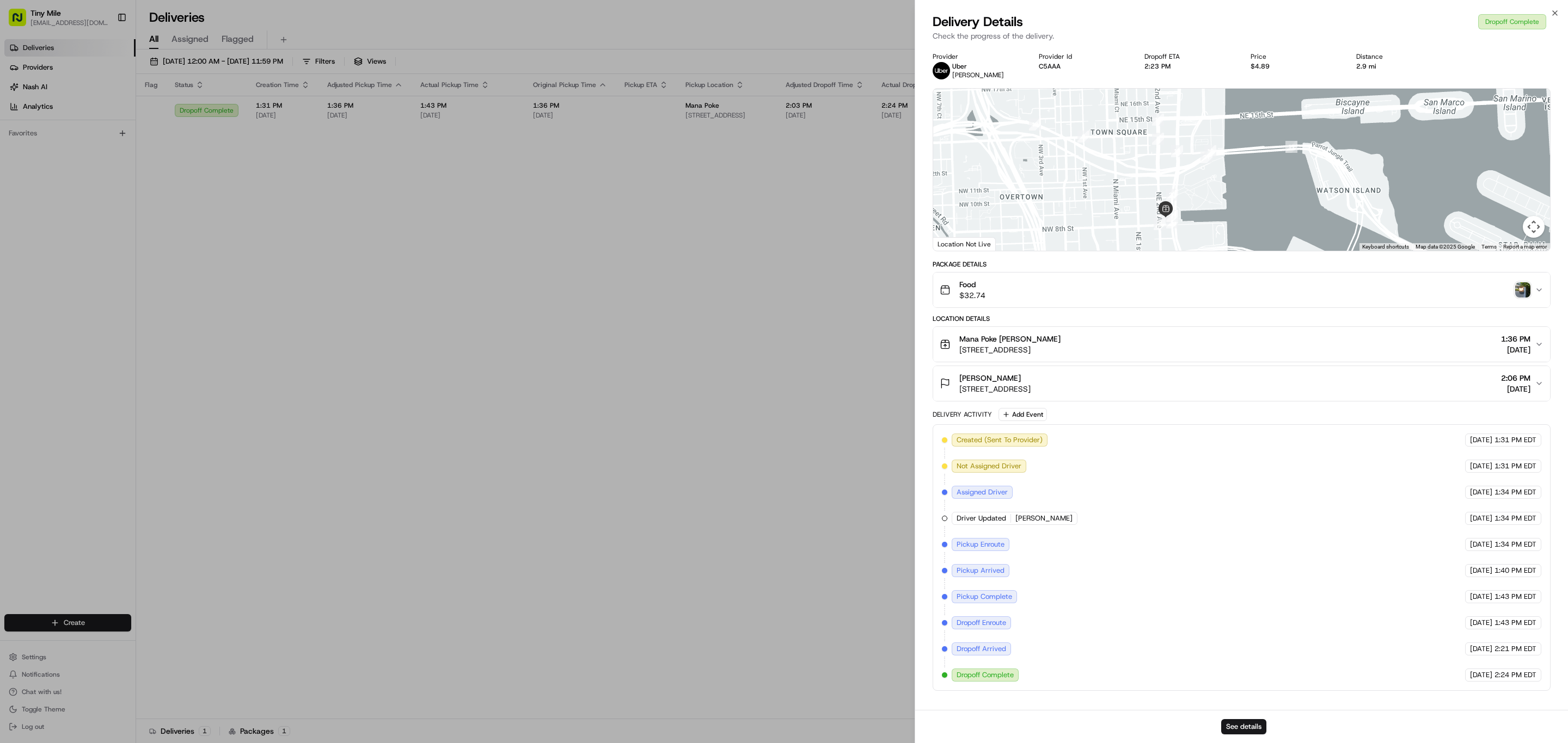
drag, startPoint x: 1126, startPoint y: 188, endPoint x: 1109, endPoint y: 176, distance: 20.8
click at [1109, 176] on div at bounding box center [1241, 170] width 617 height 162
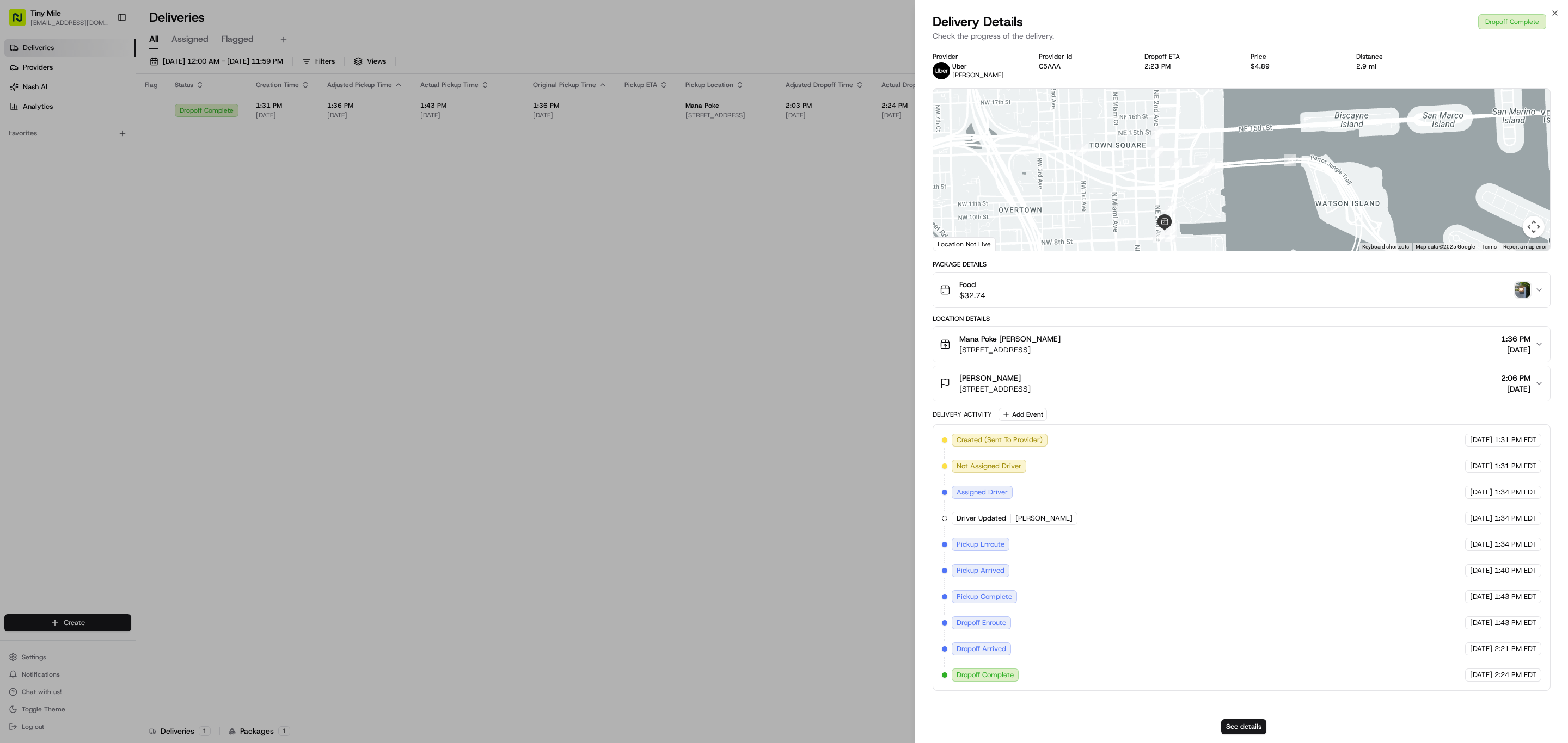
drag, startPoint x: 1084, startPoint y: 158, endPoint x: 1081, endPoint y: 183, distance: 25.2
click at [1081, 183] on div at bounding box center [1241, 170] width 617 height 162
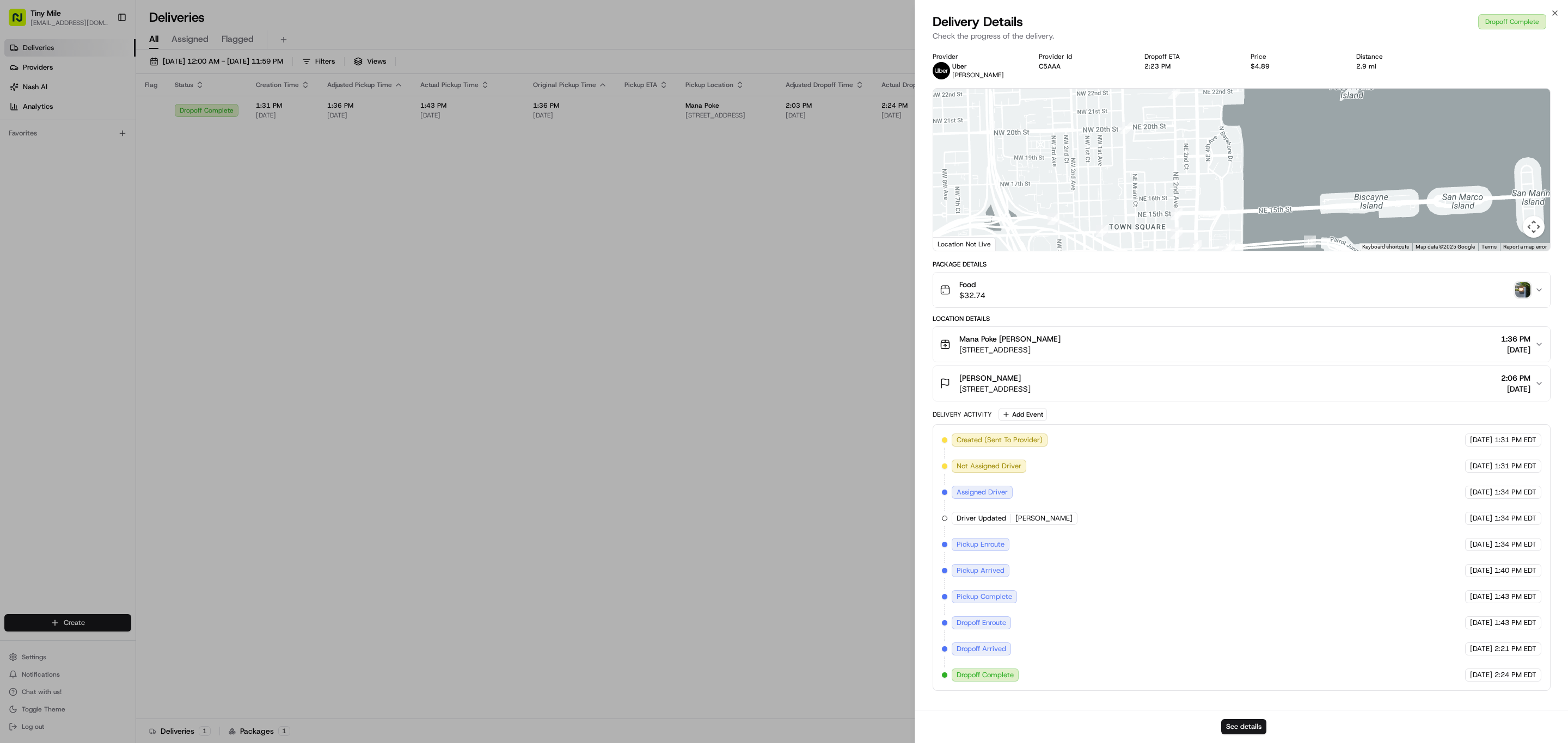
drag, startPoint x: 1037, startPoint y: 167, endPoint x: 1072, endPoint y: 222, distance: 65.2
click at [1066, 230] on div at bounding box center [1241, 170] width 617 height 162
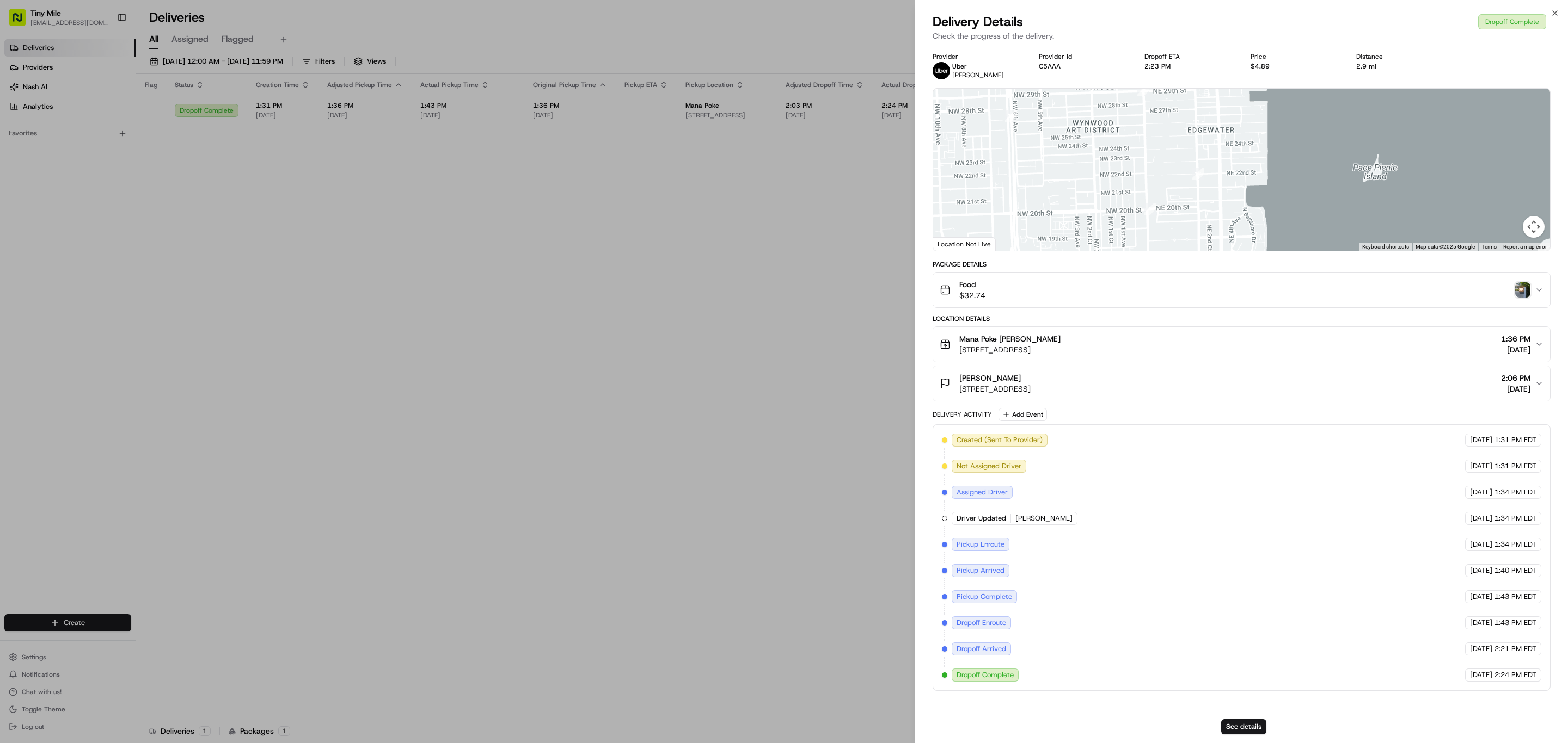
drag, startPoint x: 1079, startPoint y: 193, endPoint x: 1087, endPoint y: 222, distance: 30.1
click at [1083, 237] on div at bounding box center [1241, 170] width 617 height 162
drag, startPoint x: 1090, startPoint y: 216, endPoint x: 1094, endPoint y: 229, distance: 13.6
click at [1094, 229] on div at bounding box center [1241, 170] width 617 height 162
drag, startPoint x: 1219, startPoint y: 170, endPoint x: 1163, endPoint y: 106, distance: 85.0
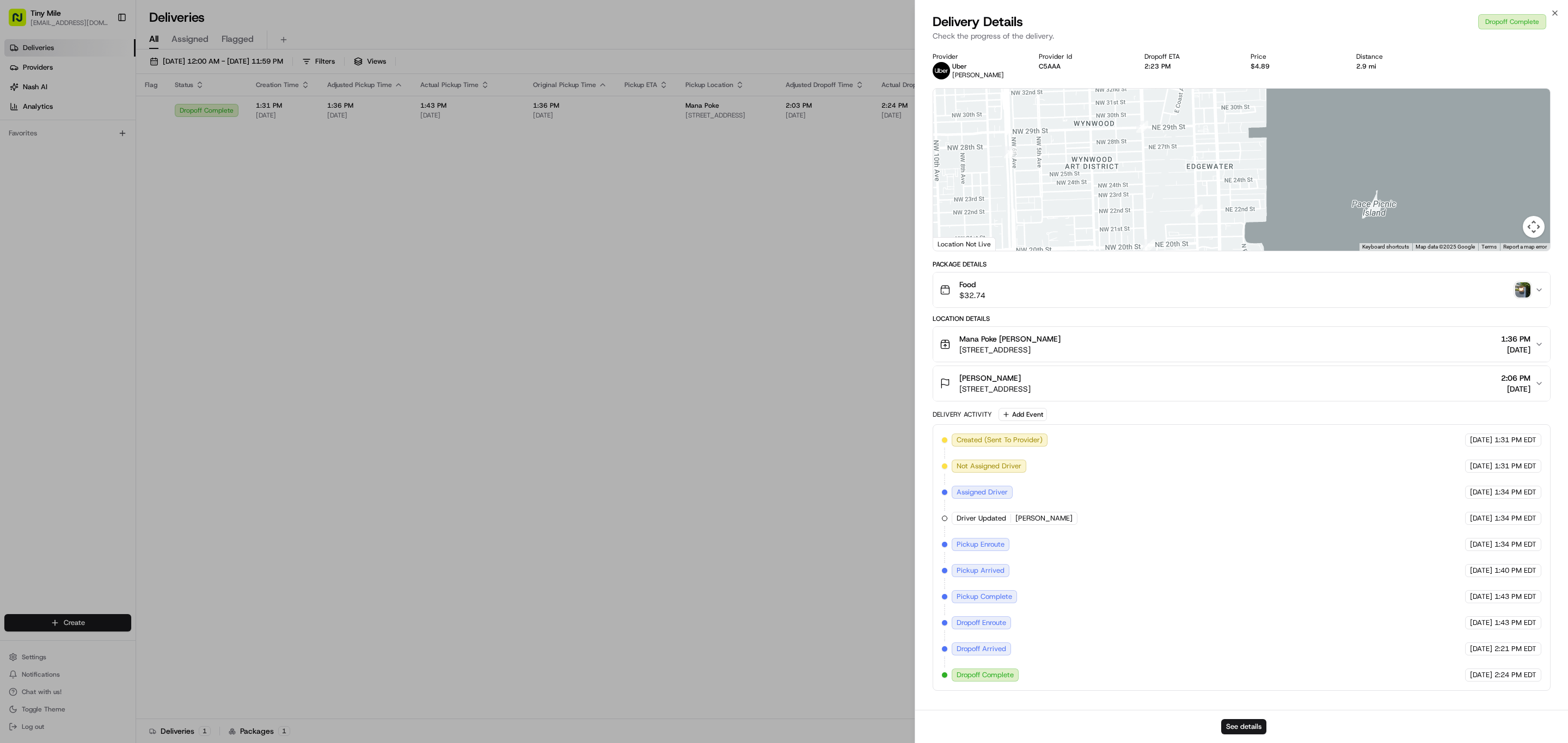
click at [1163, 112] on div at bounding box center [1241, 170] width 617 height 162
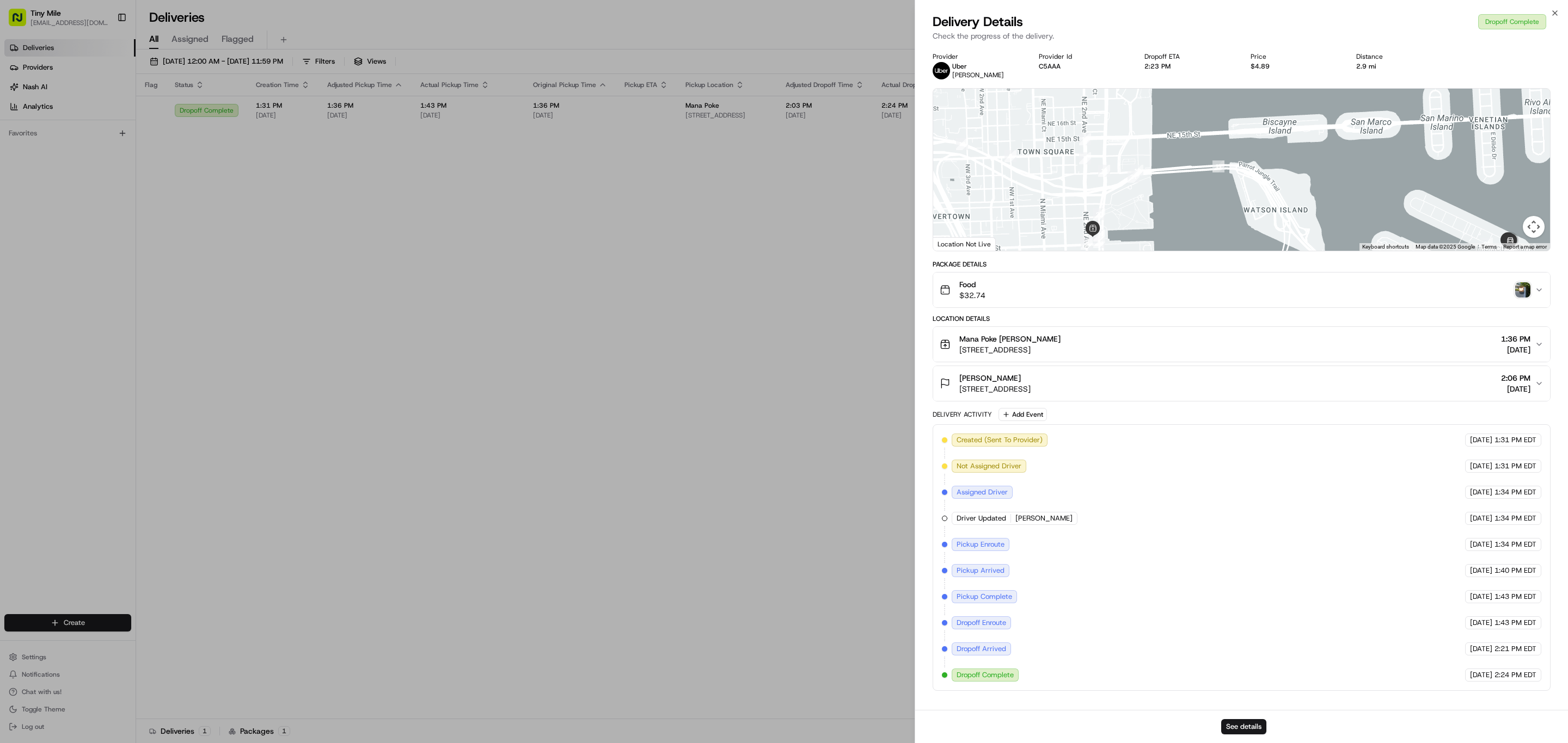
drag, startPoint x: 1160, startPoint y: 163, endPoint x: 1179, endPoint y: 135, distance: 33.8
click at [1179, 135] on div at bounding box center [1241, 170] width 617 height 162
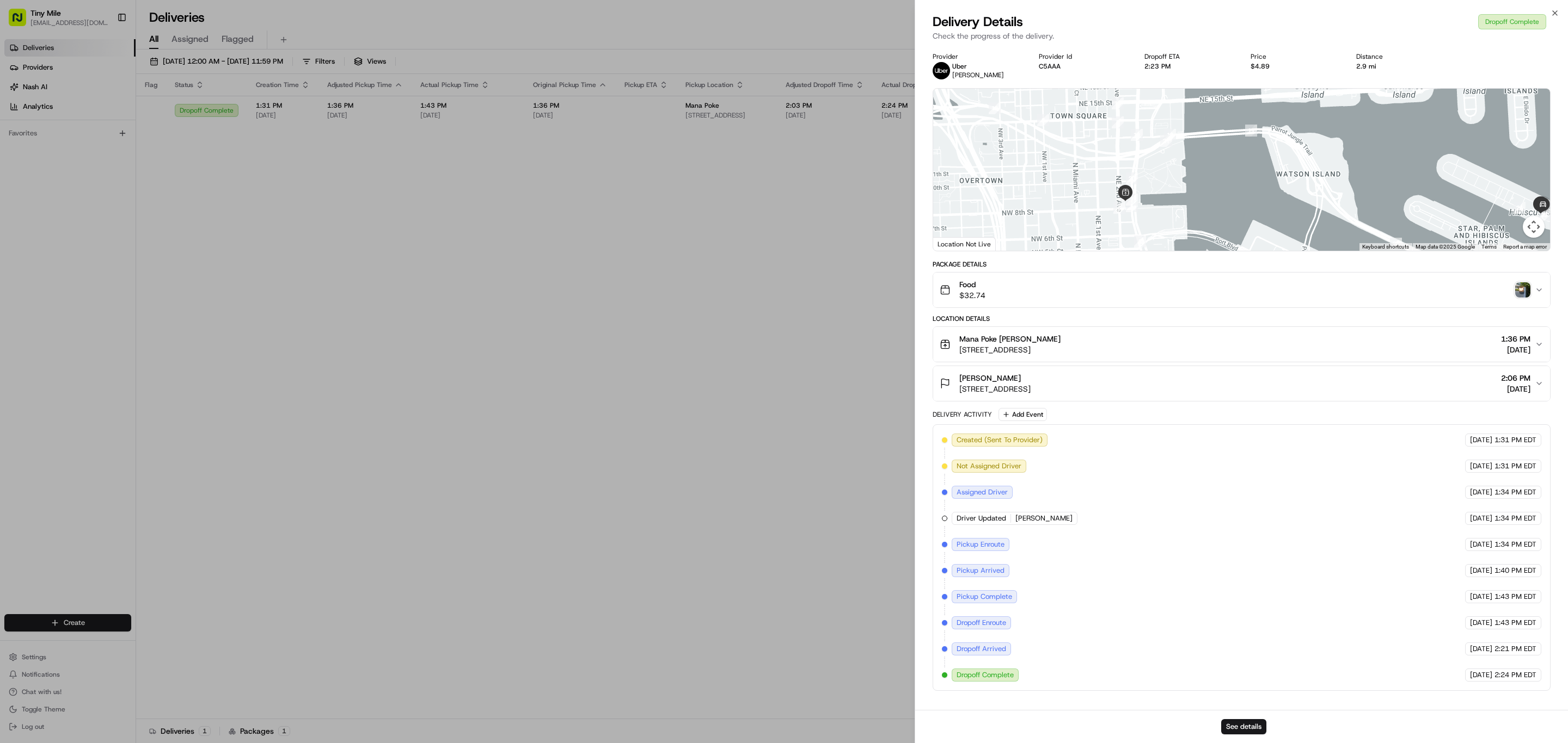
drag
click at [1171, 197] on div at bounding box center [1241, 170] width 617 height 162
click at [1085, 140] on div at bounding box center [1241, 170] width 617 height 162
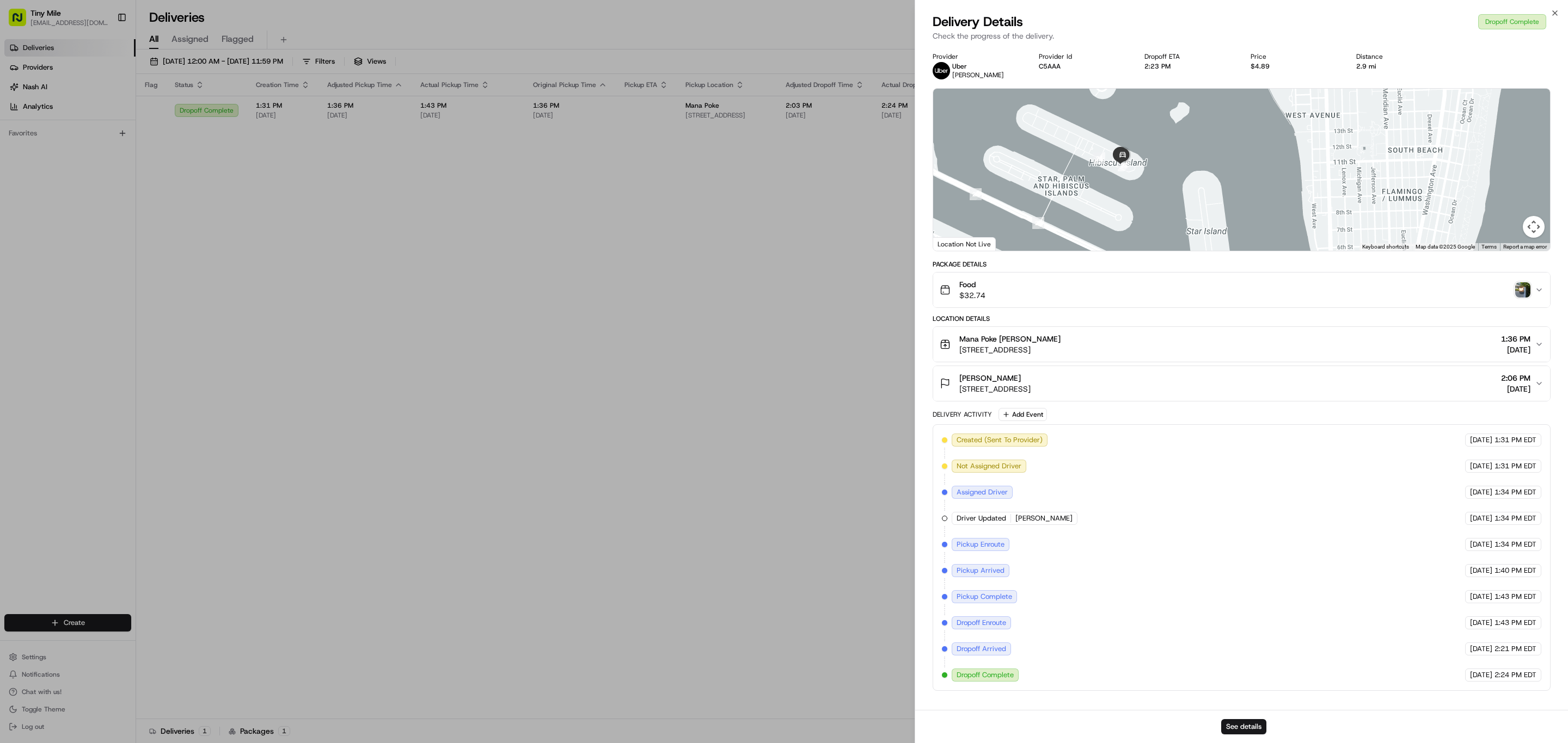
click at [1218, 122] on div at bounding box center [1241, 170] width 617 height 162
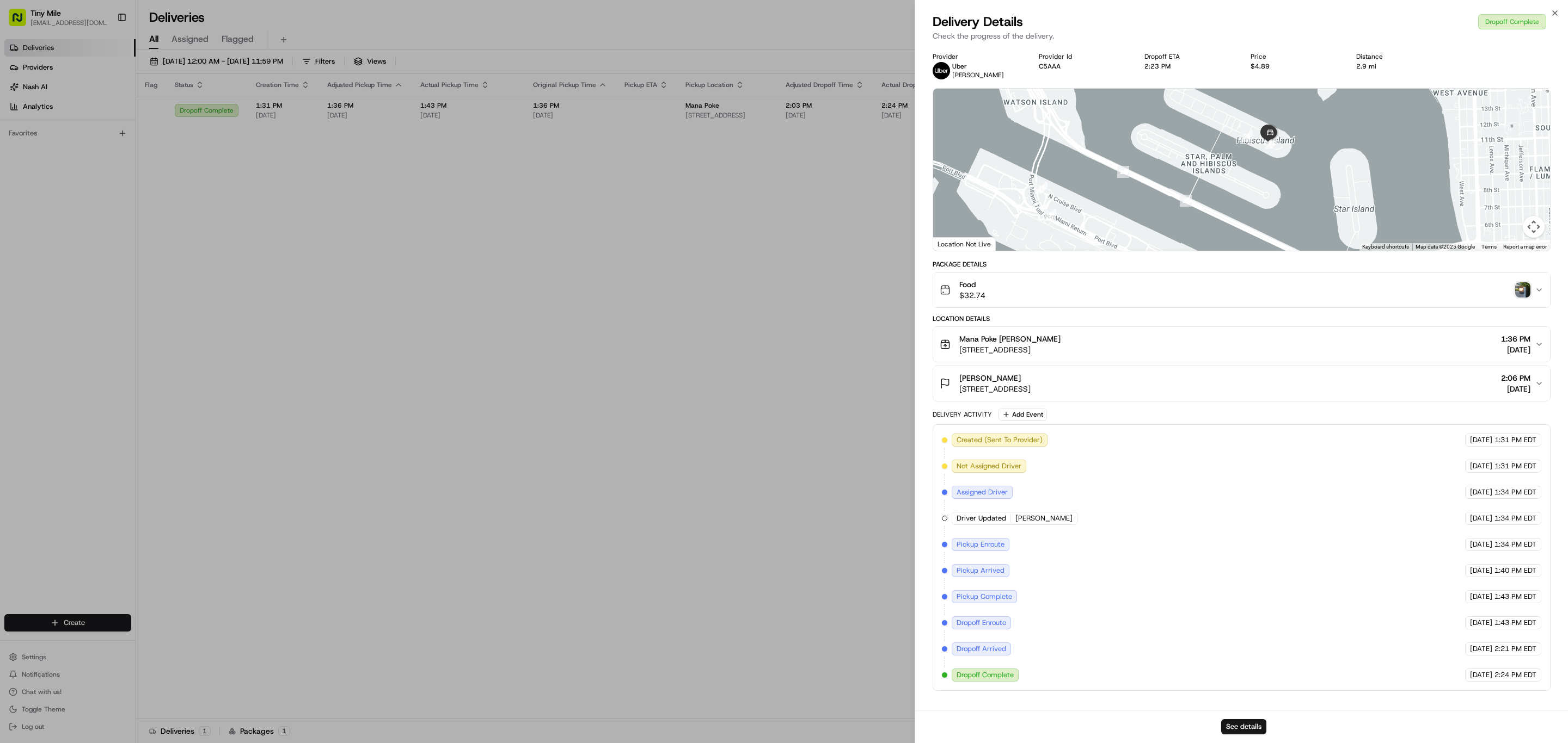
click at [1142, 155] on div at bounding box center [1241, 170] width 617 height 162
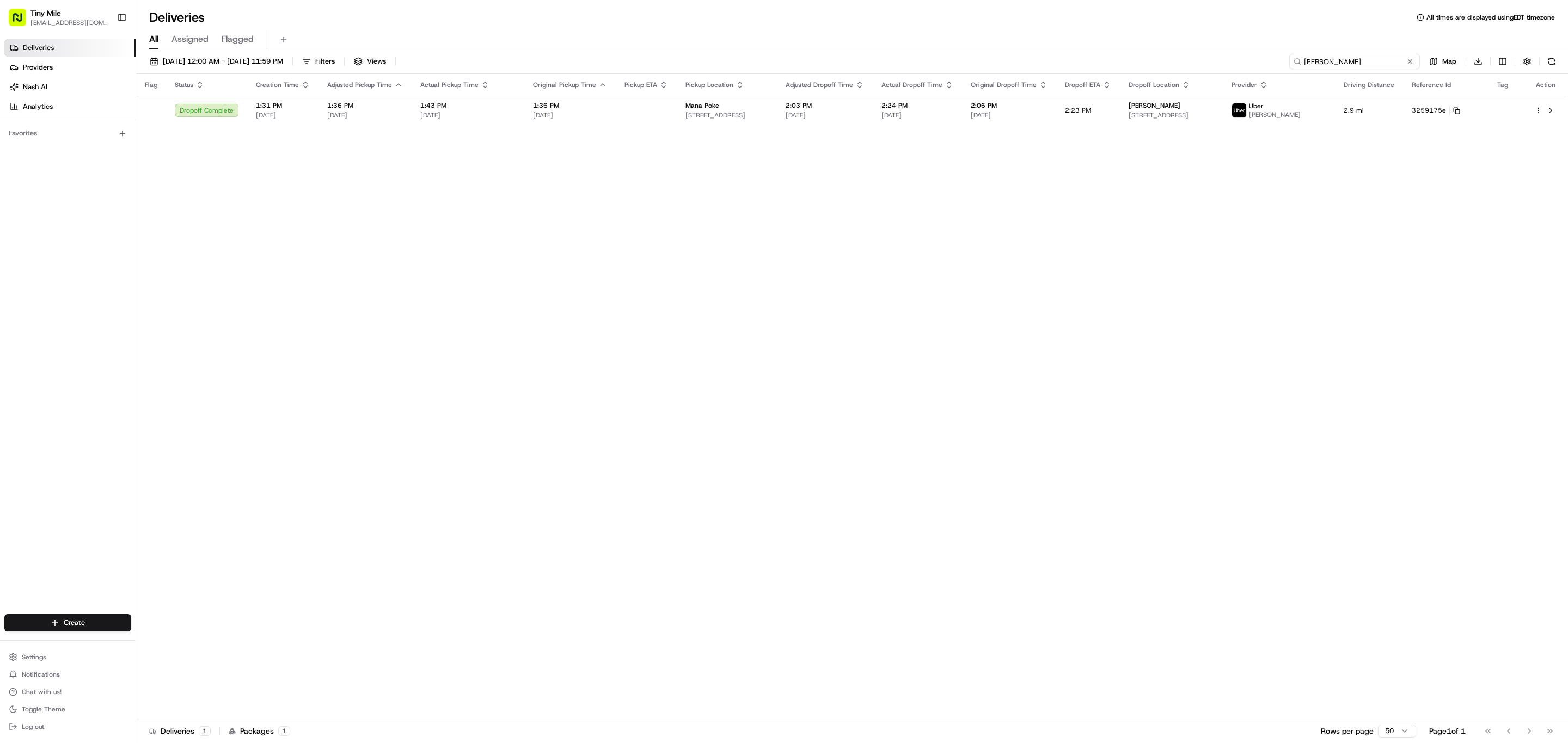
click at [1378, 60] on input "Leenaw M." at bounding box center [1355, 62] width 131 height 15
paste input "583EC"
click at [1331, 67] on input "583EC" at bounding box center [1355, 62] width 131 height 15
paste input "FIDELANGEL [PERSON_NAME]"
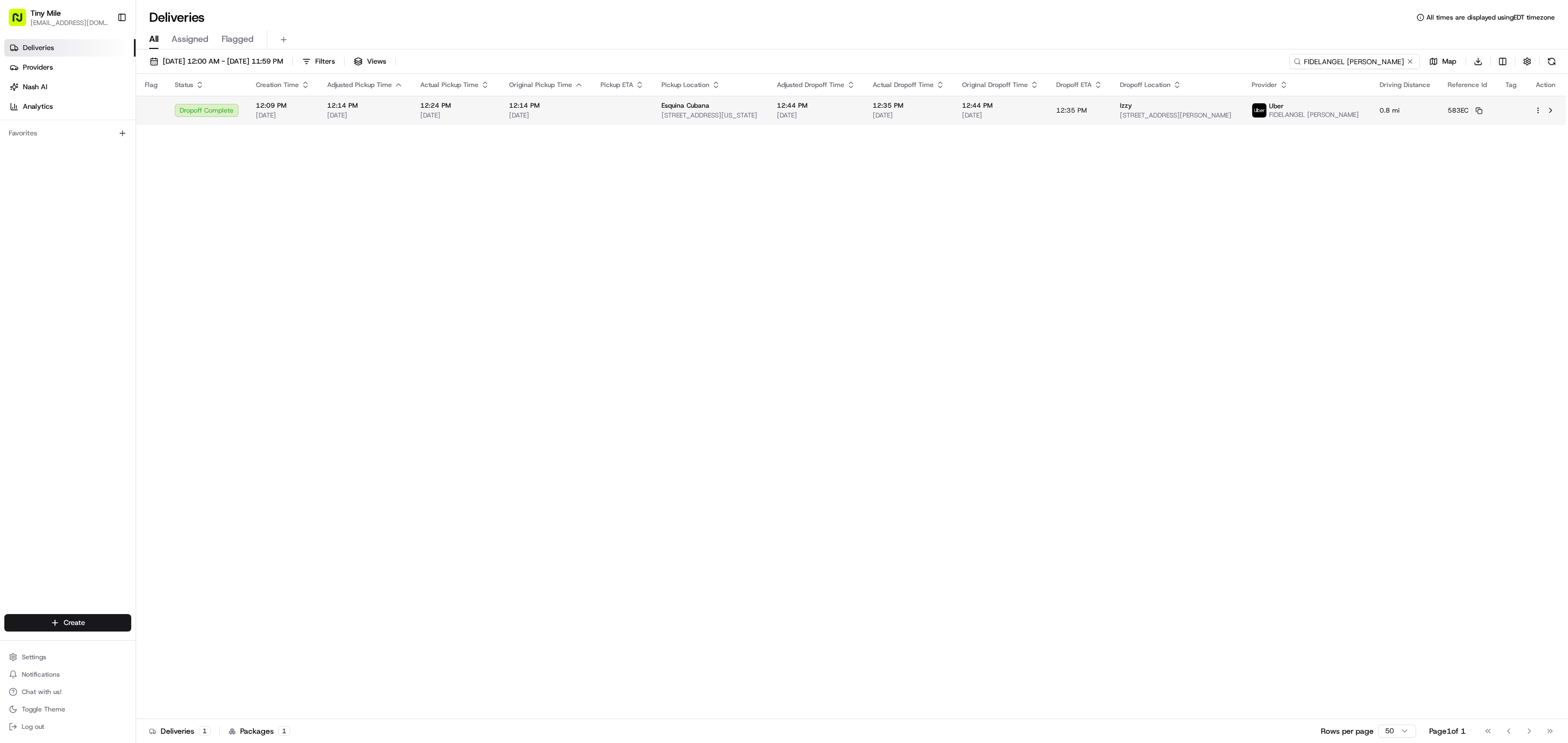
type input "FIDELANGEL [PERSON_NAME]"
click at [732, 110] on div "Esquina Cubana" at bounding box center [710, 106] width 98 height 9
click at [1160, 104] on td "Izzy 90 Alton Rd APT 2606, Miami Beach, FL 33139, USA" at bounding box center [1176, 110] width 131 height 29
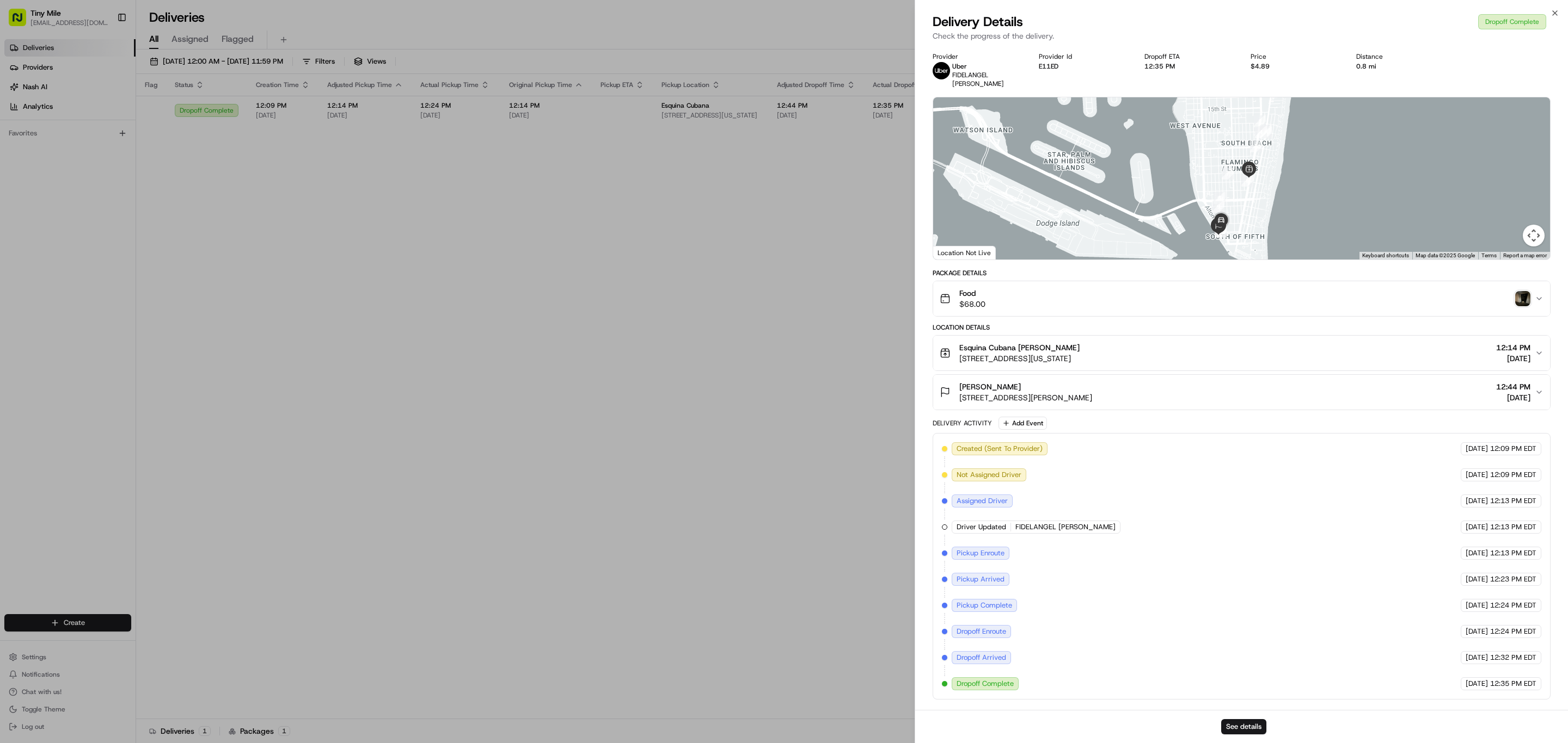
click at [994, 600] on span "Pickup Complete" at bounding box center [985, 605] width 56 height 10
click at [998, 600] on span "Pickup Complete" at bounding box center [985, 605] width 56 height 10
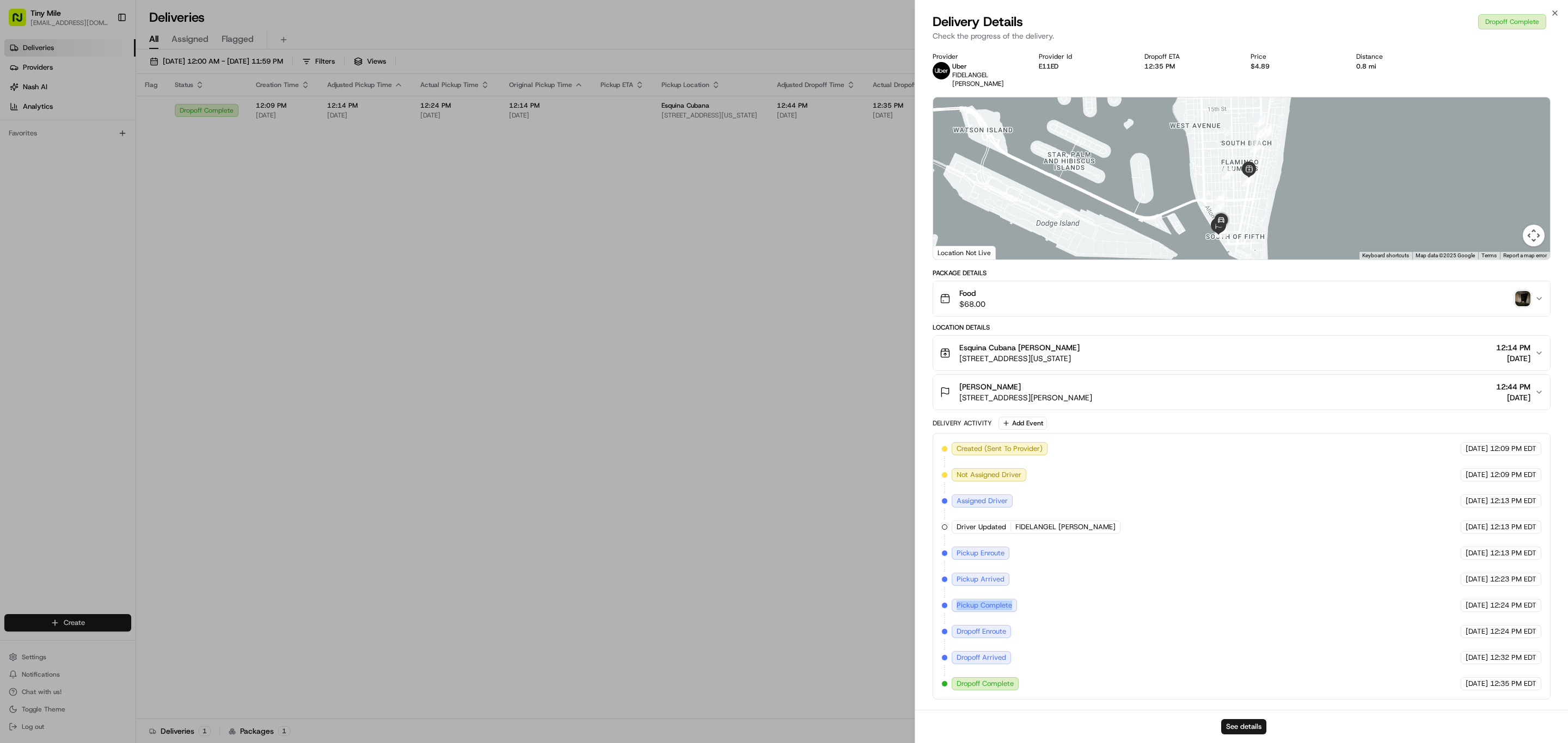
click at [998, 600] on span "Pickup Complete" at bounding box center [985, 605] width 56 height 10
click at [995, 578] on span "Pickup Arrived" at bounding box center [981, 579] width 48 height 10
click at [995, 579] on span "Pickup Arrived" at bounding box center [981, 579] width 48 height 10
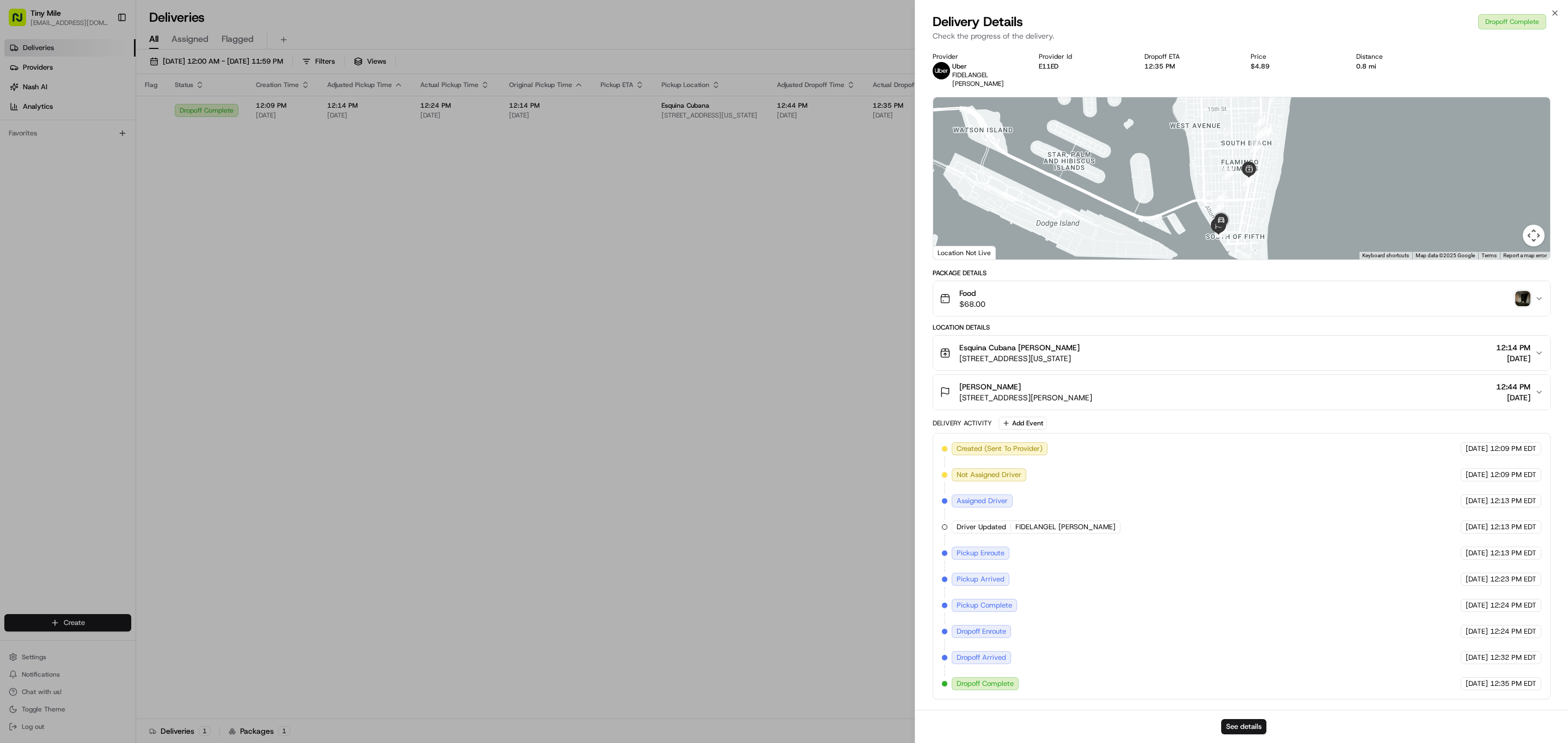
click at [997, 600] on span "Pickup Complete" at bounding box center [985, 605] width 56 height 10
click at [1003, 600] on span "Pickup Complete" at bounding box center [985, 605] width 56 height 10
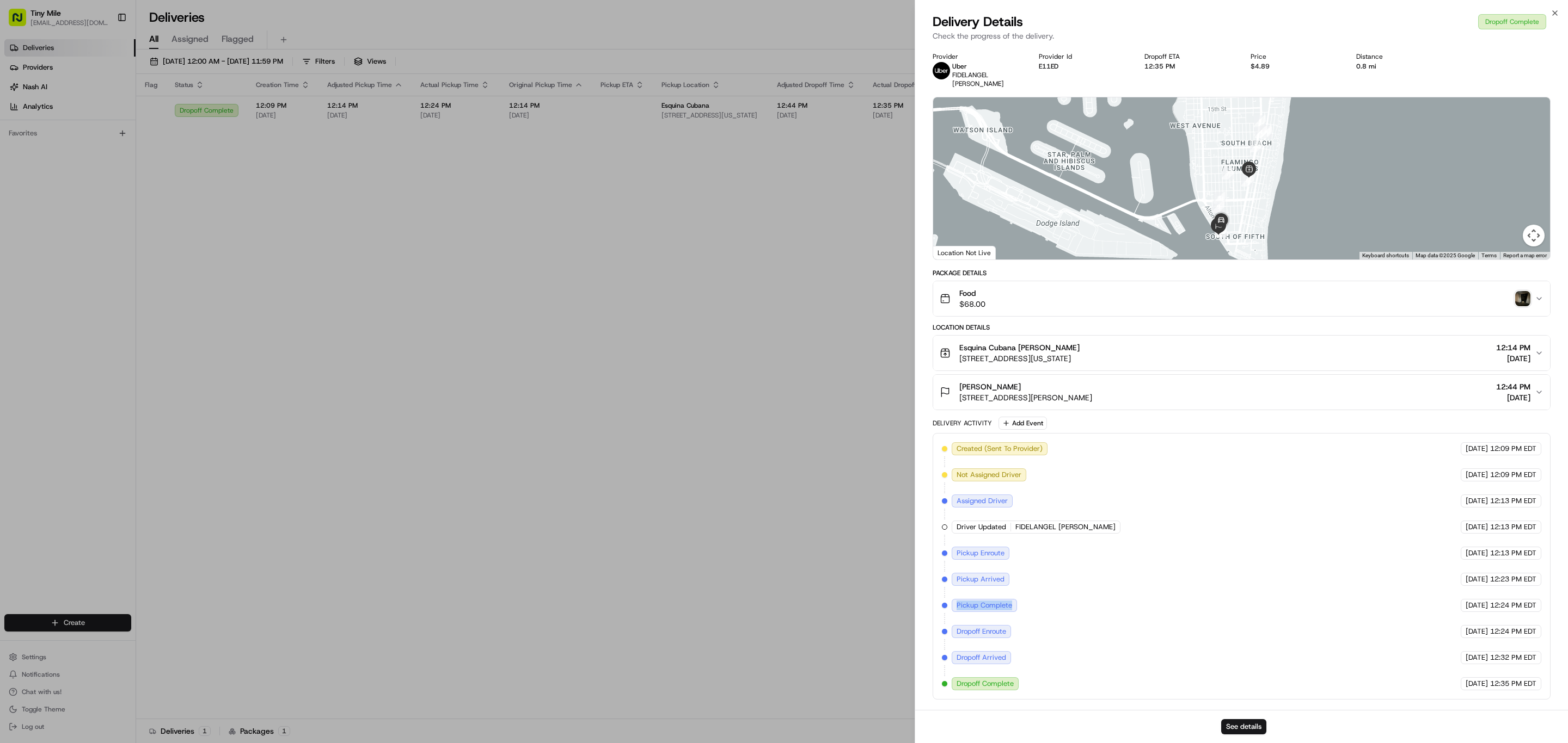
click at [1003, 601] on span "Pickup Complete" at bounding box center [985, 605] width 56 height 10
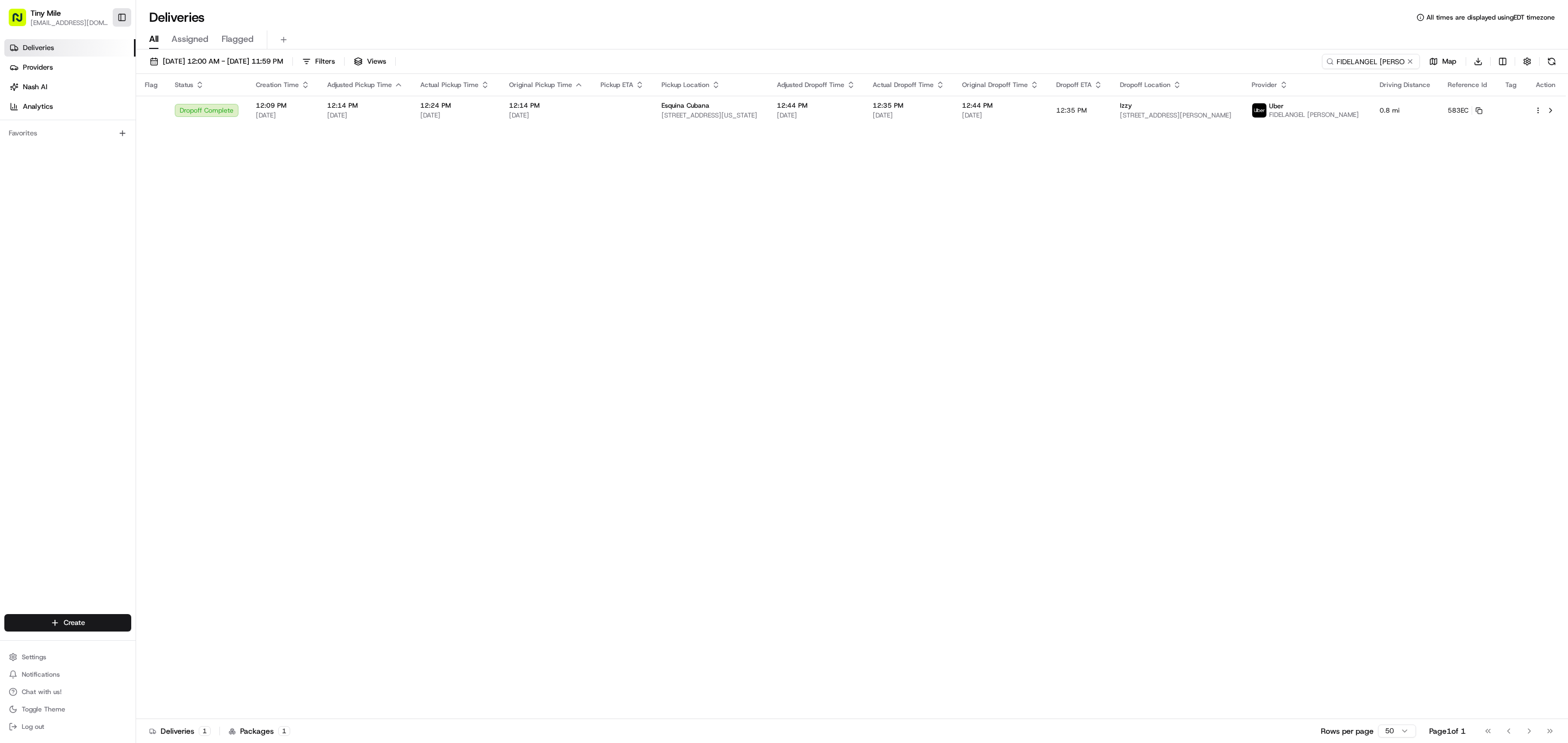
click at [130, 22] on button "Toggle Sidebar" at bounding box center [122, 17] width 19 height 19
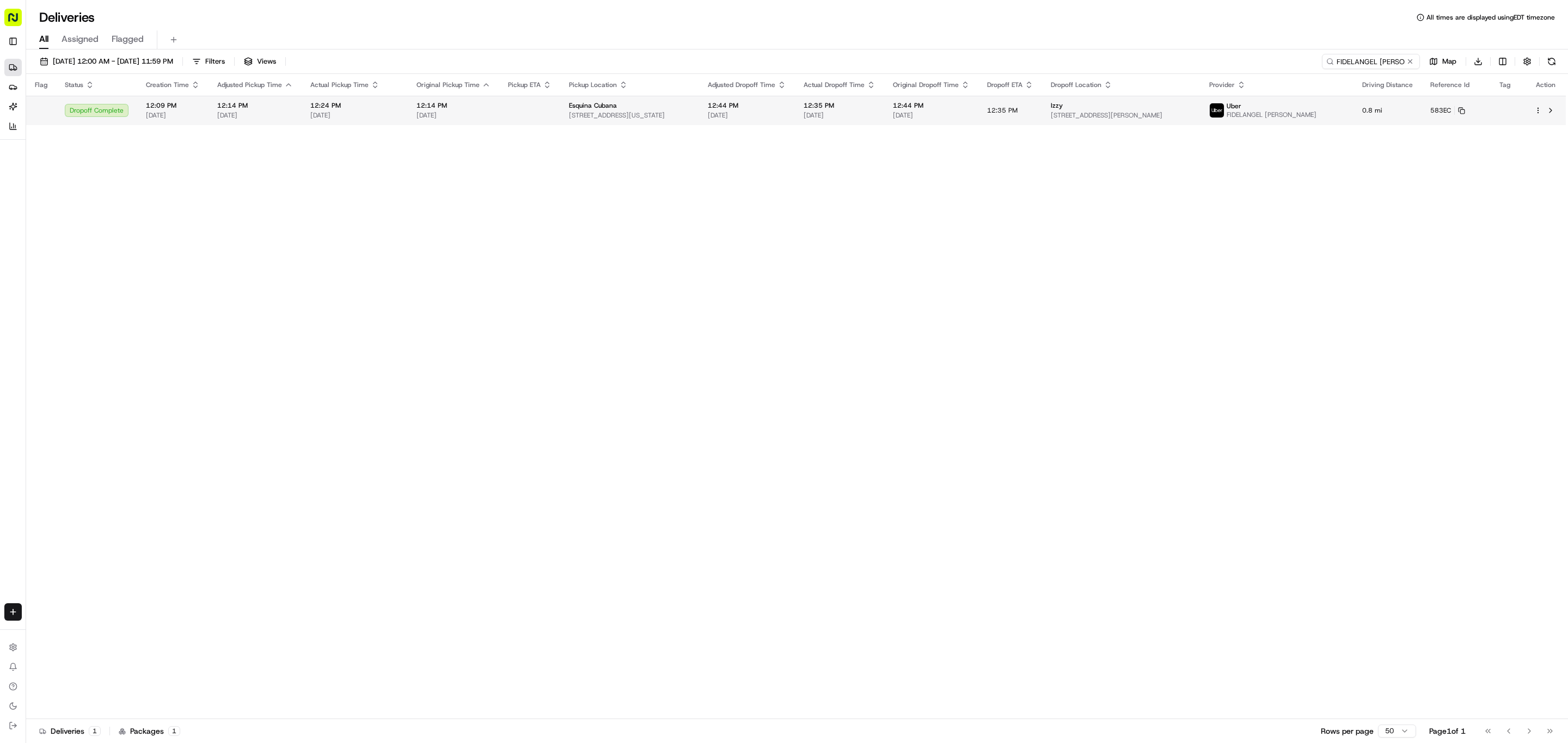
click at [978, 122] on td "12:44 PM 08/16/2025" at bounding box center [930, 110] width 94 height 29
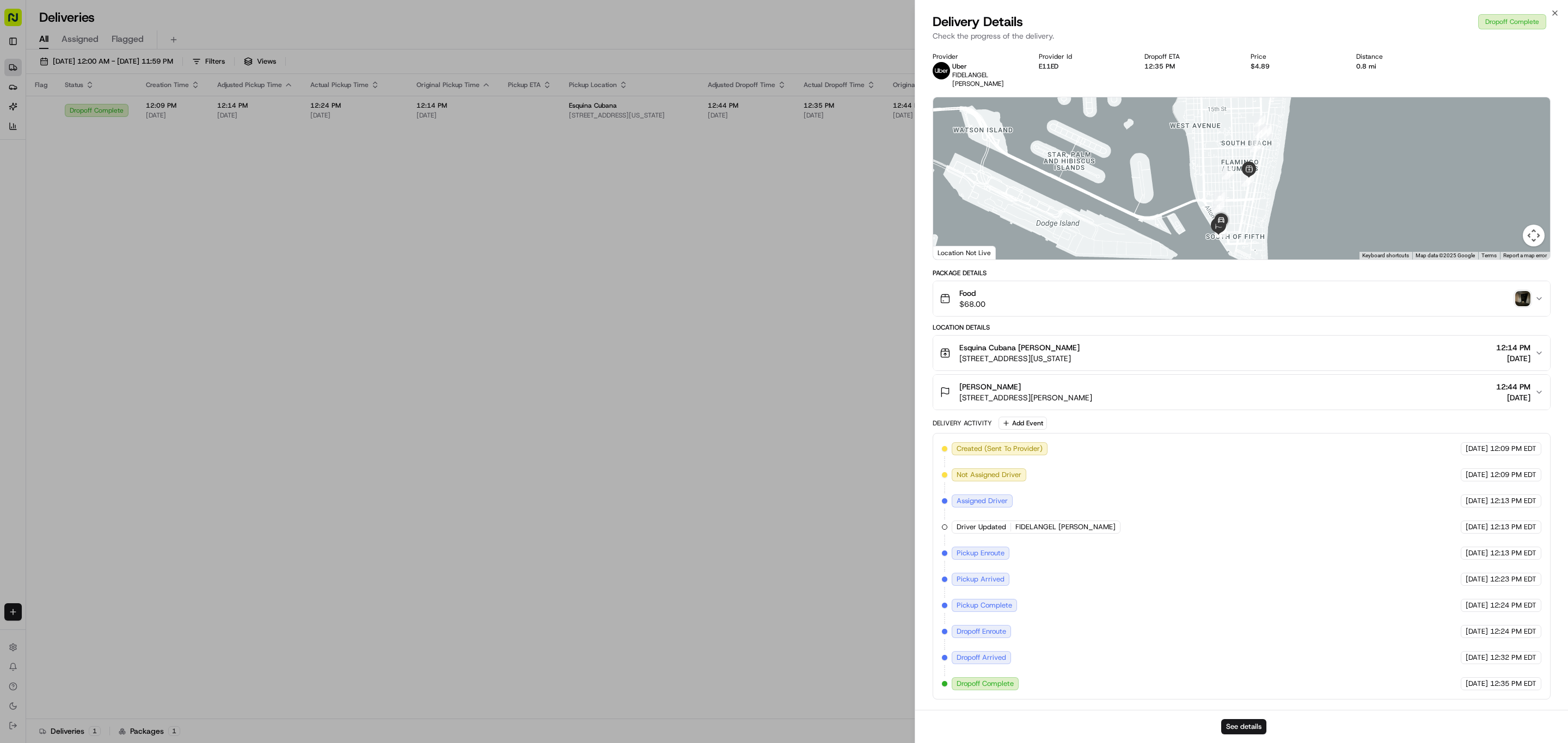
click at [988, 549] on span "Pickup Enroute" at bounding box center [981, 553] width 48 height 10
click at [1000, 574] on span "Pickup Arrived" at bounding box center [981, 579] width 48 height 10
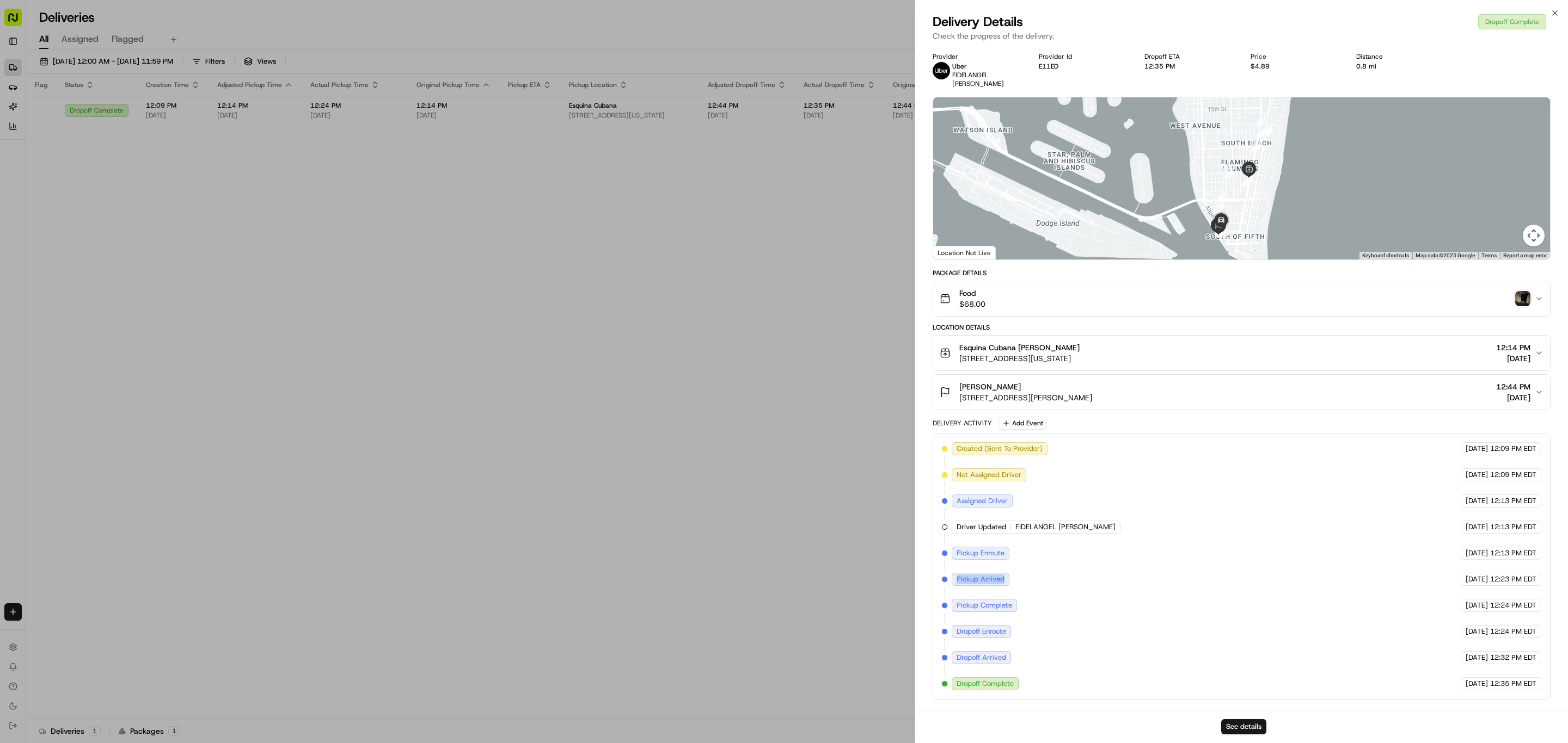
click at [1000, 574] on span "Pickup Arrived" at bounding box center [981, 579] width 48 height 10
click at [1006, 588] on div "Created (Sent To Provider) Uber [DATE] 12:09 PM EDT Not Assigned Driver Uber [D…" at bounding box center [1241, 566] width 599 height 248
click at [1049, 586] on div "Created (Sent To Provider) Uber [DATE] 12:09 PM EDT Not Assigned Driver Uber [D…" at bounding box center [1241, 566] width 599 height 248
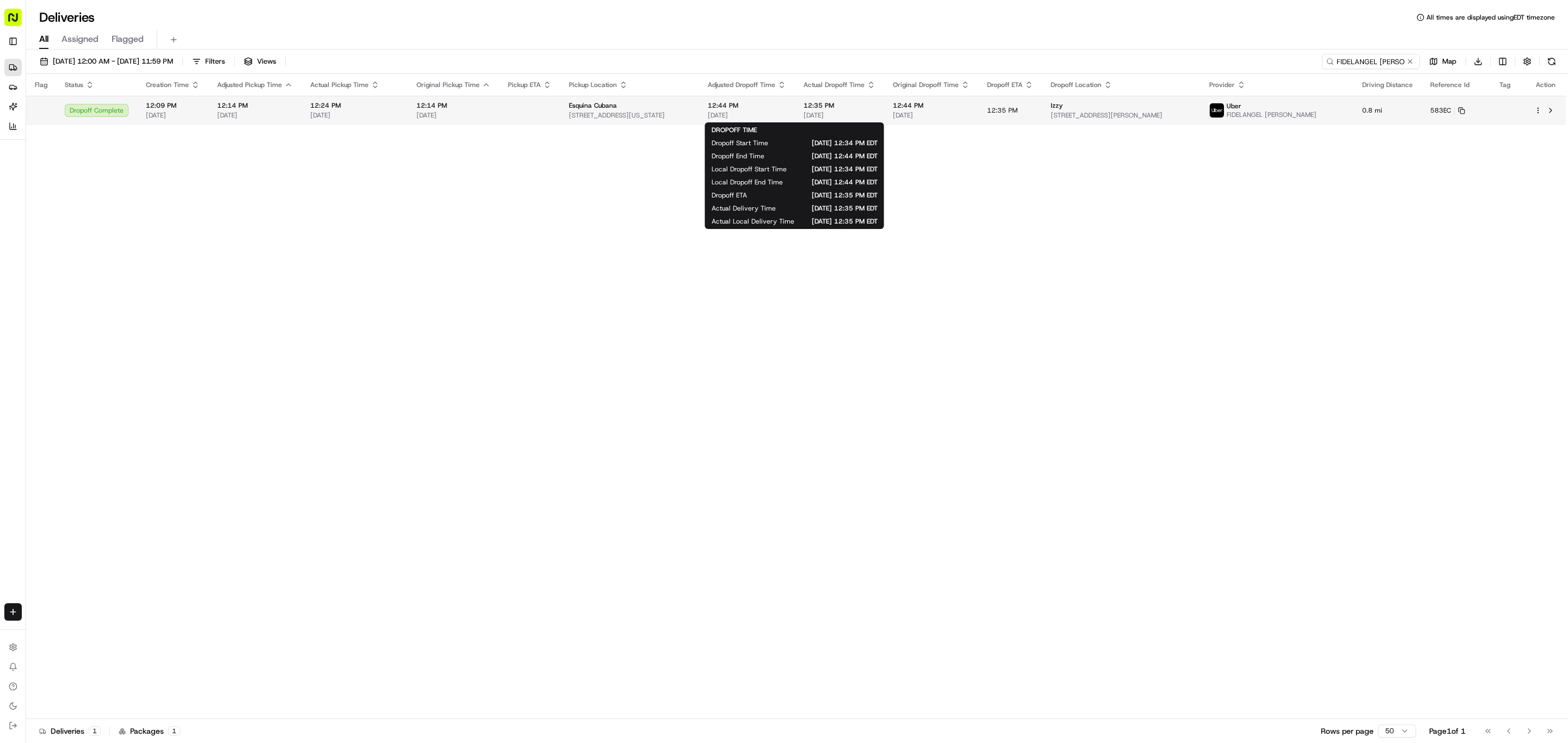
click at [786, 115] on span "[DATE]" at bounding box center [746, 116] width 78 height 9
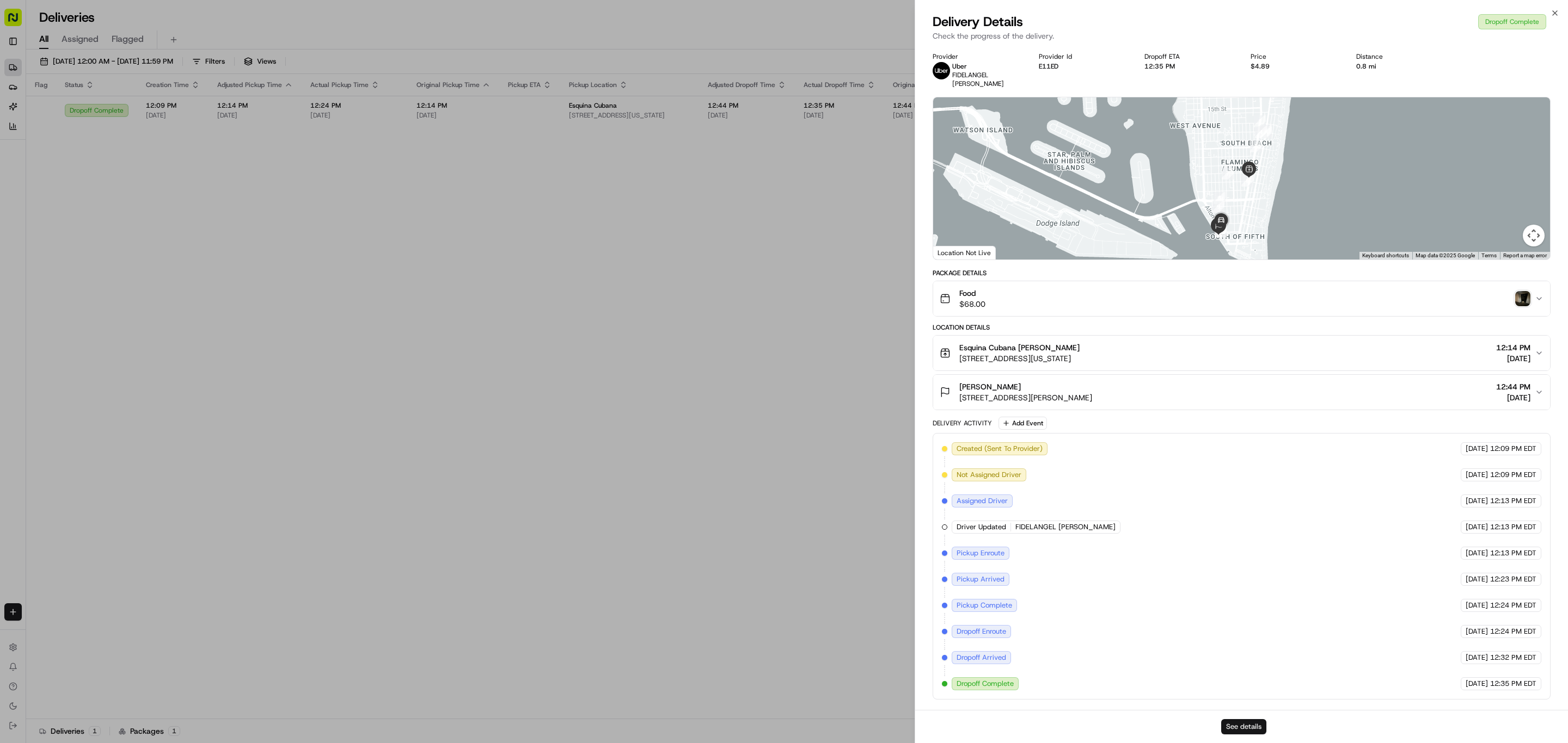
click at [1244, 729] on button "See details" at bounding box center [1244, 726] width 45 height 15
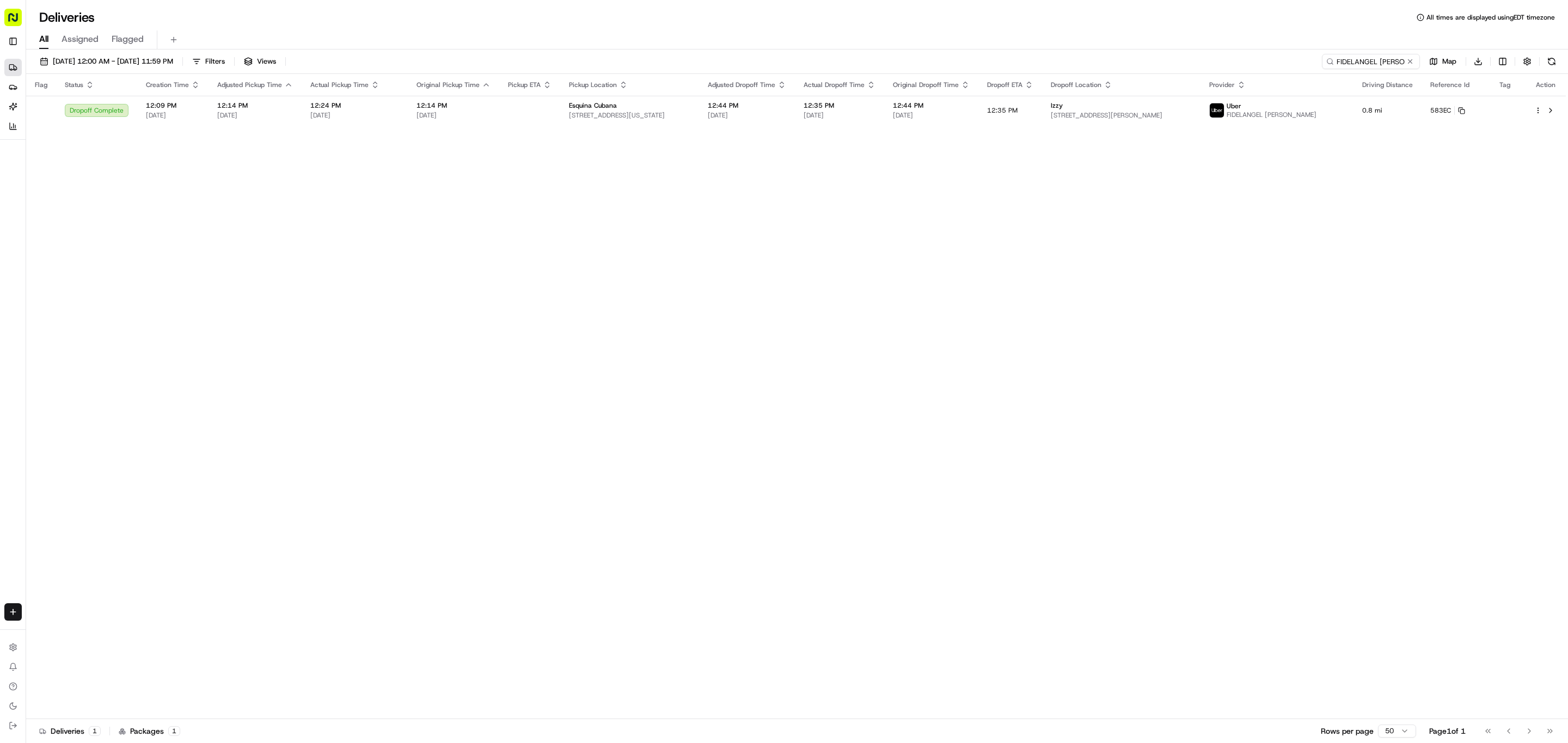
click at [830, 389] on div "Flag Status Creation Time Adjusted Pickup Time Actual Pickup Time Original Pick…" at bounding box center [796, 397] width 1539 height 645
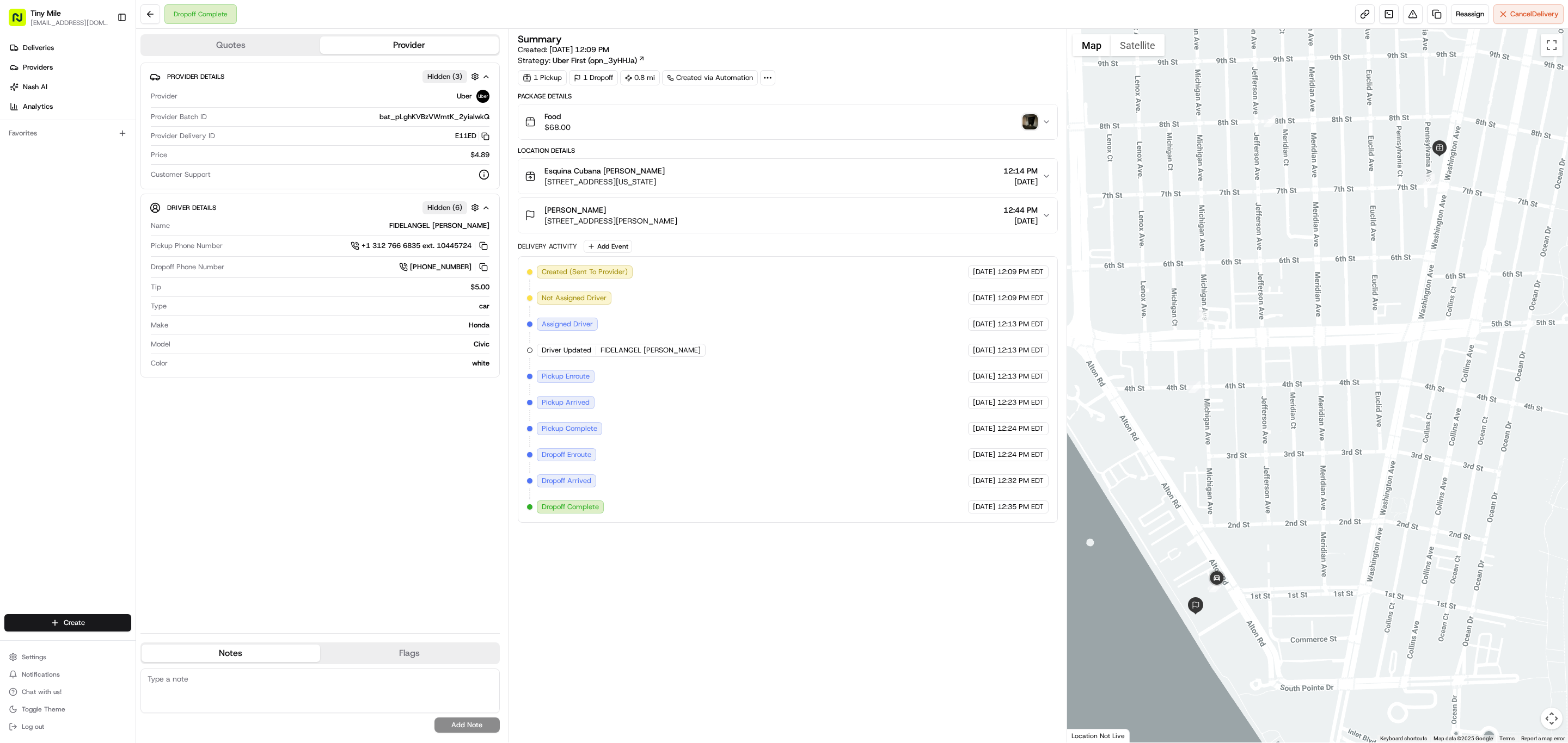
click at [735, 126] on div "Food $68.00" at bounding box center [783, 122] width 517 height 22
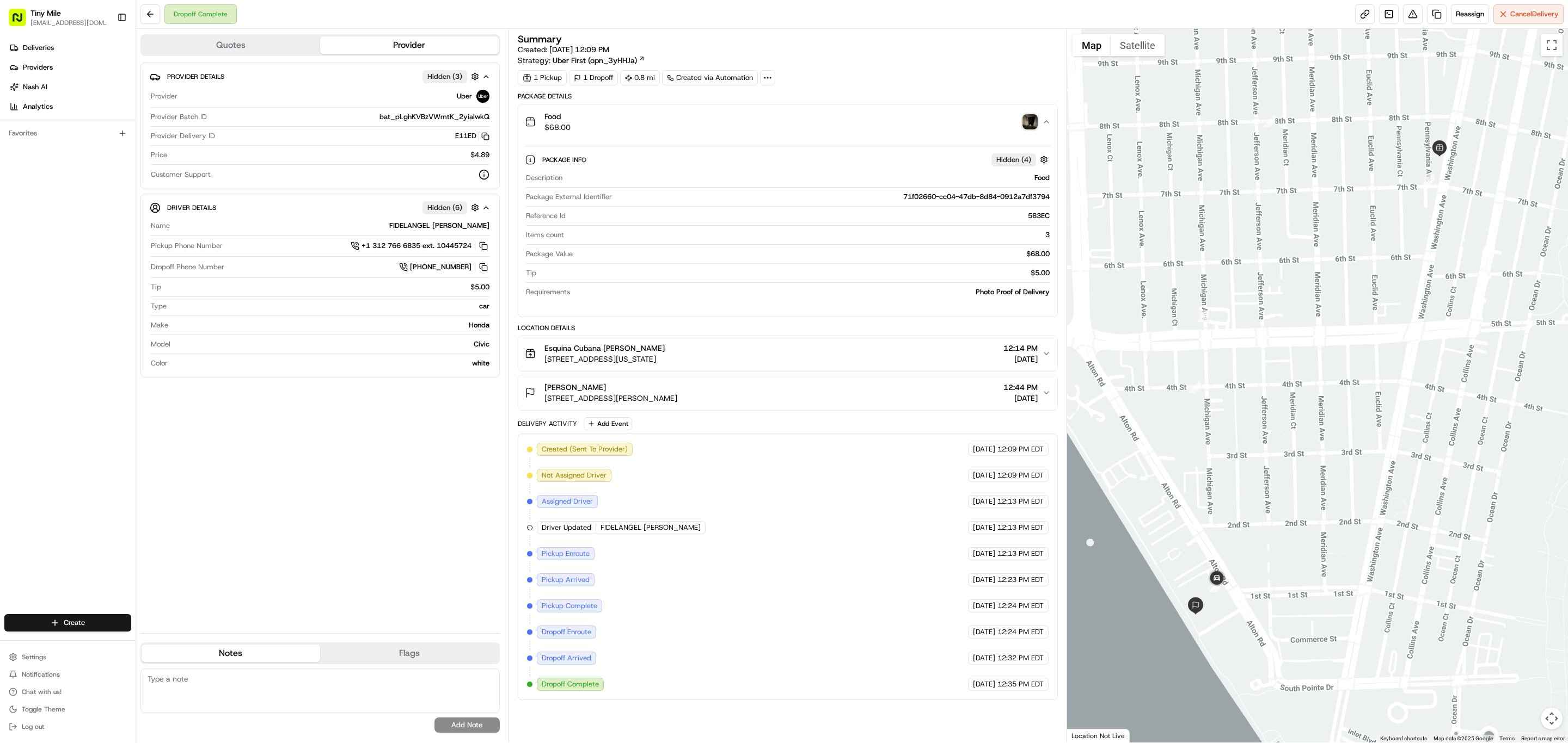
click at [733, 125] on div "Food $68.00" at bounding box center [783, 122] width 517 height 22
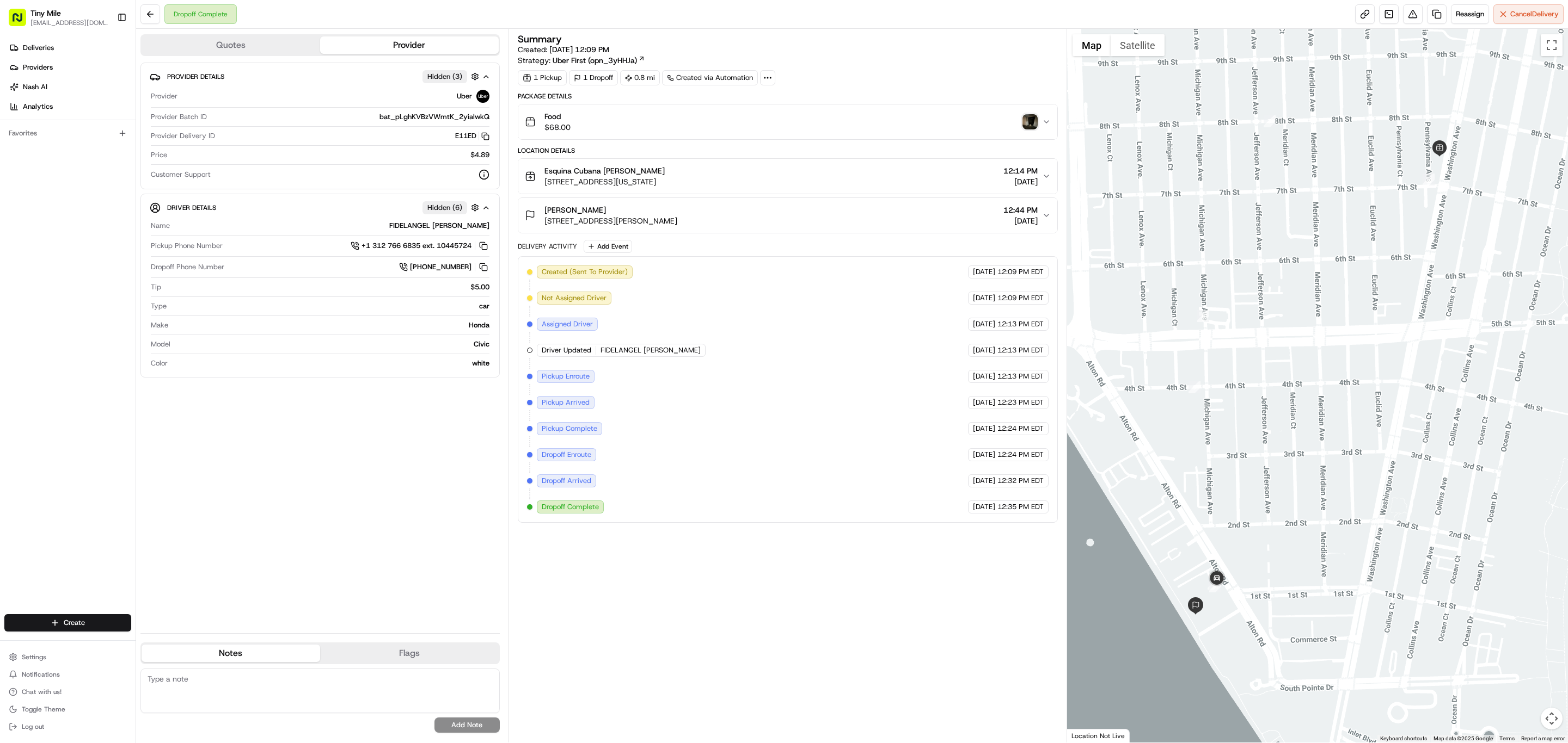
click at [785, 359] on div "Created (Sent To Provider) Uber [DATE] 12:09 PM EDT Not Assigned Driver Uber [D…" at bounding box center [788, 390] width 521 height 248
